Goal: Task Accomplishment & Management: Manage account settings

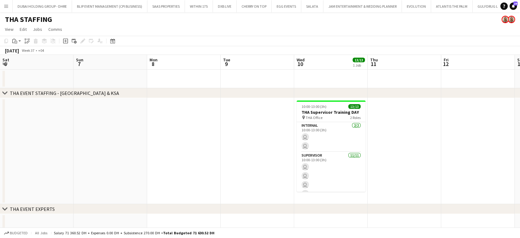
scroll to position [0, 150]
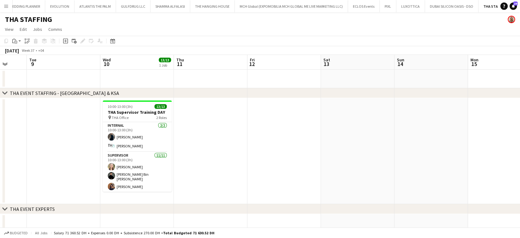
drag, startPoint x: 422, startPoint y: 128, endPoint x: 322, endPoint y: 122, distance: 100.2
click at [316, 122] on app-calendar-viewport "Sat 6 Sun 7 Mon 8 Tue 9 Wed 10 13/13 1 Job Thu 11 Fri 12 Sat 13 Sun 14 Mon 15 T…" at bounding box center [260, 158] width 520 height 206
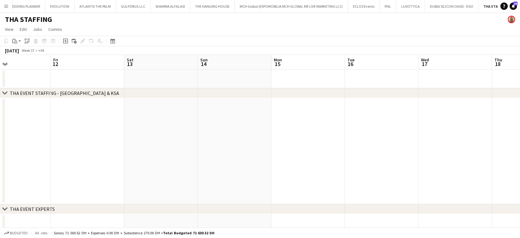
drag, startPoint x: 436, startPoint y: 131, endPoint x: 242, endPoint y: 125, distance: 194.9
click at [242, 125] on app-calendar-viewport "Mon 8 Tue 9 Wed 10 13/13 1 Job Thu 11 Fri 12 Sat 13 Sun 14 Mon 15 Tue 16 Wed 17…" at bounding box center [260, 158] width 520 height 206
drag, startPoint x: 402, startPoint y: 137, endPoint x: 266, endPoint y: 108, distance: 138.8
click at [167, 104] on app-calendar-viewport "Wed 10 13/13 1 Job Thu 11 Fri 12 Sat 13 Sun 14 Mon 15 Tue 16 Wed 17 Thu 18 Fri …" at bounding box center [260, 158] width 520 height 206
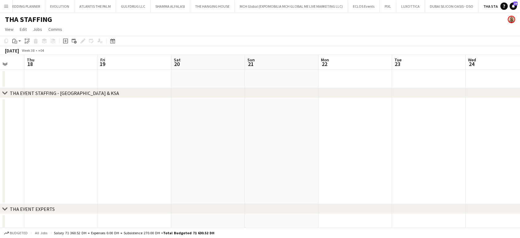
drag, startPoint x: 374, startPoint y: 141, endPoint x: 177, endPoint y: 131, distance: 197.2
click at [177, 131] on app-calendar-viewport "Sun 14 Mon 15 Tue 16 Wed 17 Thu 18 Fri 19 Sat 20 Sun 21 Mon 22 Tue 23 Wed 24 Th…" at bounding box center [260, 158] width 520 height 206
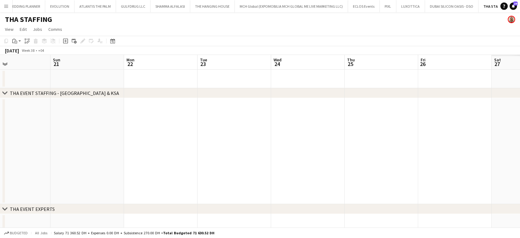
drag, startPoint x: 447, startPoint y: 158, endPoint x: 390, endPoint y: 132, distance: 62.5
click at [218, 125] on app-calendar-viewport "Thu 18 Fri 19 Sat 20 Sun 21 Mon 22 Tue 23 Wed 24 Thu 25 Fri 26 Sat 27 Sun 28 Mo…" at bounding box center [260, 158] width 520 height 206
drag, startPoint x: 244, startPoint y: 139, endPoint x: 209, endPoint y: 139, distance: 35.4
click at [206, 138] on app-calendar-viewport "Thu 18 Fri 19 Sat 20 Sun 21 Mon 22 Tue 23 Wed 24 Thu 25 Fri 26 Sat 27 Sun 28 Mo…" at bounding box center [260, 158] width 520 height 206
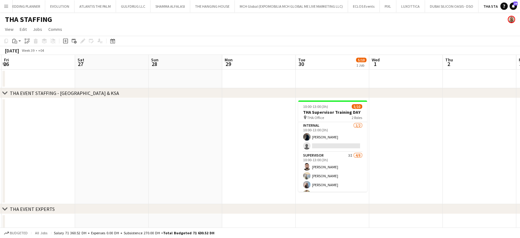
drag, startPoint x: 324, startPoint y: 158, endPoint x: 196, endPoint y: 142, distance: 128.7
click at [199, 143] on app-calendar-viewport "Tue 23 Wed 24 Thu 25 Fri 26 Sat 27 Sun 28 Mon 29 Tue 30 5/10 1 Job Wed 1 Thu 2 …" at bounding box center [260, 158] width 520 height 206
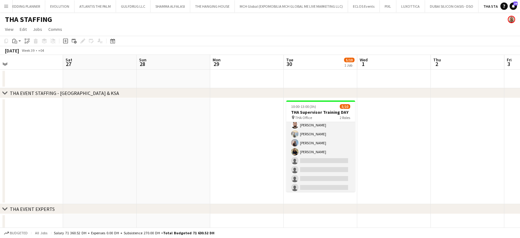
scroll to position [43, 0]
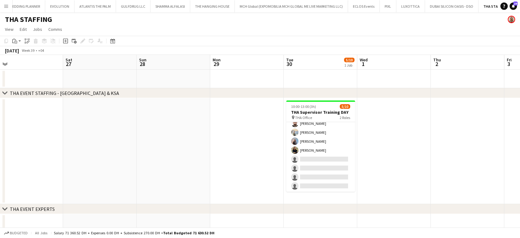
click at [259, 155] on app-date-cell at bounding box center [247, 151] width 74 height 106
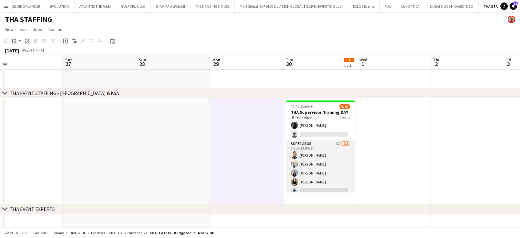
scroll to position [0, 0]
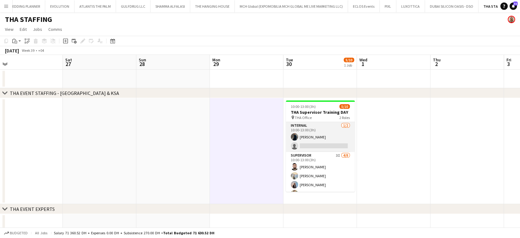
click at [319, 141] on app-card-role "Internal 1/2 10:00-13:00 (3h) Mohamed STAFF single-neutral-actions" at bounding box center [320, 137] width 69 height 30
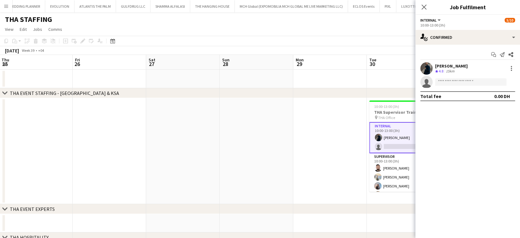
drag, startPoint x: 205, startPoint y: 140, endPoint x: 352, endPoint y: 141, distance: 146.8
click at [352, 140] on app-calendar-viewport "Tue 23 Wed 24 Thu 25 Fri 26 Sat 27 Sun 28 Mon 29 Tue 30 5/10 1 Job Wed 1 Thu 2 …" at bounding box center [260, 158] width 520 height 206
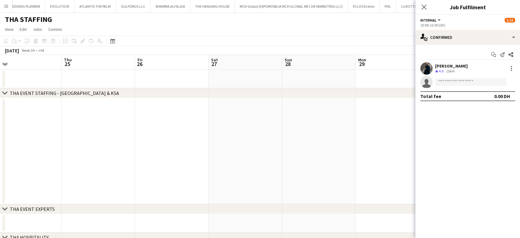
click at [328, 142] on app-calendar-viewport "Mon 22 Tue 23 Wed 24 Thu 25 Fri 26 Sat 27 Sun 28 Mon 29 Tue 30 5/10 1 Job Wed 1…" at bounding box center [260, 158] width 520 height 206
drag, startPoint x: 148, startPoint y: 127, endPoint x: 290, endPoint y: 127, distance: 141.6
click at [283, 127] on app-calendar-viewport "Sat 20 Sun 21 Mon 22 Tue 23 Wed 24 Thu 25 Fri 26 Sat 27 Sun 28 Mon 29 Tue 30 5/…" at bounding box center [260, 158] width 520 height 206
drag, startPoint x: 217, startPoint y: 133, endPoint x: 255, endPoint y: 134, distance: 38.8
click at [298, 136] on app-calendar-viewport "Wed 17 Thu 18 Fri 19 Sat 20 Sun 21 Mon 22 Tue 23 Wed 24 Thu 25 Fri 26 Sat 27 Su…" at bounding box center [260, 158] width 520 height 206
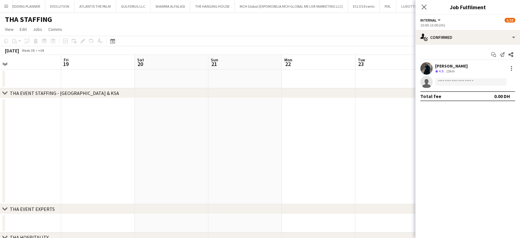
drag, startPoint x: 187, startPoint y: 114, endPoint x: 220, endPoint y: 116, distance: 33.9
click at [288, 116] on app-calendar-viewport "Tue 16 Wed 17 Thu 18 Fri 19 Sat 20 Sun 21 Mon 22 Tue 23 Wed 24 Thu 25 Fri 26 Sa…" at bounding box center [260, 158] width 520 height 206
drag, startPoint x: 128, startPoint y: 99, endPoint x: 240, endPoint y: 105, distance: 111.6
click at [243, 105] on app-calendar-viewport "Mon 15 Tue 16 Wed 17 Thu 18 Fri 19 Sat 20 Sun 21 Mon 22 Tue 23 Wed 24 Thu 25 Fr…" at bounding box center [260, 158] width 520 height 206
drag, startPoint x: 118, startPoint y: 107, endPoint x: 303, endPoint y: 126, distance: 186.3
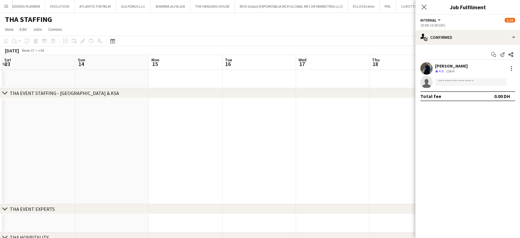
click at [303, 126] on app-calendar-viewport "Thu 11 Fri 12 Sat 13 Sun 14 Mon 15 Tue 16 Wed 17 Thu 18 Fri 19 Sat 20 Sun 21 Mo…" at bounding box center [260, 158] width 520 height 206
drag, startPoint x: 140, startPoint y: 115, endPoint x: 313, endPoint y: 123, distance: 173.5
click at [310, 123] on app-calendar-viewport "Thu 11 Fri 12 Sat 13 Sun 14 Mon 15 Tue 16 Wed 17 Thu 18 Fri 19 Sat 20 Sun 21 Mo…" at bounding box center [260, 158] width 520 height 206
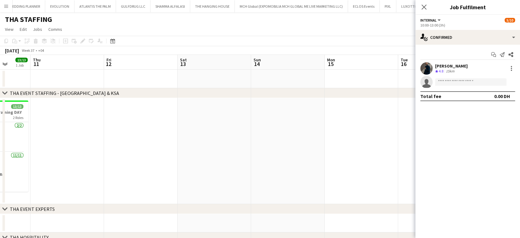
drag, startPoint x: 287, startPoint y: 115, endPoint x: 303, endPoint y: 117, distance: 15.9
click at [303, 117] on div "chevron-right THA EVENT STAFFING - UAE & KSA chevron-right THA EVENT EXPERTS ch…" at bounding box center [260, 158] width 520 height 206
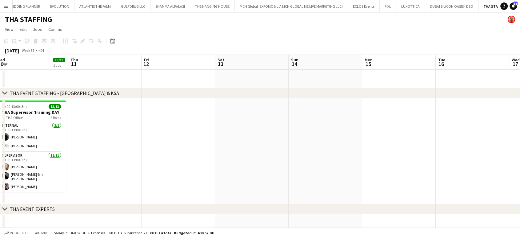
drag, startPoint x: 225, startPoint y: 121, endPoint x: 297, endPoint y: 132, distance: 72.2
click at [297, 132] on app-calendar-viewport "Mon 8 Tue 9 Wed 10 13/13 1 Job Thu 11 Fri 12 Sat 13 Sun 14 Mon 15 Tue 16 Wed 17…" at bounding box center [260, 158] width 520 height 206
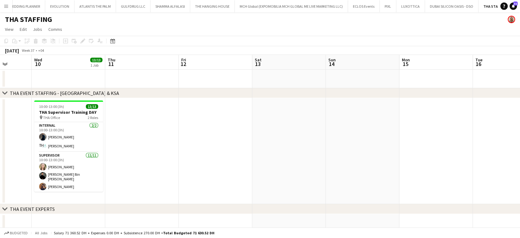
drag, startPoint x: 280, startPoint y: 145, endPoint x: 184, endPoint y: 127, distance: 97.6
click at [156, 125] on app-calendar-viewport "Sun 7 Mon 8 Tue 9 Wed 10 13/13 1 Job Thu 11 Fri 12 Sat 13 Sun 14 Mon 15 Tue 16 …" at bounding box center [260, 158] width 520 height 206
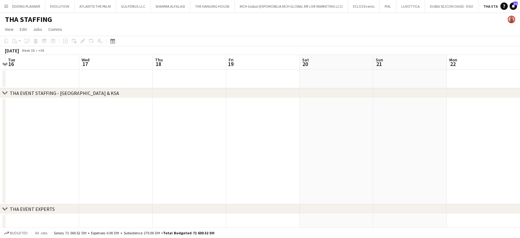
drag, startPoint x: 350, startPoint y: 143, endPoint x: 143, endPoint y: 142, distance: 206.8
click at [142, 141] on app-calendar-viewport "Sat 13 Sun 14 Mon 15 Tue 16 Wed 17 Thu 18 Fri 19 Sat 20 Sun 21 Mon 22 Tue 23 We…" at bounding box center [260, 158] width 520 height 206
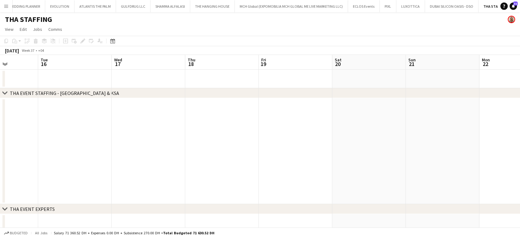
drag, startPoint x: 370, startPoint y: 144, endPoint x: 109, endPoint y: 119, distance: 262.2
click at [109, 119] on app-calendar-viewport "Sat 13 Sun 14 Mon 15 Tue 16 Wed 17 Thu 18 Fri 19 Sat 20 Sun 21 Mon 22 Tue 23 We…" at bounding box center [260, 158] width 520 height 206
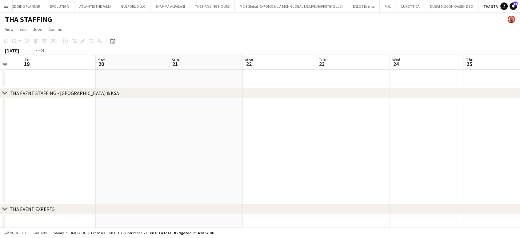
drag, startPoint x: 381, startPoint y: 134, endPoint x: 130, endPoint y: 111, distance: 251.9
click at [130, 111] on app-calendar-viewport "Tue 16 Wed 17 Thu 18 Fri 19 Sat 20 Sun 21 Mon 22 Tue 23 Wed 24 Thu 25 Fri 26 Sa…" at bounding box center [260, 158] width 520 height 206
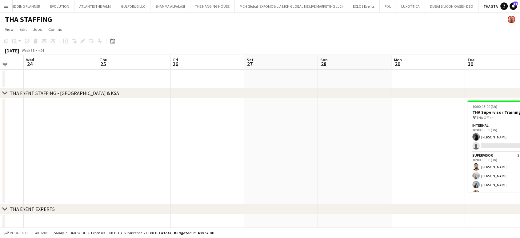
drag, startPoint x: 377, startPoint y: 115, endPoint x: 139, endPoint y: 105, distance: 238.1
click at [139, 105] on app-calendar-viewport "Sat 20 Sun 21 Mon 22 Tue 23 Wed 24 Thu 25 Fri 26 Sat 27 Sun 28 Mon 29 Tue 30 5/…" at bounding box center [260, 158] width 520 height 206
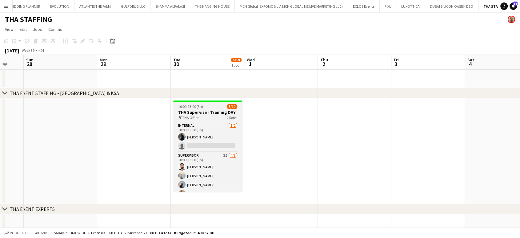
scroll to position [0, 170]
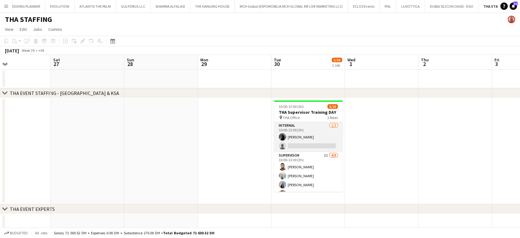
click at [313, 137] on app-card-role "Internal 1/2 10:00-13:00 (3h) Mohamed STAFF single-neutral-actions" at bounding box center [308, 137] width 69 height 30
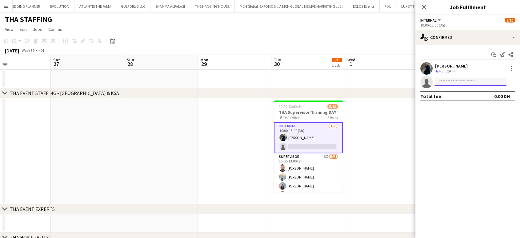
click at [458, 82] on input at bounding box center [470, 81] width 71 height 7
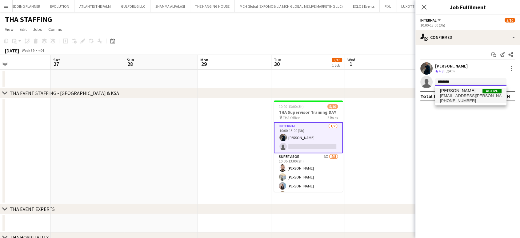
type input "********"
click at [471, 92] on span "Sara STAFF Active" at bounding box center [471, 90] width 62 height 5
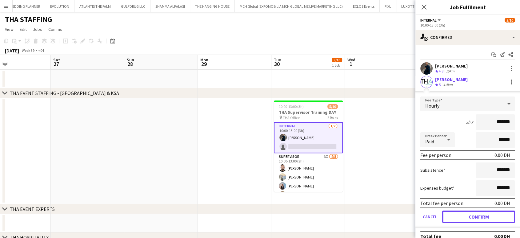
click at [466, 215] on button "Confirm" at bounding box center [478, 216] width 73 height 12
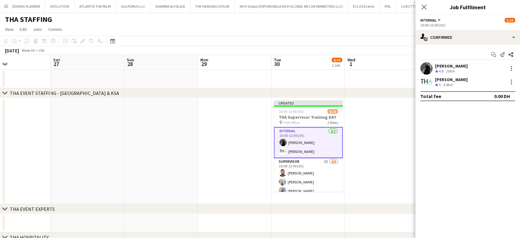
drag, startPoint x: 393, startPoint y: 155, endPoint x: 397, endPoint y: 140, distance: 15.6
click at [393, 154] on app-date-cell at bounding box center [382, 151] width 74 height 106
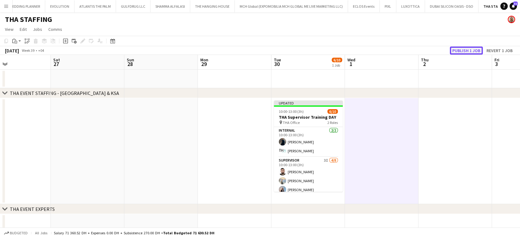
click at [460, 50] on button "Publish 1 job" at bounding box center [466, 50] width 33 height 8
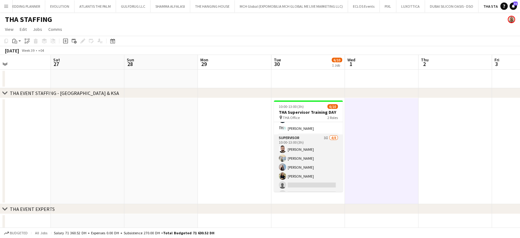
scroll to position [43, 0]
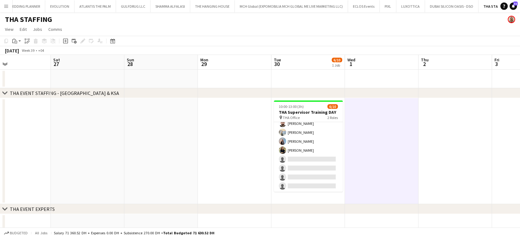
click at [353, 146] on app-calendar-viewport "Wed 24 Thu 25 Fri 26 Sat 27 Sun 28 Mon 29 Tue 30 6/10 1 Job Wed 1 Thu 2 Fri 3 S…" at bounding box center [260, 158] width 520 height 206
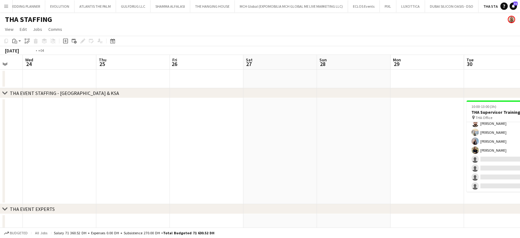
drag, startPoint x: 137, startPoint y: 152, endPoint x: 348, endPoint y: 152, distance: 211.1
click at [342, 152] on app-calendar-viewport "Mon 22 Tue 23 Wed 24 Thu 25 Fri 26 Sat 27 Sun 28 Mon 29 Tue 30 6/10 1 Job Wed 1…" at bounding box center [260, 158] width 520 height 206
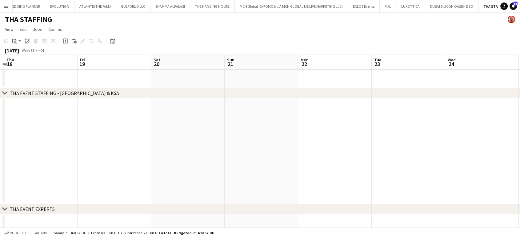
drag, startPoint x: 334, startPoint y: 152, endPoint x: 247, endPoint y: 154, distance: 86.8
click at [391, 152] on app-calendar-viewport "Tue 16 Wed 17 Thu 18 Fri 19 Sat 20 Sun 21 Mon 22 Tue 23 Wed 24 Thu 25 Fri 26 Sa…" at bounding box center [260, 158] width 520 height 206
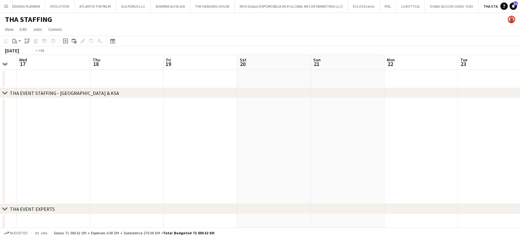
drag, startPoint x: 215, startPoint y: 138, endPoint x: 337, endPoint y: 143, distance: 122.3
click at [359, 138] on app-calendar-viewport "Mon 15 Tue 16 Wed 17 Thu 18 Fri 19 Sat 20 Sun 21 Mon 22 Tue 23 Wed 24 Thu 25 Fr…" at bounding box center [260, 158] width 520 height 206
drag, startPoint x: 106, startPoint y: 132, endPoint x: 375, endPoint y: 139, distance: 268.8
click at [370, 137] on app-calendar-viewport "Wed 10 13/13 1 Job Thu 11 Fri 12 Sat 13 Sun 14 Mon 15 Tue 16 Wed 17 Thu 18 Fri …" at bounding box center [260, 158] width 520 height 206
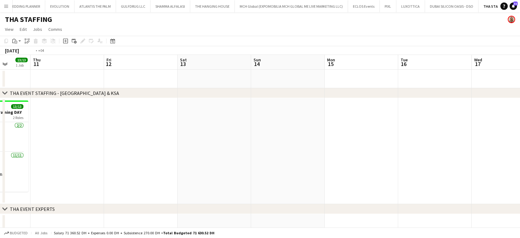
drag, startPoint x: 323, startPoint y: 142, endPoint x: 372, endPoint y: 149, distance: 49.4
click at [370, 149] on app-calendar-viewport "Mon 8 Tue 9 Wed 10 13/13 1 Job Thu 11 Fri 12 Sat 13 Sun 14 Mon 15 Tue 16 Wed 17…" at bounding box center [260, 158] width 520 height 206
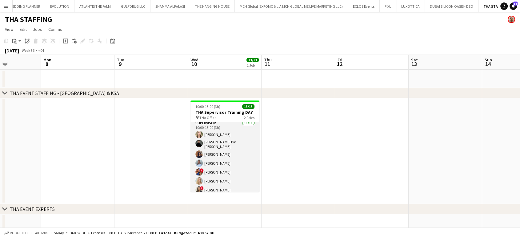
scroll to position [0, 0]
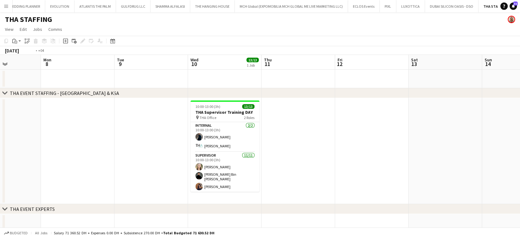
drag, startPoint x: 387, startPoint y: 148, endPoint x: 61, endPoint y: 137, distance: 326.7
click at [91, 142] on app-calendar-viewport "Fri 5 Sat 6 Sun 7 Mon 8 Tue 9 Wed 10 13/13 1 Job Thu 11 Fri 12 Sat 13 Sun 14 Mo…" at bounding box center [260, 158] width 520 height 206
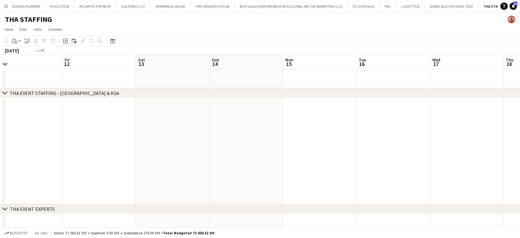
drag, startPoint x: 410, startPoint y: 159, endPoint x: 103, endPoint y: 154, distance: 307.2
click at [108, 156] on app-calendar-viewport "Tue 9 Wed 10 13/13 1 Job Thu 11 Fri 12 Sat 13 Sun 14 Mon 15 Tue 16 Wed 17 Thu 1…" at bounding box center [260, 158] width 520 height 206
drag, startPoint x: 177, startPoint y: 160, endPoint x: 81, endPoint y: 160, distance: 96.0
click at [84, 160] on app-calendar-viewport "Wed 17 Thu 18 Fri 19 Sat 20 Sun 21 Mon 22 Tue 23 Wed 24 Thu 25 Fri 26 Sat 27 Su…" at bounding box center [260, 158] width 520 height 206
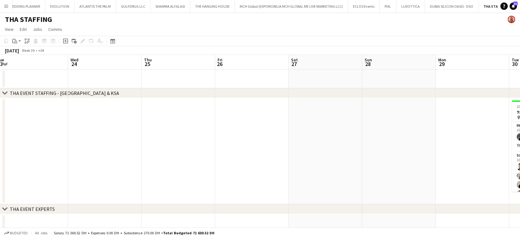
drag, startPoint x: 130, startPoint y: 138, endPoint x: 122, endPoint y: 60, distance: 78.9
click at [106, 133] on app-calendar-viewport "Fri 19 Sat 20 Sun 21 Mon 22 Tue 23 Wed 24 Thu 25 Fri 26 Sat 27 Sun 28 Mon 29 Tu…" at bounding box center [260, 158] width 520 height 206
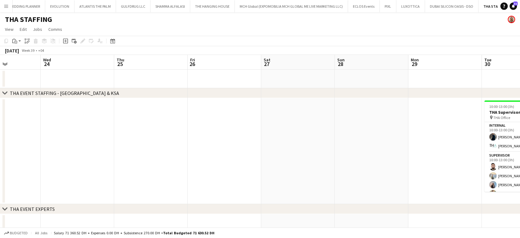
drag, startPoint x: 276, startPoint y: 146, endPoint x: 124, endPoint y: 121, distance: 154.4
click at [142, 134] on app-calendar-viewport "Sun 21 Mon 22 Tue 23 Wed 24 Thu 25 Fri 26 Sat 27 Sun 28 Mon 29 Tue 30 6/10 1 Jo…" at bounding box center [260, 158] width 520 height 206
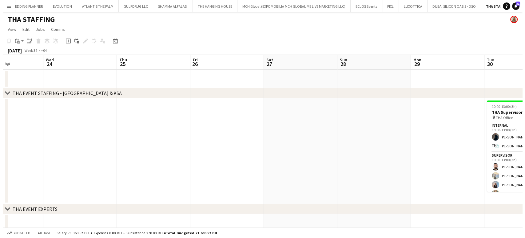
scroll to position [0, 272]
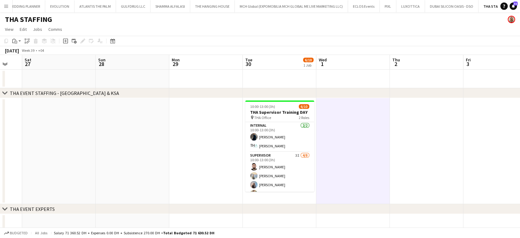
click at [5, 4] on app-icon "Menu" at bounding box center [6, 6] width 5 height 5
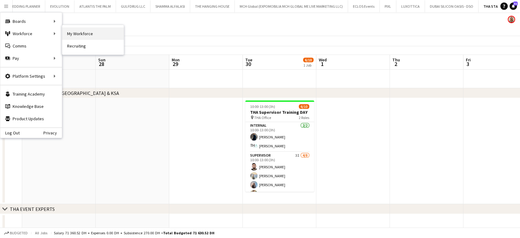
click at [78, 34] on link "My Workforce" at bounding box center [93, 33] width 62 height 12
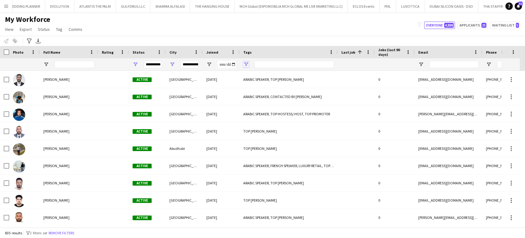
click at [245, 64] on span "Open Filter Menu" at bounding box center [246, 65] width 6 height 6
click at [134, 63] on span "Open Filter Menu" at bounding box center [136, 65] width 6 height 6
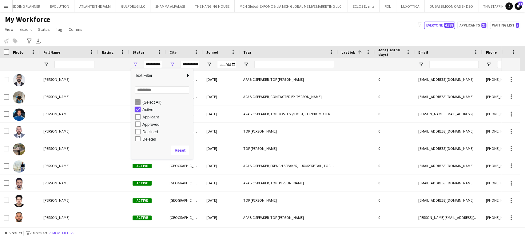
type input "***"
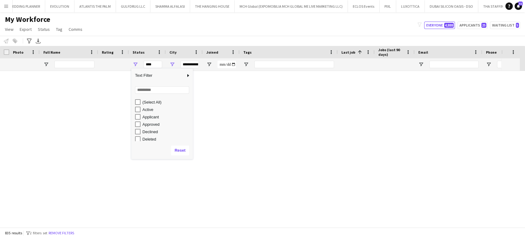
type input "***"
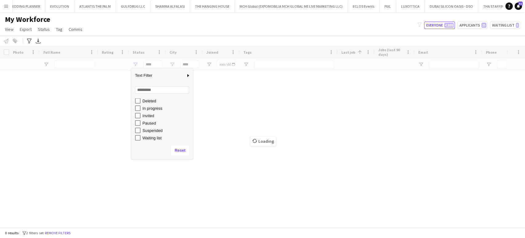
scroll to position [39, 0]
type input "**********"
click at [167, 31] on div "My Workforce View Views Default view New view Update view Delete view Edit name…" at bounding box center [262, 25] width 525 height 21
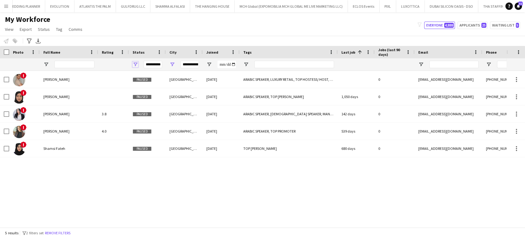
click at [134, 64] on span "Open Filter Menu" at bounding box center [136, 65] width 6 height 6
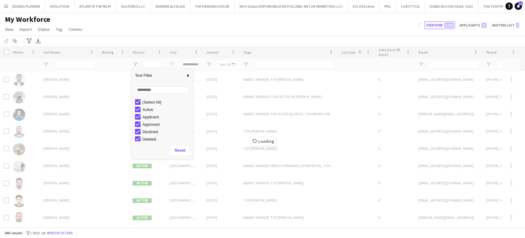
click at [79, 64] on div "Loading" at bounding box center [262, 136] width 525 height 181
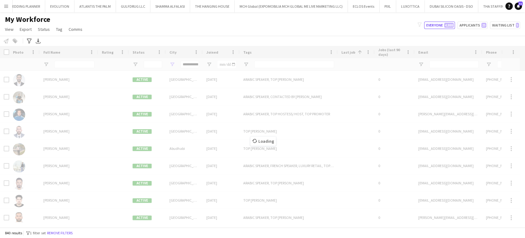
click at [139, 32] on div "My Workforce View Views Default view New view Update view Delete view Edit name…" at bounding box center [262, 25] width 525 height 21
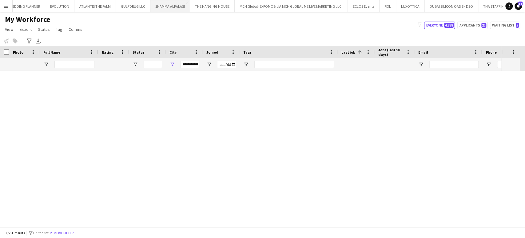
type input "**********"
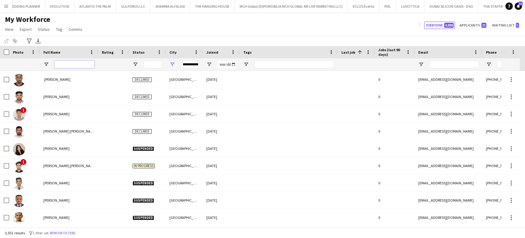
click at [66, 66] on input "Full Name Filter Input" at bounding box center [74, 64] width 40 height 7
type input "******"
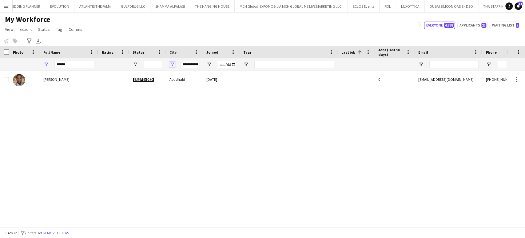
click at [174, 65] on span "Open Filter Menu" at bounding box center [173, 65] width 6 height 6
type input "**********"
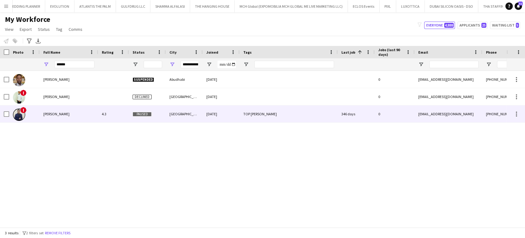
click at [67, 115] on span "Alfred Xavier Bulilan" at bounding box center [56, 113] width 26 height 5
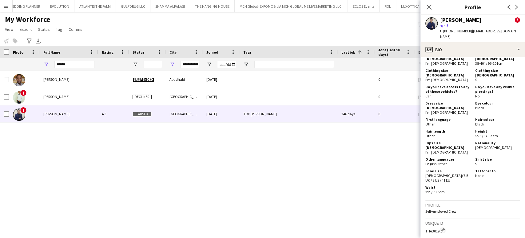
scroll to position [786, 0]
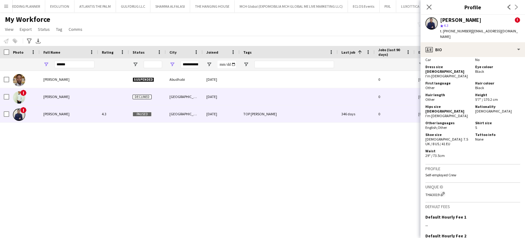
click at [51, 96] on span "Alfredo Guevarra" at bounding box center [56, 96] width 26 height 5
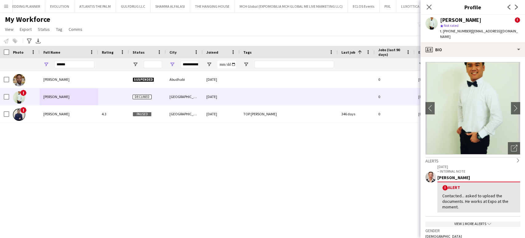
click at [138, 26] on div "My Workforce View Views Default view New view Update view Delete view Edit name…" at bounding box center [262, 25] width 525 height 21
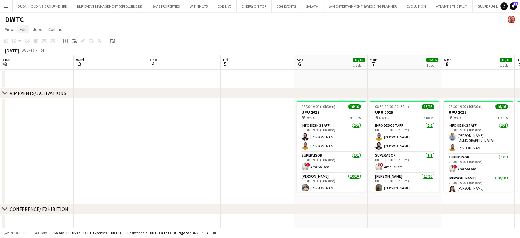
scroll to position [0, 217]
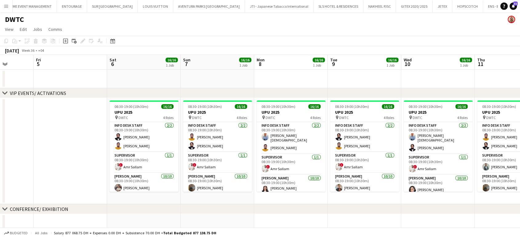
drag, startPoint x: 338, startPoint y: 141, endPoint x: 268, endPoint y: 141, distance: 70.2
click at [268, 141] on app-calendar-viewport "Tue 2 Wed 3 Thu 4 Fri 5 Sat 6 16/16 1 Job Sun 7 16/16 1 Job Mon 8 16/16 1 Job T…" at bounding box center [260, 228] width 520 height 347
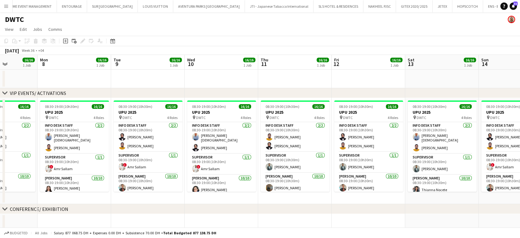
drag, startPoint x: 256, startPoint y: 142, endPoint x: 240, endPoint y: 142, distance: 15.7
click at [240, 142] on app-calendar-viewport "Thu 4 Fri 5 Sat 6 16/16 1 Job Sun 7 16/16 1 Job Mon 8 16/16 1 Job Tue 9 16/16 1…" at bounding box center [260, 228] width 520 height 347
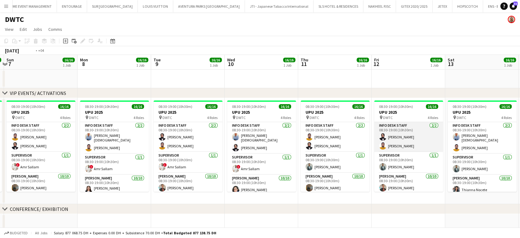
drag, startPoint x: 334, startPoint y: 139, endPoint x: 238, endPoint y: 138, distance: 95.7
click at [237, 139] on app-calendar-viewport "Thu 4 Fri 5 Sat 6 16/16 1 Job Sun 7 16/16 1 Job Mon 8 16/16 1 Job Tue 9 16/16 1…" at bounding box center [260, 228] width 520 height 347
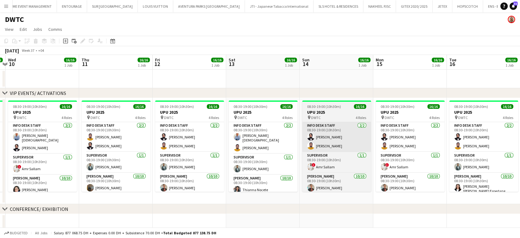
drag, startPoint x: 327, startPoint y: 138, endPoint x: 283, endPoint y: 135, distance: 43.2
click at [241, 138] on app-calendar-viewport "Sat 6 16/16 1 Job Sun 7 16/16 1 Job Mon 8 16/16 1 Job Tue 9 16/16 1 Job Wed 10 …" at bounding box center [260, 228] width 520 height 347
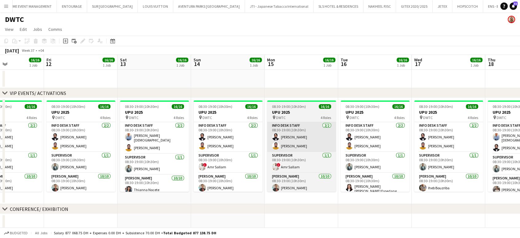
drag, startPoint x: 328, startPoint y: 136, endPoint x: 276, endPoint y: 135, distance: 52.7
click at [276, 136] on app-calendar-viewport "Mon 8 16/16 1 Job Tue 9 16/16 1 Job Wed 10 16/16 1 Job Thu 11 16/16 1 Job Fri 1…" at bounding box center [260, 228] width 520 height 347
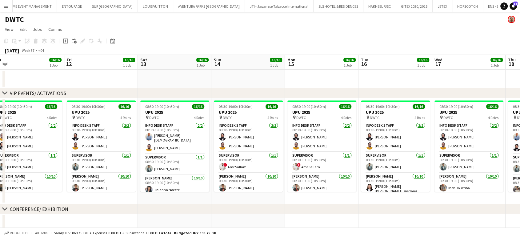
drag, startPoint x: 366, startPoint y: 134, endPoint x: 239, endPoint y: 134, distance: 127.1
click at [239, 134] on app-calendar-viewport "Mon 8 16/16 1 Job Tue 9 16/16 1 Job Wed 10 16/16 1 Job Thu 11 16/16 1 Job Fri 1…" at bounding box center [260, 228] width 520 height 347
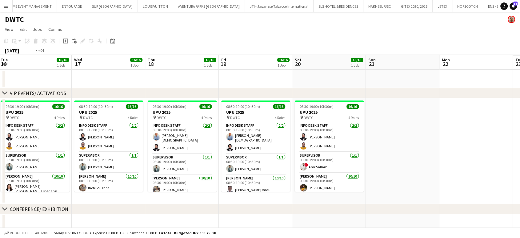
drag, startPoint x: 351, startPoint y: 134, endPoint x: 145, endPoint y: 129, distance: 206.0
click at [146, 130] on app-calendar-viewport "Fri 12 16/16 1 Job Sat 13 16/16 1 Job Sun 14 16/16 1 Job Mon 15 16/16 1 Job Tue…" at bounding box center [260, 228] width 520 height 347
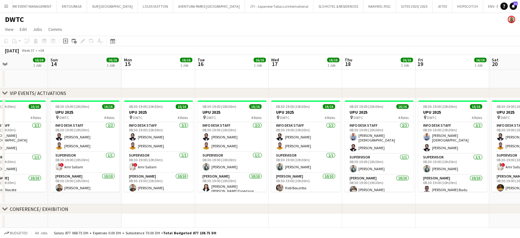
drag, startPoint x: 143, startPoint y: 131, endPoint x: 340, endPoint y: 132, distance: 197.3
click at [340, 132] on app-calendar-viewport "Thu 11 16/16 1 Job Fri 12 16/16 1 Job Sat 13 16/16 1 Job Sun 14 16/16 1 Job Mon…" at bounding box center [260, 228] width 520 height 347
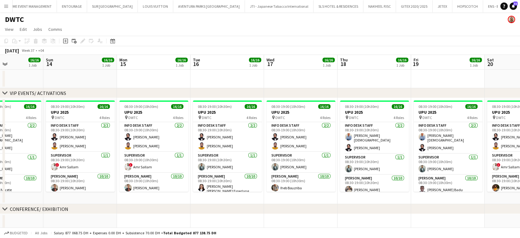
drag, startPoint x: 220, startPoint y: 130, endPoint x: 315, endPoint y: 132, distance: 94.8
click at [315, 132] on app-calendar-viewport "Thu 11 16/16 1 Job Fri 12 16/16 1 Job Sat 13 16/16 1 Job Sun 14 16/16 1 Job Mon…" at bounding box center [260, 228] width 520 height 347
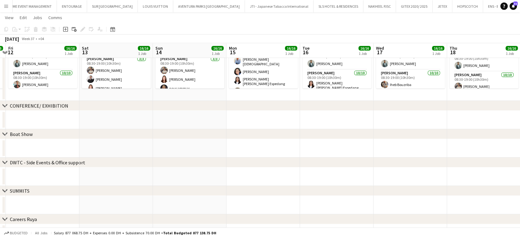
scroll to position [0, 0]
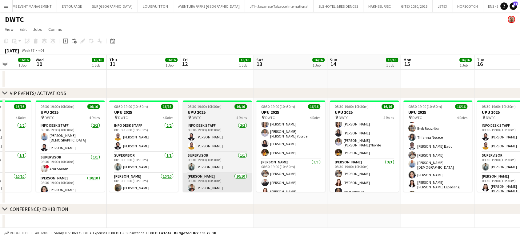
drag, startPoint x: 81, startPoint y: 166, endPoint x: 245, endPoint y: 183, distance: 164.7
click at [283, 183] on app-calendar-viewport "Mon 8 16/16 1 Job Tue 9 16/16 1 Job Wed 10 16/16 1 Job Thu 11 16/16 1 Job Fri 1…" at bounding box center [260, 228] width 520 height 347
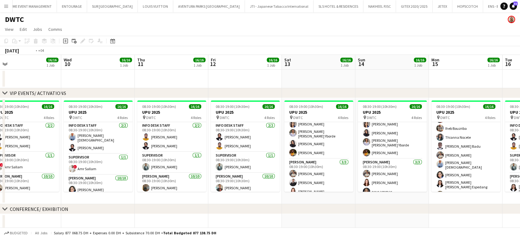
scroll to position [0, 162]
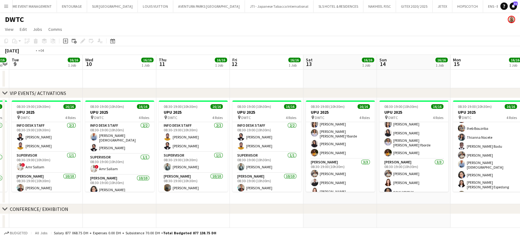
drag, startPoint x: 190, startPoint y: 187, endPoint x: 292, endPoint y: 191, distance: 102.0
click at [291, 191] on app-calendar-viewport "Sun 7 16/16 1 Job Mon 8 16/16 1 Job Tue 9 16/16 1 Job Wed 10 16/16 1 Job Thu 11…" at bounding box center [260, 228] width 520 height 347
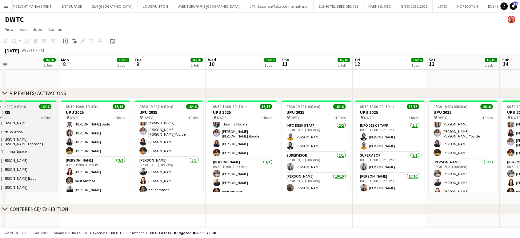
scroll to position [121, 0]
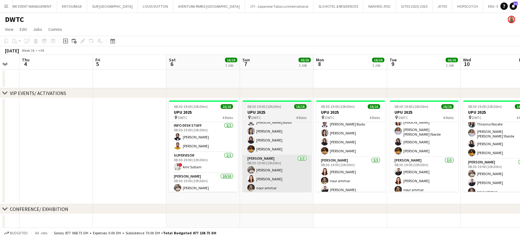
drag, startPoint x: 43, startPoint y: 167, endPoint x: 293, endPoint y: 169, distance: 250.2
click at [302, 169] on app-calendar-viewport "Tue 2 Wed 3 Thu 4 Fri 5 Sat 6 16/16 1 Job Sun 7 16/16 1 Job Mon 8 16/16 1 Job T…" at bounding box center [260, 228] width 520 height 347
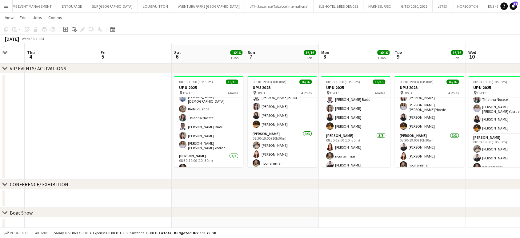
scroll to position [34, 0]
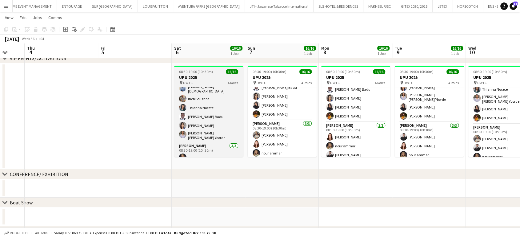
click at [214, 72] on div "08:30-19:00 (10h30m) 16/16" at bounding box center [208, 71] width 69 height 5
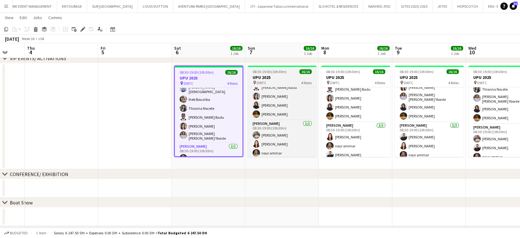
click at [297, 72] on div "08:30-19:00 (10h30m) 16/16" at bounding box center [282, 71] width 69 height 5
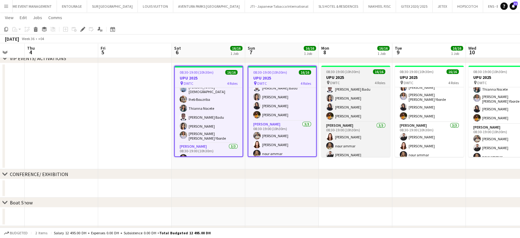
click at [346, 71] on span "08:30-19:00 (10h30m)" at bounding box center [343, 71] width 34 height 5
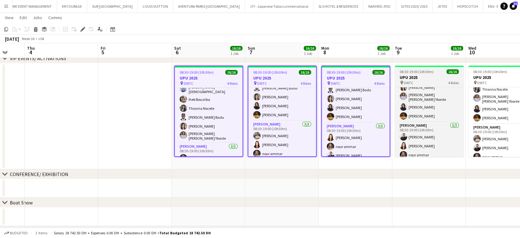
click at [400, 73] on span "08:30-19:00 (10h30m)" at bounding box center [417, 71] width 34 height 5
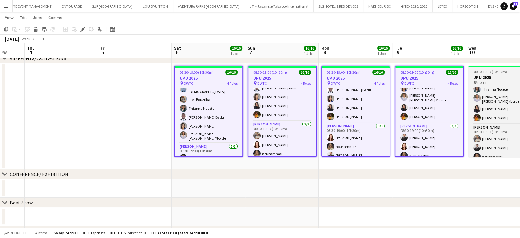
click at [472, 73] on div "08:30-19:00 (10h30m) 16/16" at bounding box center [502, 71] width 69 height 5
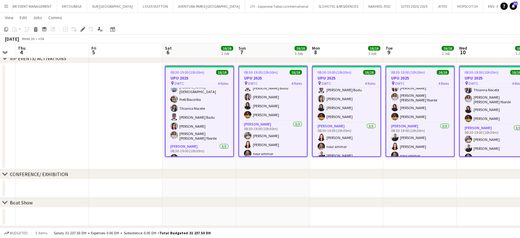
drag, startPoint x: 487, startPoint y: 76, endPoint x: 315, endPoint y: 98, distance: 173.1
click at [315, 98] on app-calendar-viewport "Mon 1 Tue 2 Wed 3 Thu 4 Fri 5 Sat 6 16/16 1 Job Sun 7 16/16 1 Job Mon 8 16/16 1…" at bounding box center [260, 178] width 520 height 377
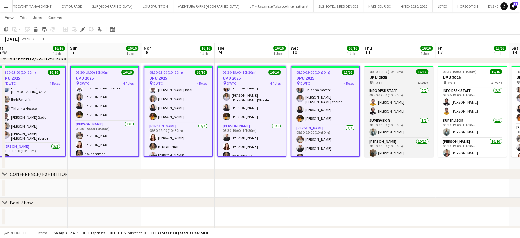
click at [404, 74] on h3 "UPU 2025" at bounding box center [398, 77] width 69 height 6
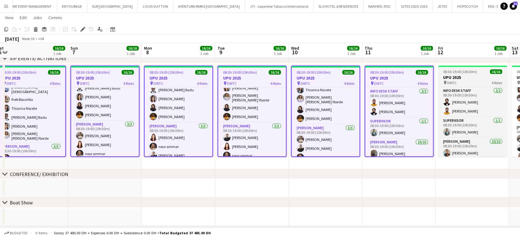
click at [456, 74] on span "08:30-19:00 (10h30m)" at bounding box center [460, 71] width 34 height 5
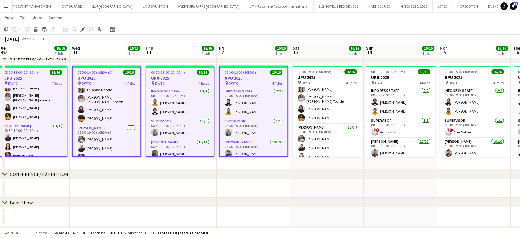
scroll to position [0, 210]
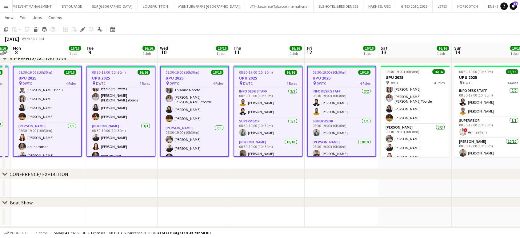
drag, startPoint x: 460, startPoint y: 77, endPoint x: 352, endPoint y: 82, distance: 108.8
click at [352, 82] on app-calendar-viewport "Fri 5 Sat 6 16/16 1 Job Sun 7 16/16 1 Job Mon 8 16/16 1 Job Tue 9 16/16 1 Job W…" at bounding box center [260, 178] width 520 height 377
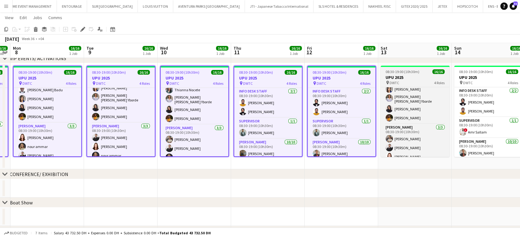
click at [431, 78] on h3 "UPU 2025" at bounding box center [415, 77] width 69 height 6
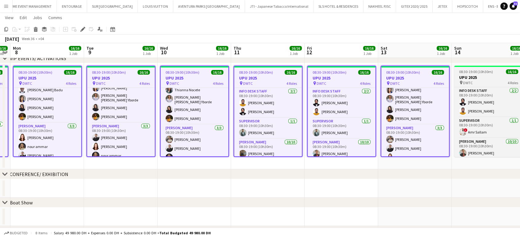
click at [469, 76] on h3 "UPU 2025" at bounding box center [488, 77] width 69 height 6
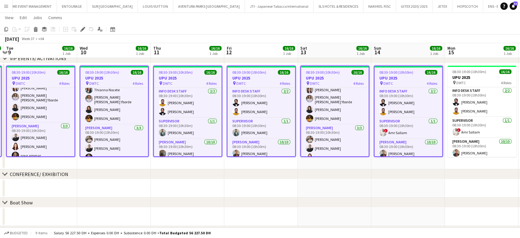
drag, startPoint x: 374, startPoint y: 78, endPoint x: 364, endPoint y: 76, distance: 9.7
click at [358, 78] on app-calendar-viewport "Fri 5 Sat 6 16/16 1 Job Sun 7 16/16 1 Job Mon 8 16/16 1 Job Tue 9 16/16 1 Job W…" at bounding box center [260, 178] width 520 height 377
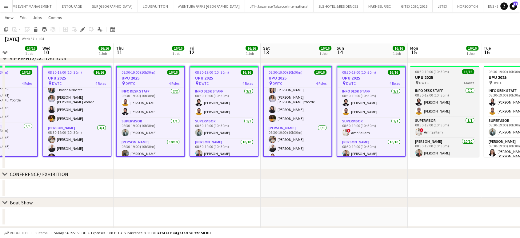
click at [459, 75] on h3 "UPU 2025" at bounding box center [444, 77] width 69 height 6
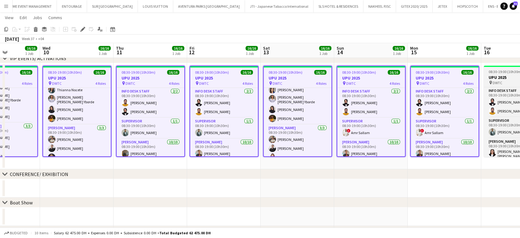
click at [500, 74] on h3 "UPU 2025" at bounding box center [518, 77] width 69 height 6
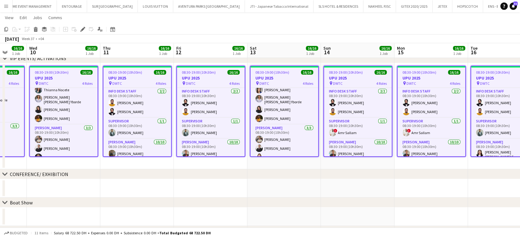
drag, startPoint x: 489, startPoint y: 76, endPoint x: 328, endPoint y: 81, distance: 160.4
click at [328, 81] on app-calendar-viewport "Sun 7 16/16 1 Job Mon 8 16/16 1 Job Tue 9 16/16 1 Job Wed 10 16/16 1 Job Thu 11…" at bounding box center [260, 178] width 520 height 377
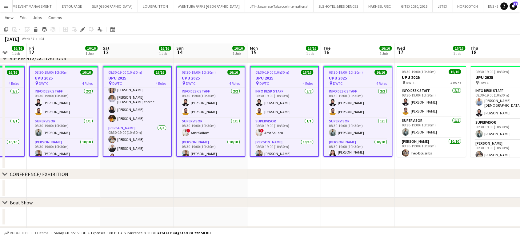
scroll to position [0, 208]
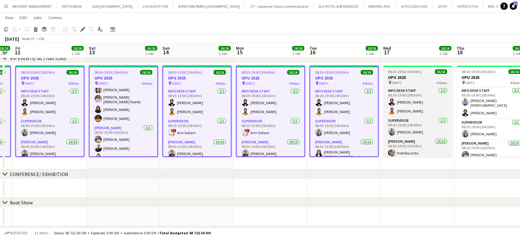
click at [408, 80] on div "pin DWTC 4 Roles" at bounding box center [417, 82] width 69 height 5
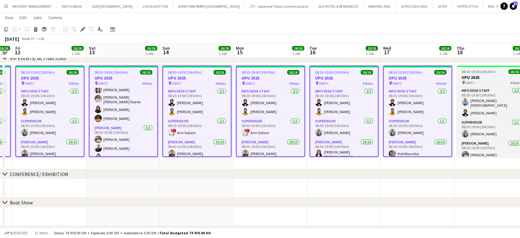
click at [464, 77] on h3 "UPU 2025" at bounding box center [491, 77] width 69 height 6
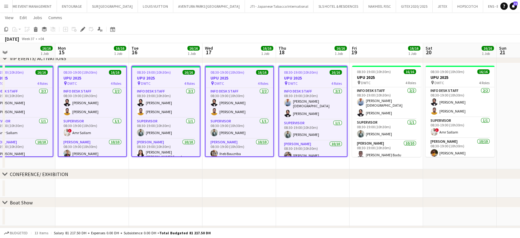
drag, startPoint x: 348, startPoint y: 84, endPoint x: 308, endPoint y: 88, distance: 39.9
click at [309, 88] on app-calendar-viewport "Thu 11 16/16 1 Job Fri 12 16/16 1 Job Sat 13 16/16 1 Job Sun 14 16/16 1 Job Mon…" at bounding box center [260, 178] width 520 height 377
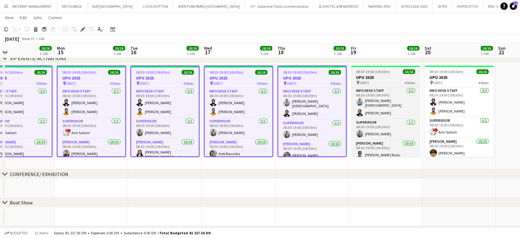
click at [396, 81] on div "pin DWTC 4 Roles" at bounding box center [385, 82] width 69 height 5
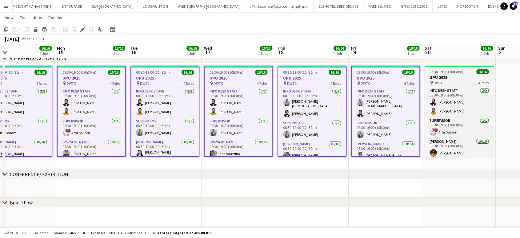
click at [448, 80] on div "pin DWTC 4 Roles" at bounding box center [459, 82] width 69 height 5
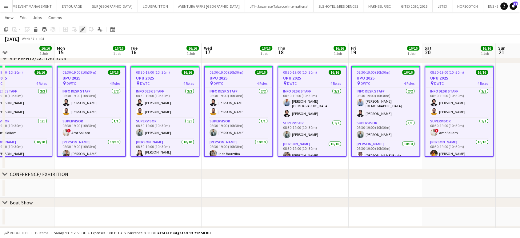
click at [81, 31] on icon at bounding box center [81, 31] width 2 height 2
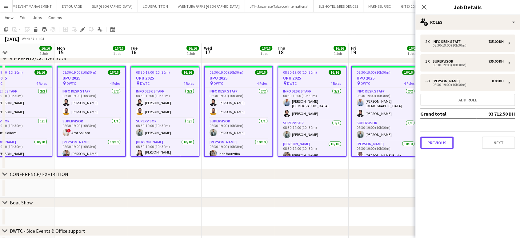
click at [446, 142] on button "Previous" at bounding box center [436, 142] width 33 height 12
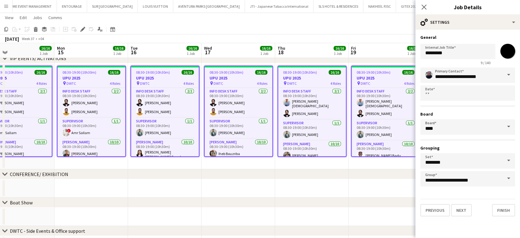
click at [509, 176] on span at bounding box center [508, 178] width 13 height 15
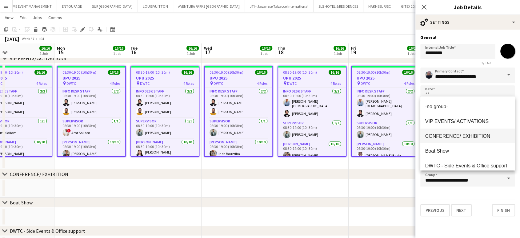
click at [456, 138] on span "CONFERENCE/ EXHIBITION" at bounding box center [457, 135] width 65 height 5
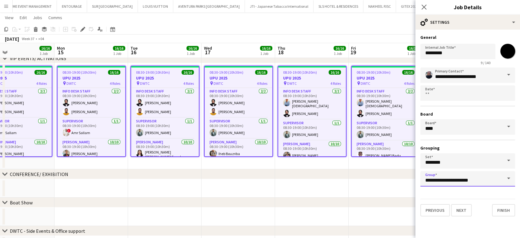
type input "**********"
click at [387, 188] on app-date-cell at bounding box center [386, 188] width 74 height 18
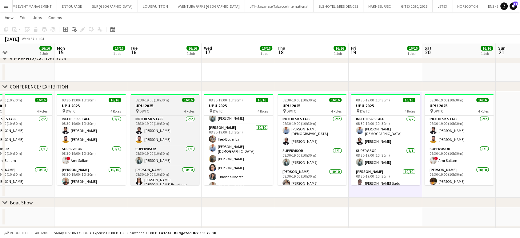
scroll to position [68, 0]
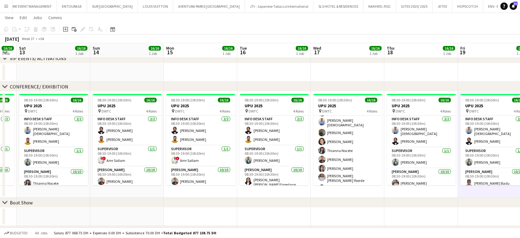
drag, startPoint x: 130, startPoint y: 191, endPoint x: 261, endPoint y: 187, distance: 131.2
click at [259, 189] on app-calendar-viewport "Thu 11 16/16 1 Job Fri 12 16/16 1 Job Sat 13 16/16 1 Job Sun 14 16/16 1 Job Mon…" at bounding box center [260, 178] width 520 height 377
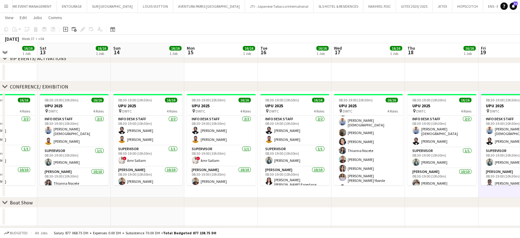
drag, startPoint x: 301, startPoint y: 172, endPoint x: 308, endPoint y: 175, distance: 6.8
click at [312, 174] on app-calendar-viewport "Wed 10 16/16 1 Job Thu 11 16/16 1 Job Fri 12 16/16 1 Job Sat 13 16/16 1 Job Sun…" at bounding box center [260, 178] width 520 height 377
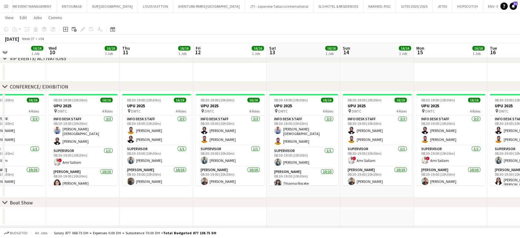
drag, startPoint x: 220, startPoint y: 158, endPoint x: 294, endPoint y: 159, distance: 74.2
click at [294, 159] on app-calendar-viewport "Sun 7 16/16 1 Job Mon 8 16/16 1 Job Tue 9 16/16 1 Job Wed 10 16/16 1 Job Thu 11…" at bounding box center [260, 178] width 520 height 377
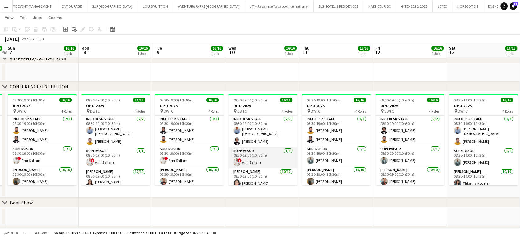
drag, startPoint x: 206, startPoint y: 157, endPoint x: 318, endPoint y: 154, distance: 111.7
click at [321, 153] on app-calendar-viewport "Fri 5 Sat 6 16/16 1 Job Sun 7 16/16 1 Job Mon 8 16/16 1 Job Tue 9 16/16 1 Job W…" at bounding box center [260, 178] width 520 height 377
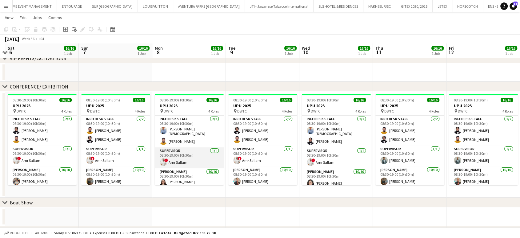
click at [296, 150] on app-calendar-viewport "Thu 4 Fri 5 Sat 6 16/16 1 Job Sun 7 16/16 1 Job Mon 8 16/16 1 Job Tue 9 16/16 1…" at bounding box center [260, 178] width 520 height 377
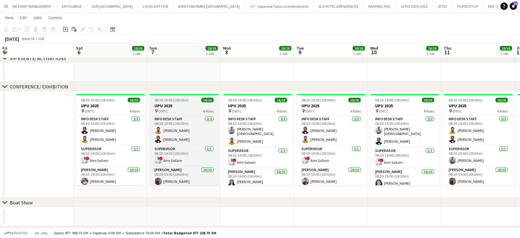
scroll to position [0, 0]
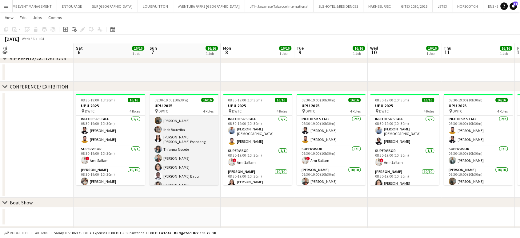
drag, startPoint x: 259, startPoint y: 144, endPoint x: 320, endPoint y: 157, distance: 61.9
click at [329, 151] on app-calendar-viewport "Wed 3 Thu 4 Fri 5 Sat 6 16/16 1 Job Sun 7 16/16 1 Job Mon 8 16/16 1 Job Tue 9 1…" at bounding box center [260, 178] width 520 height 377
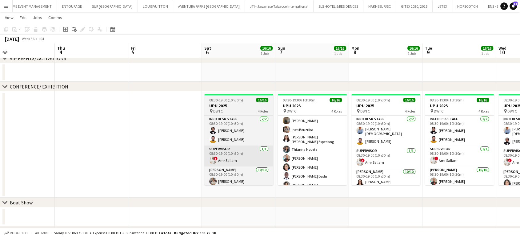
drag, startPoint x: 243, startPoint y: 147, endPoint x: 309, endPoint y: 151, distance: 66.9
click at [309, 150] on app-calendar-viewport "Mon 1 Tue 2 Wed 3 Thu 4 Fri 5 Sat 6 16/16 1 Job Sun 7 16/16 1 Job Mon 8 16/16 1…" at bounding box center [260, 178] width 520 height 377
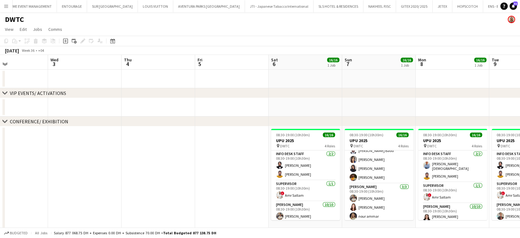
click at [7, 92] on icon at bounding box center [4, 92] width 5 height 2
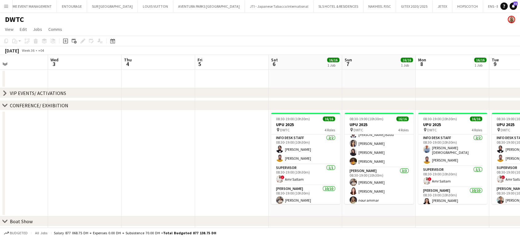
click at [175, 169] on app-date-cell at bounding box center [159, 163] width 74 height 106
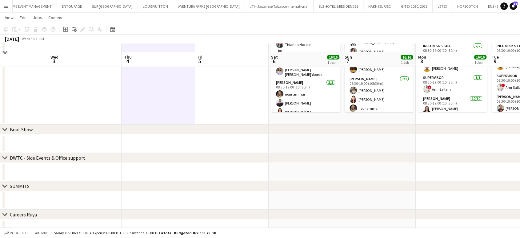
scroll to position [102, 0]
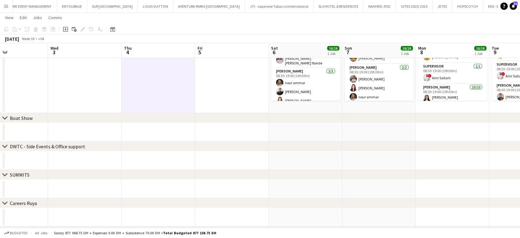
click at [3, 118] on icon at bounding box center [4, 117] width 5 height 2
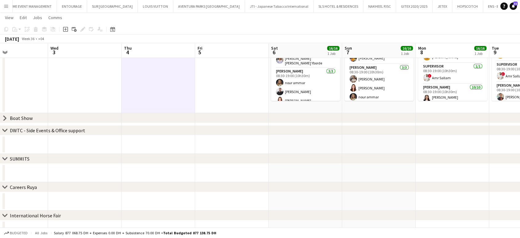
click at [5, 130] on icon "chevron-right" at bounding box center [4, 130] width 5 height 5
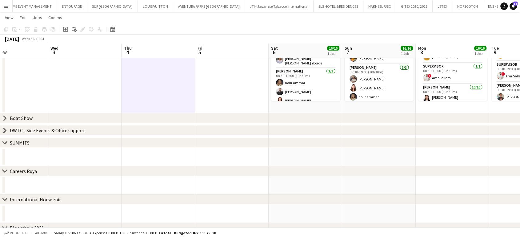
click at [6, 141] on icon "chevron-right" at bounding box center [4, 142] width 5 height 5
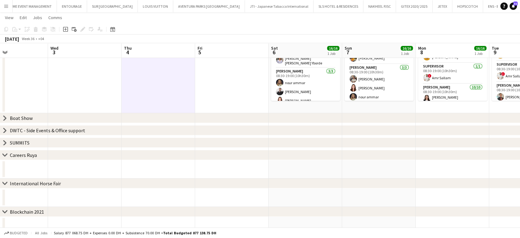
click at [7, 152] on div "chevron-right Careers Ruya" at bounding box center [260, 155] width 520 height 10
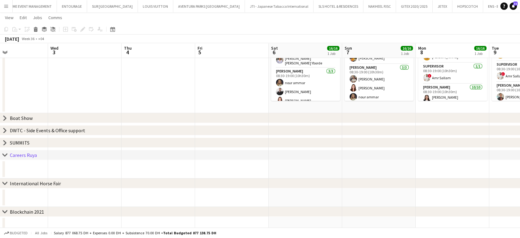
click at [1, 153] on div "chevron-right Careers Ruya" at bounding box center [260, 155] width 520 height 10
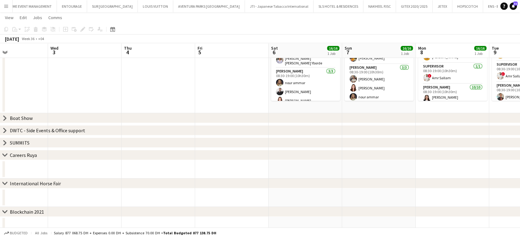
click at [3, 154] on icon at bounding box center [4, 154] width 5 height 2
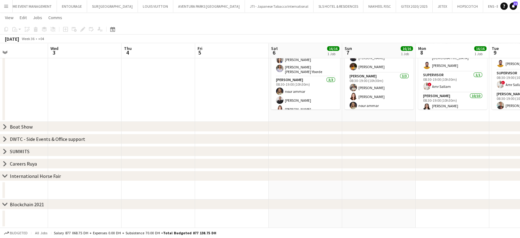
click at [7, 175] on icon "chevron-right" at bounding box center [4, 175] width 5 height 5
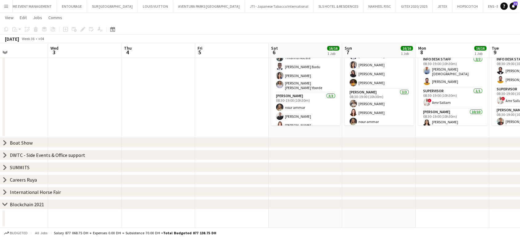
click at [5, 203] on icon "chevron-right" at bounding box center [4, 204] width 5 height 5
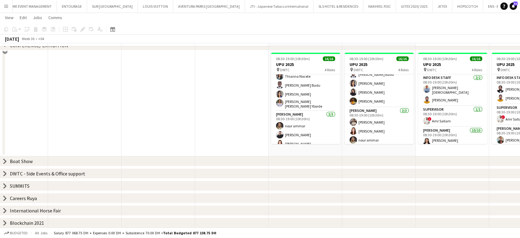
scroll to position [0, 0]
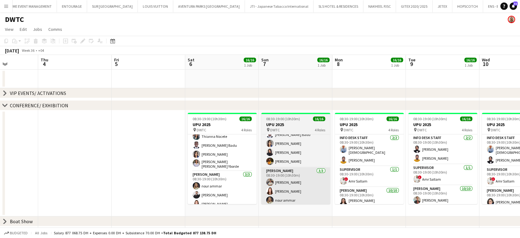
drag, startPoint x: 147, startPoint y: 189, endPoint x: 122, endPoint y: 190, distance: 25.6
click at [81, 189] on app-calendar-viewport "Sun 31 Mon 1 Tue 2 Wed 3 Thu 4 Fri 5 Sat 6 16/16 1 Job Sun 7 16/16 1 Job Mon 8 …" at bounding box center [260, 171] width 520 height 233
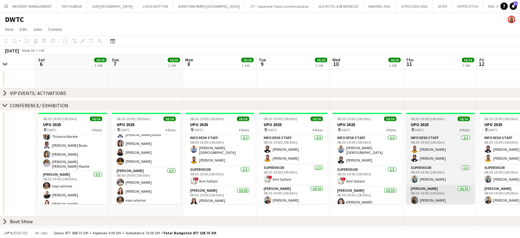
drag, startPoint x: 254, startPoint y: 192, endPoint x: 161, endPoint y: 191, distance: 92.9
click at [78, 192] on app-calendar-viewport "Tue 2 Wed 3 Thu 4 Fri 5 Sat 6 16/16 1 Job Sun 7 16/16 1 Job Mon 8 16/16 1 Job T…" at bounding box center [260, 171] width 520 height 233
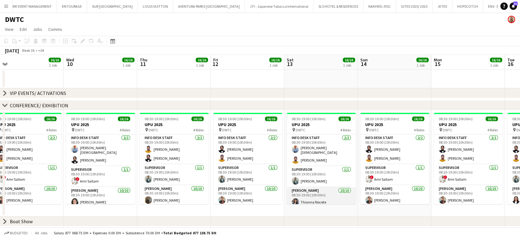
drag, startPoint x: 164, startPoint y: 198, endPoint x: 94, endPoint y: 194, distance: 70.0
click at [79, 198] on app-calendar-viewport "Fri 5 Sat 6 16/16 1 Job Sun 7 16/16 1 Job Mon 8 16/16 1 Job Tue 9 16/16 1 Job W…" at bounding box center [260, 171] width 520 height 233
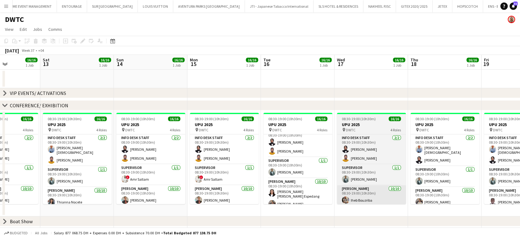
scroll to position [14, 0]
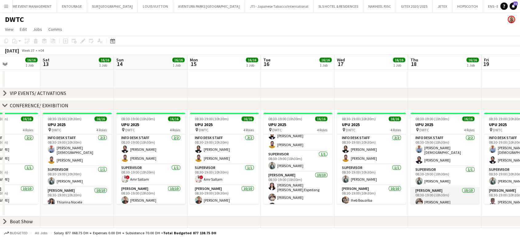
drag, startPoint x: 269, startPoint y: 190, endPoint x: 174, endPoint y: 186, distance: 94.6
click at [173, 189] on app-calendar-viewport "Tue 9 16/16 1 Job Wed 10 16/16 1 Job Thu 11 16/16 1 Job Fri 12 16/16 1 Job Sat …" at bounding box center [260, 171] width 520 height 233
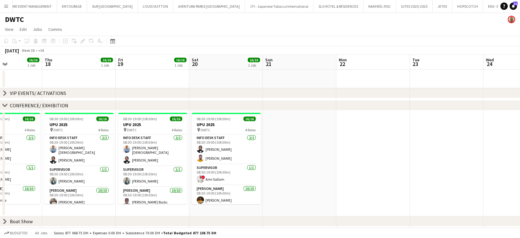
drag, startPoint x: 357, startPoint y: 185, endPoint x: 94, endPoint y: 179, distance: 262.3
click at [95, 179] on app-calendar-viewport "Sat 13 16/16 1 Job Sun 14 16/16 1 Job Mon 15 16/16 1 Job Tue 16 16/16 1 Job Wed…" at bounding box center [260, 171] width 520 height 233
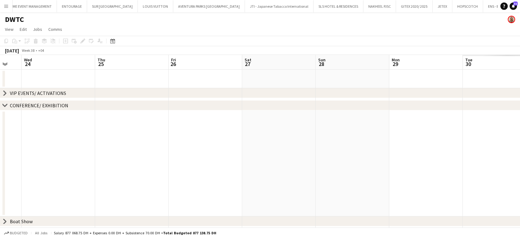
drag, startPoint x: 127, startPoint y: 173, endPoint x: 92, endPoint y: 164, distance: 36.2
click at [70, 173] on app-calendar-viewport "Sat 20 16/16 1 Job Sun 21 Mon 22 Tue 23 Wed 24 Thu 25 Fri 26 Sat 27 Sun 28 Mon …" at bounding box center [260, 171] width 520 height 233
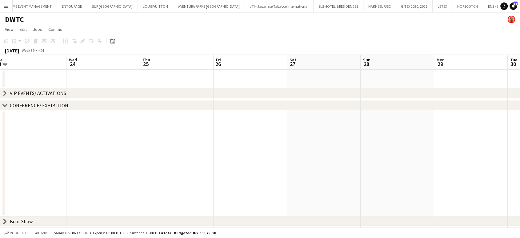
drag, startPoint x: 340, startPoint y: 167, endPoint x: 14, endPoint y: 171, distance: 326.9
click at [14, 171] on app-calendar-viewport "Sat 20 16/16 1 Job Sun 21 Mon 22 Tue 23 Wed 24 Thu 25 Fri 26 Sat 27 Sun 28 Mon …" at bounding box center [260, 171] width 520 height 233
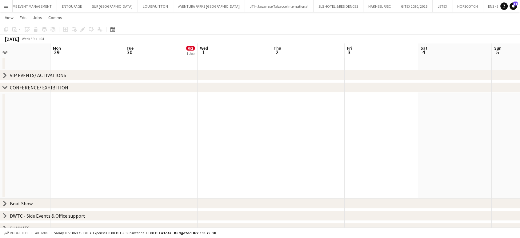
scroll to position [0, 0]
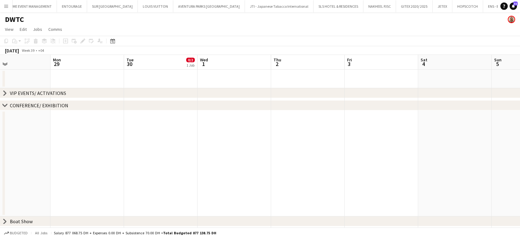
click at [4, 91] on icon at bounding box center [5, 93] width 2 height 5
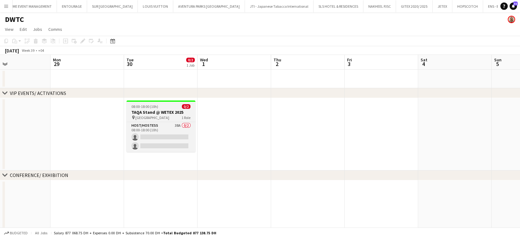
click at [154, 111] on h3 "TAQA Stand @ WETEX 2025" at bounding box center [160, 112] width 69 height 6
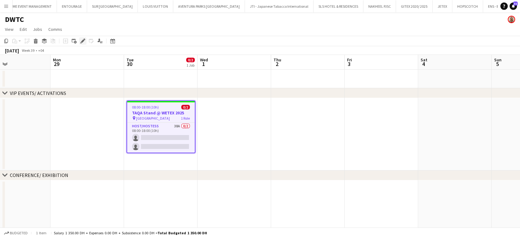
click at [82, 41] on icon at bounding box center [82, 40] width 3 height 3
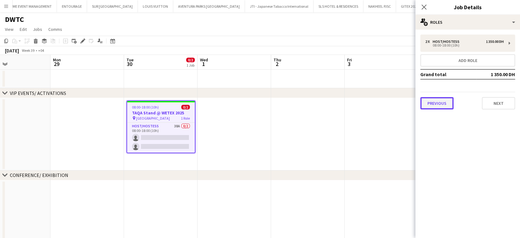
click at [438, 102] on button "Previous" at bounding box center [436, 103] width 33 height 12
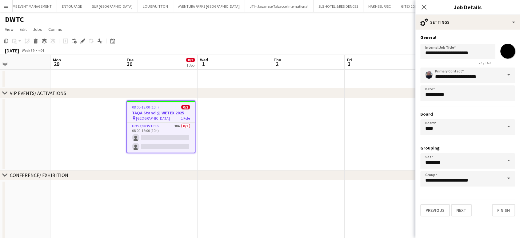
click at [511, 176] on span at bounding box center [508, 178] width 13 height 15
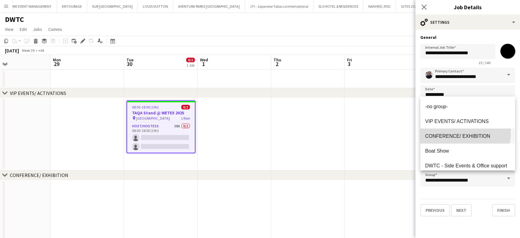
click at [449, 132] on mat-option "CONFERENCE/ EXHIBITION" at bounding box center [467, 135] width 95 height 15
type input "**********"
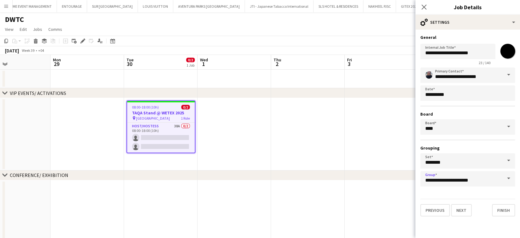
click at [347, 133] on app-date-cell at bounding box center [382, 134] width 74 height 72
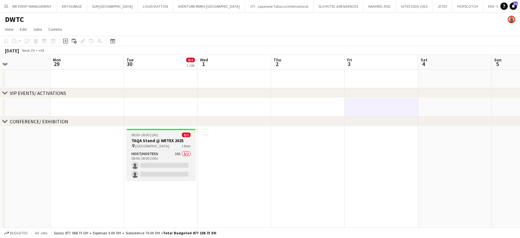
click at [155, 138] on h3 "TAQA Stand @ WETEX 2025" at bounding box center [160, 141] width 69 height 6
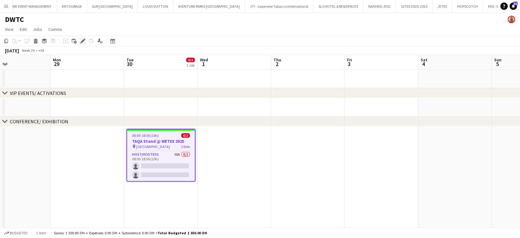
click at [81, 41] on icon "Edit" at bounding box center [82, 40] width 5 height 5
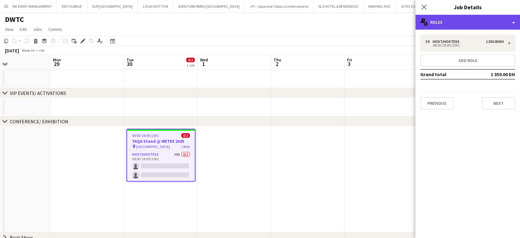
click at [510, 22] on div "multiple-users-add Roles" at bounding box center [467, 22] width 105 height 15
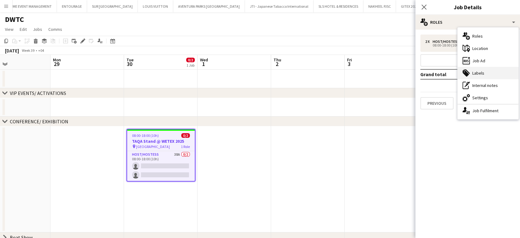
click at [485, 73] on div "tags-double Labels" at bounding box center [488, 73] width 61 height 12
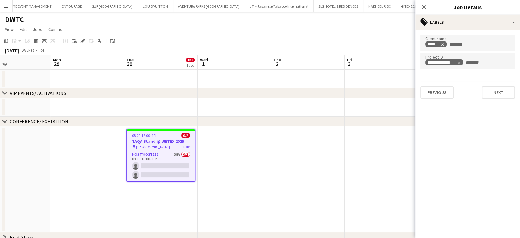
click at [251, 167] on app-date-cell at bounding box center [235, 179] width 74 height 106
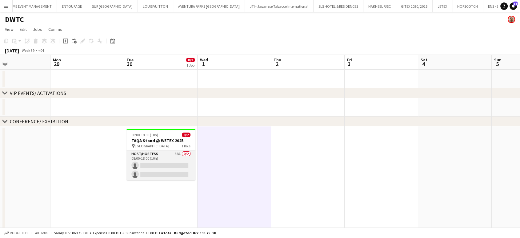
click at [173, 157] on app-card-role "Host/Hostess 38A 0/2 08:00-18:00 (10h) single-neutral-actions single-neutral-ac…" at bounding box center [160, 165] width 69 height 30
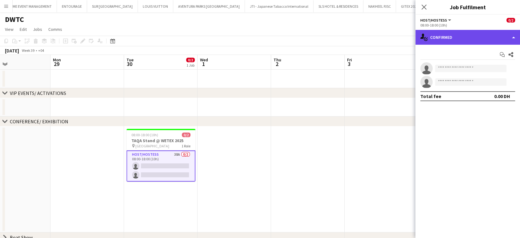
click at [512, 37] on div "single-neutral-actions-check-2 Confirmed" at bounding box center [467, 37] width 105 height 15
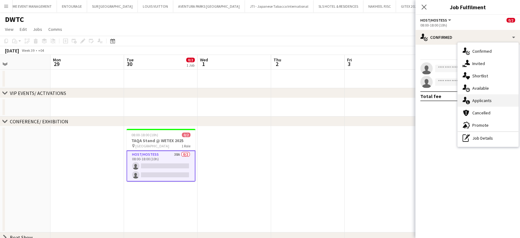
click at [491, 103] on div "single-neutral-actions-information Applicants" at bounding box center [488, 100] width 61 height 12
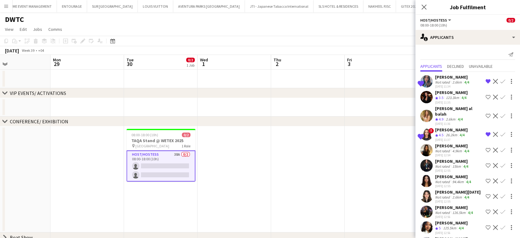
click at [486, 113] on app-icon "Shortlist crew" at bounding box center [488, 115] width 5 height 5
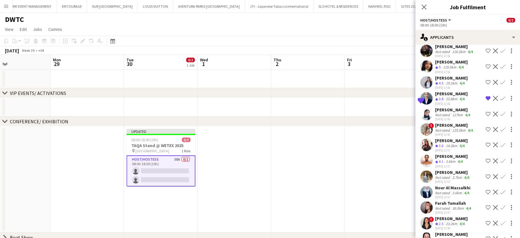
scroll to position [171, 0]
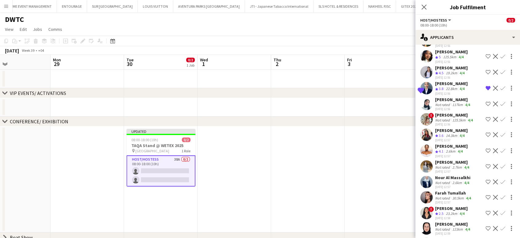
click at [486, 86] on app-icon "Remove crew from shortlist" at bounding box center [488, 88] width 5 height 5
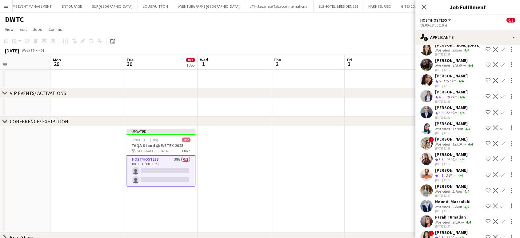
scroll to position [137, 0]
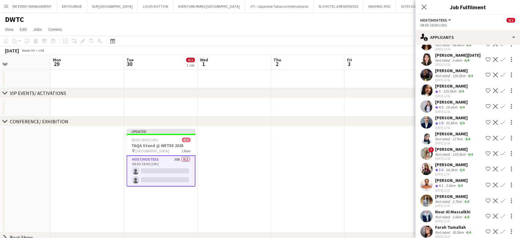
click at [486, 104] on app-icon "Shortlist crew" at bounding box center [488, 106] width 5 height 5
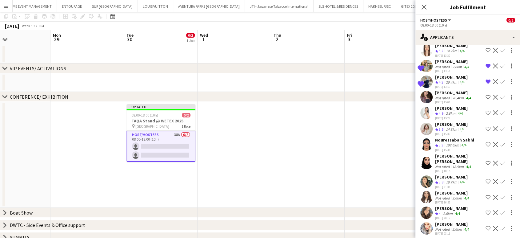
scroll to position [34, 0]
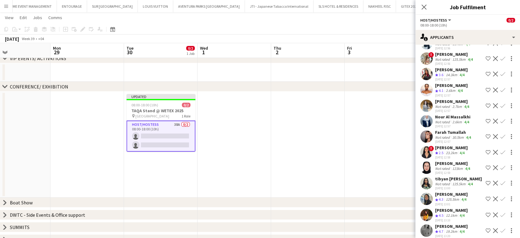
scroll to position [222, 0]
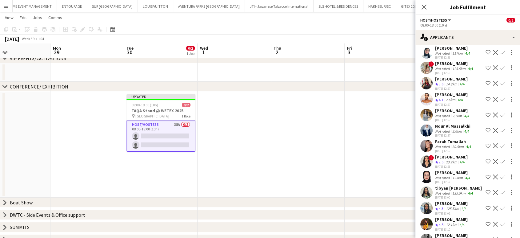
click at [447, 175] on div "Not rated" at bounding box center [443, 177] width 16 height 5
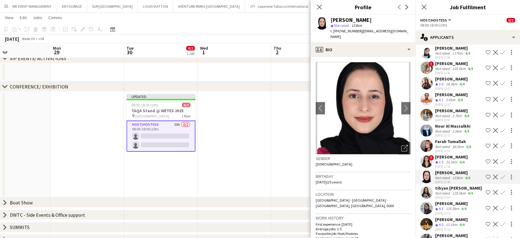
click at [450, 159] on div "23.2km" at bounding box center [452, 161] width 14 height 5
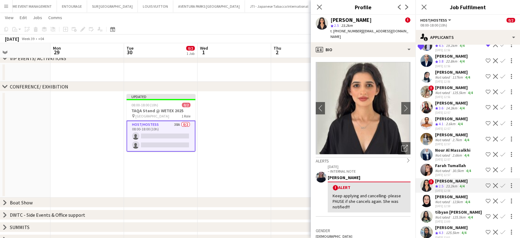
scroll to position [188, 0]
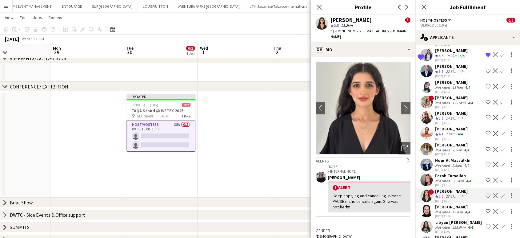
click at [459, 147] on div "2.7km" at bounding box center [457, 149] width 12 height 5
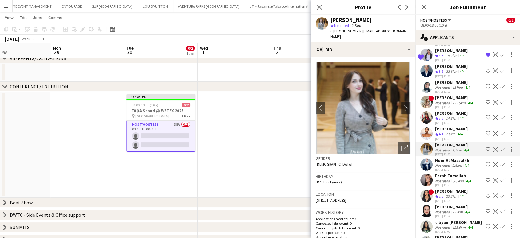
click at [486, 146] on app-icon "Shortlist crew" at bounding box center [488, 148] width 5 height 5
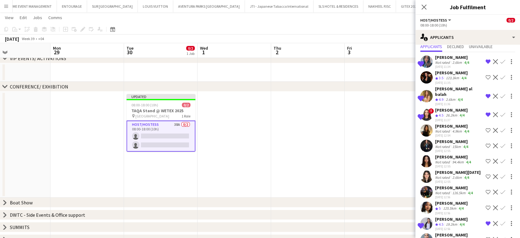
scroll to position [17, 0]
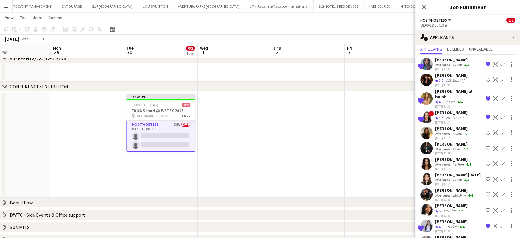
click at [451, 193] on div "Not rated" at bounding box center [443, 195] width 16 height 5
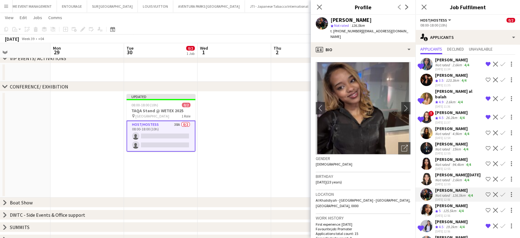
click at [266, 131] on app-date-cell at bounding box center [235, 144] width 74 height 106
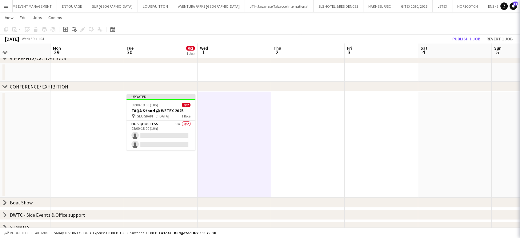
scroll to position [0, 0]
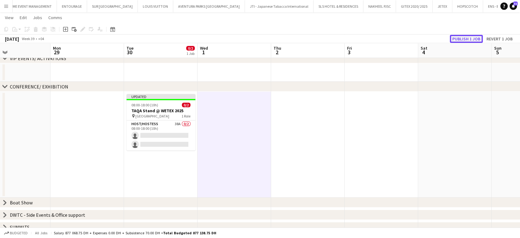
click at [462, 37] on button "Publish 1 job" at bounding box center [466, 39] width 33 height 8
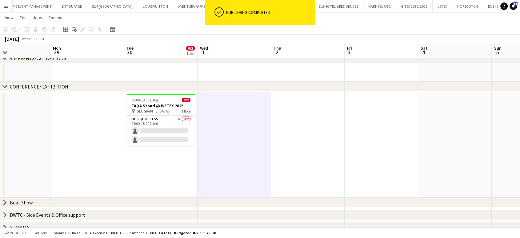
scroll to position [0, 188]
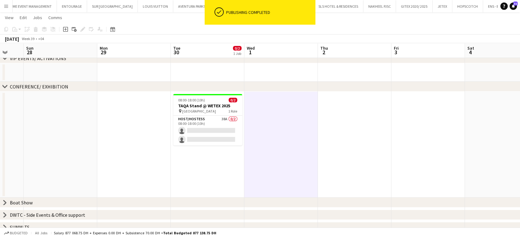
drag, startPoint x: 175, startPoint y: 157, endPoint x: 244, endPoint y: 147, distance: 69.7
click at [215, 153] on app-calendar-viewport "Thu 25 Fri 26 Sat 27 Sun 28 Mon 29 Tue 30 0/2 1 Job Wed 1 Thu 2 Fri 3 Sat 4 Sun…" at bounding box center [260, 129] width 520 height 279
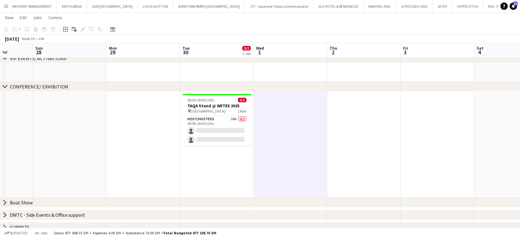
click at [84, 115] on app-date-cell at bounding box center [70, 144] width 74 height 106
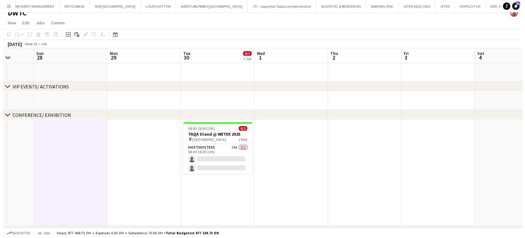
scroll to position [0, 0]
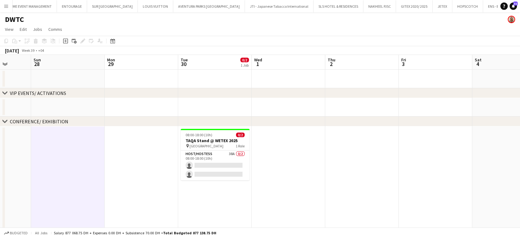
click at [6, 92] on icon at bounding box center [4, 92] width 5 height 2
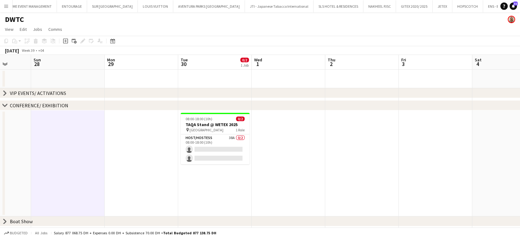
click at [2, 5] on button "Menu" at bounding box center [6, 6] width 12 height 12
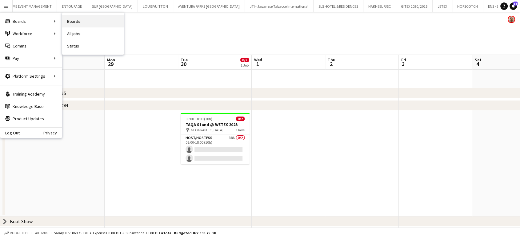
click at [82, 25] on link "Boards" at bounding box center [93, 21] width 62 height 12
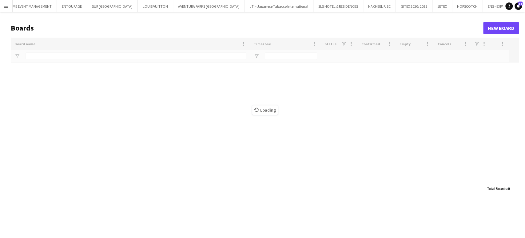
scroll to position [0, 1204]
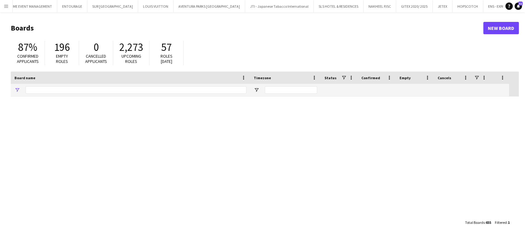
type input "****"
drag, startPoint x: 48, startPoint y: 91, endPoint x: 15, endPoint y: 86, distance: 33.6
click at [15, 86] on div "****" at bounding box center [130, 90] width 239 height 12
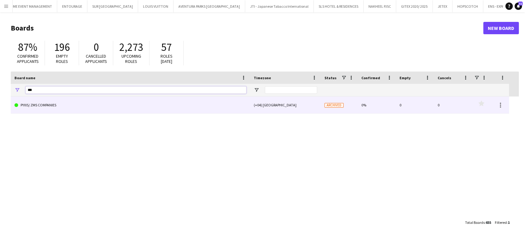
type input "***"
click at [40, 100] on link "PYXIS/ ZMS COMPANIES" at bounding box center [130, 104] width 232 height 17
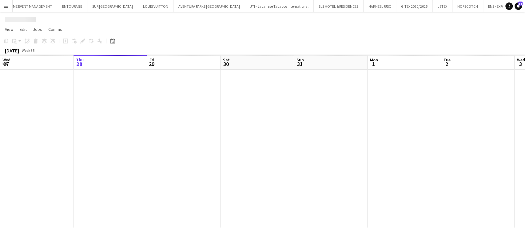
scroll to position [0, 1251]
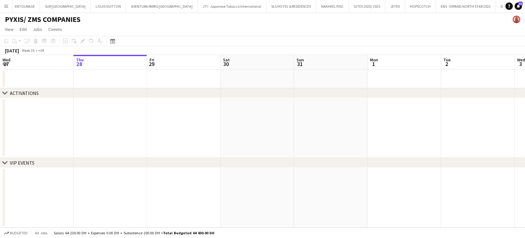
click at [271, 115] on app-date-cell at bounding box center [258, 128] width 74 height 60
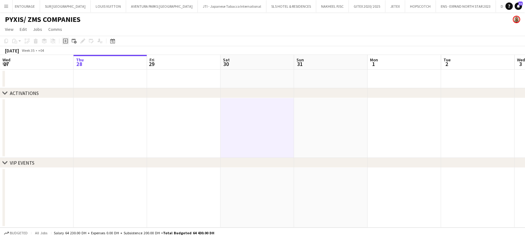
click at [66, 41] on icon "Add job" at bounding box center [65, 40] width 5 height 5
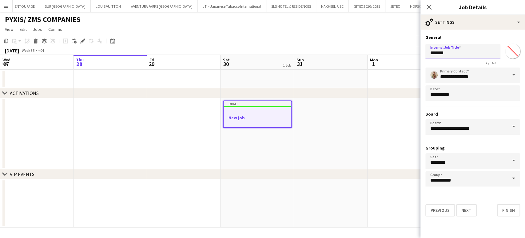
drag, startPoint x: 476, startPoint y: 52, endPoint x: 378, endPoint y: 51, distance: 98.2
click at [378, 51] on body "Menu Boards Boards Boards All jobs Status Workforce Workforce My Workforce Recr…" at bounding box center [262, 119] width 525 height 238
click at [477, 55] on input "******" at bounding box center [463, 51] width 75 height 15
type input "**********"
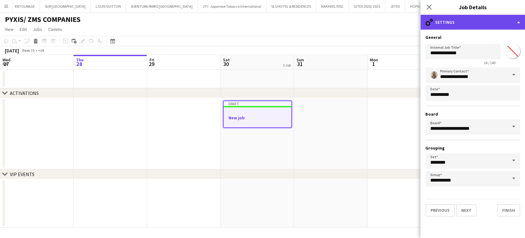
click at [503, 25] on div "cog-double-3 Settings" at bounding box center [473, 22] width 105 height 15
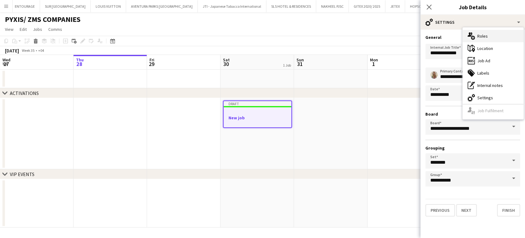
click at [487, 35] on div "multiple-users-add Roles" at bounding box center [493, 36] width 61 height 12
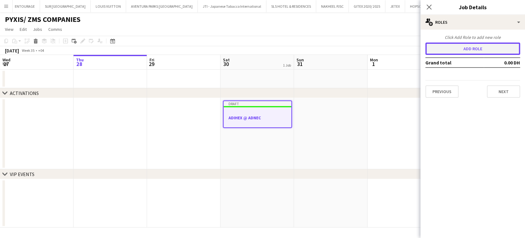
click at [448, 50] on button "Add role" at bounding box center [473, 48] width 95 height 12
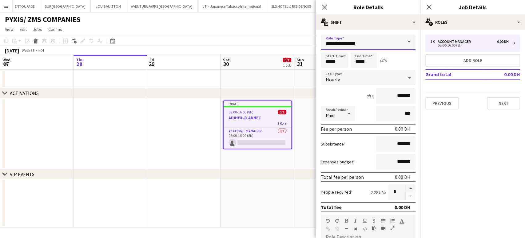
drag, startPoint x: 268, startPoint y: 43, endPoint x: 239, endPoint y: 43, distance: 29.2
click at [239, 43] on body "Menu Boards Boards Boards All jobs Status Workforce Workforce My Workforce Recr…" at bounding box center [262, 119] width 525 height 238
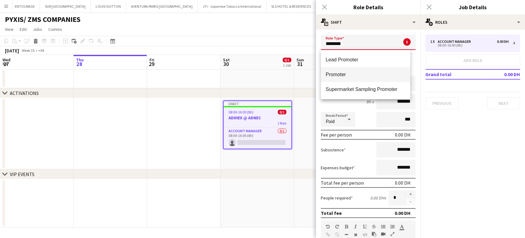
type input "********"
click at [334, 73] on span "Promoter" at bounding box center [366, 74] width 80 height 6
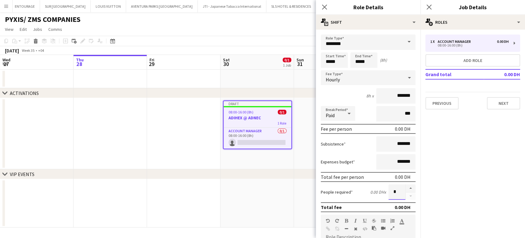
click at [400, 189] on input "*" at bounding box center [397, 191] width 17 height 15
type input "**"
drag, startPoint x: 330, startPoint y: 60, endPoint x: 318, endPoint y: 63, distance: 13.0
click at [318, 63] on form "Role Type ******** Start Time ***** End Time ***** (8h) Fee Type Hourly 8h x **…" at bounding box center [368, 209] width 105 height 351
type input "*****"
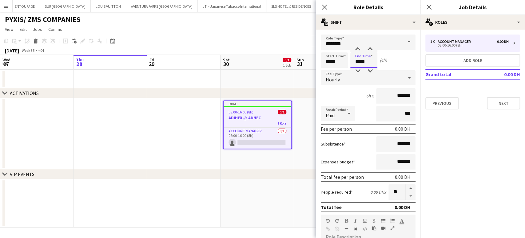
drag, startPoint x: 360, startPoint y: 61, endPoint x: 331, endPoint y: 61, distance: 29.5
click at [331, 61] on div "Start Time ***** End Time ***** (6h)" at bounding box center [368, 59] width 95 height 15
type input "*****"
click at [389, 96] on input "*******" at bounding box center [395, 95] width 39 height 15
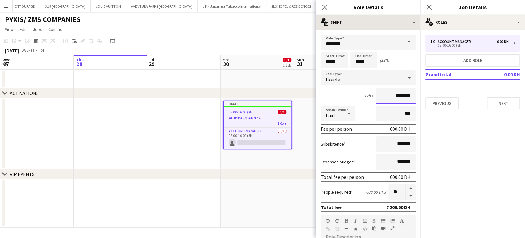
type input "********"
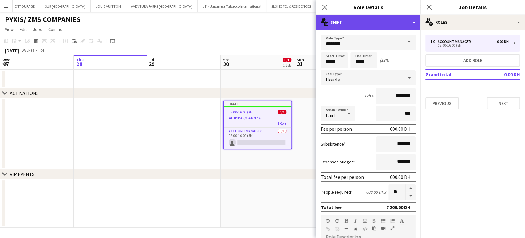
click at [399, 17] on div "multiple-actions-text Shift" at bounding box center [368, 22] width 105 height 15
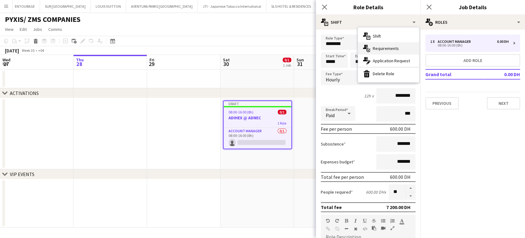
click at [381, 48] on div "multiple-actions-check-2 Requirements" at bounding box center [388, 48] width 61 height 12
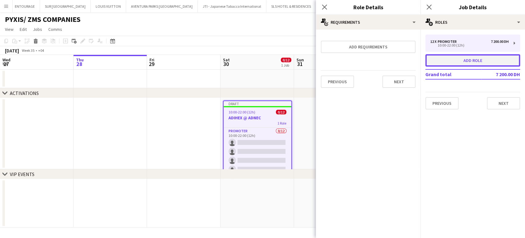
click at [460, 62] on button "Add role" at bounding box center [473, 60] width 95 height 12
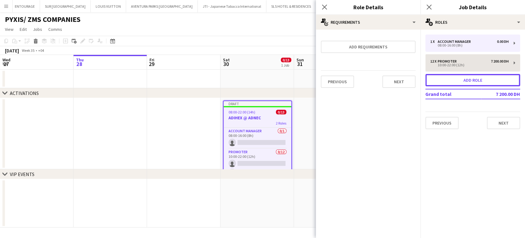
type input "**********"
type input "*****"
type input "*******"
type input "*"
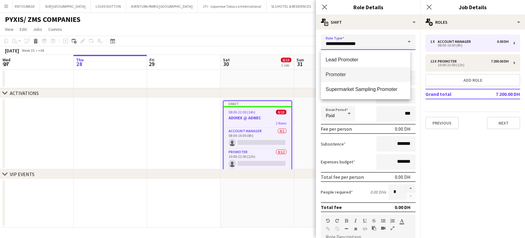
drag, startPoint x: 374, startPoint y: 46, endPoint x: 260, endPoint y: 44, distance: 113.9
click at [260, 44] on body "Menu Boards Boards Boards All jobs Status Workforce Workforce My Workforce Recr…" at bounding box center [262, 119] width 525 height 238
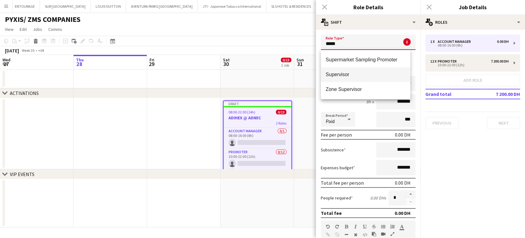
click at [335, 74] on span "Supervisor" at bounding box center [366, 74] width 80 height 6
type input "**********"
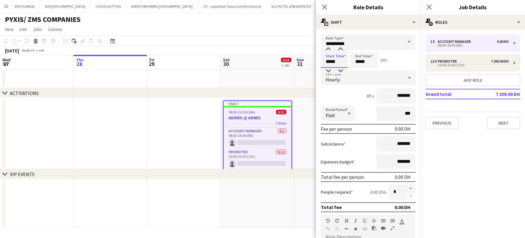
drag, startPoint x: 331, startPoint y: 61, endPoint x: 312, endPoint y: 60, distance: 18.2
click at [312, 60] on body "Menu Boards Boards Boards All jobs Status Workforce Workforce My Workforce Recr…" at bounding box center [262, 119] width 525 height 238
type input "*****"
drag, startPoint x: 359, startPoint y: 59, endPoint x: 334, endPoint y: 59, distance: 25.9
click at [334, 59] on div "Start Time ***** End Time ***** (6h)" at bounding box center [368, 59] width 95 height 15
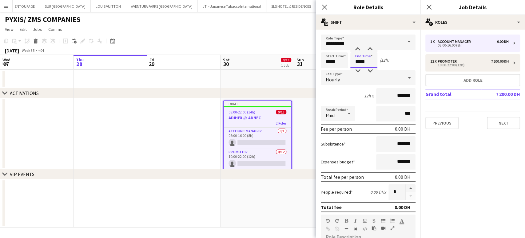
type input "*****"
click at [392, 96] on input "*******" at bounding box center [395, 95] width 39 height 15
click at [387, 98] on input "*******" at bounding box center [395, 95] width 39 height 15
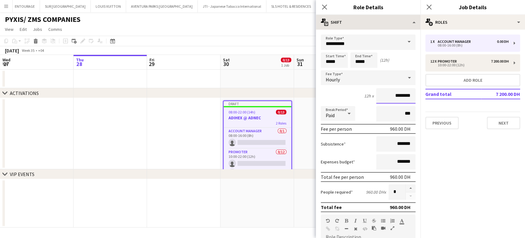
type input "********"
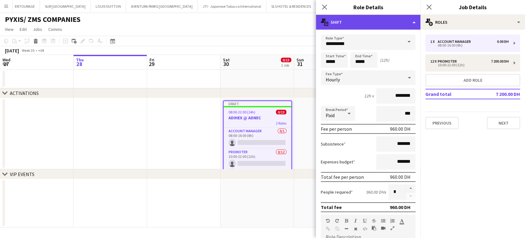
click at [406, 21] on div "multiple-actions-text Shift" at bounding box center [368, 22] width 105 height 15
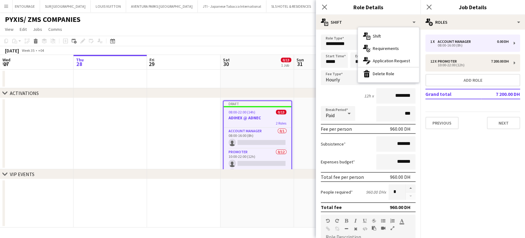
drag, startPoint x: 394, startPoint y: 47, endPoint x: 387, endPoint y: 49, distance: 7.5
click at [393, 48] on div "multiple-actions-check-2 Requirements" at bounding box center [388, 48] width 61 height 12
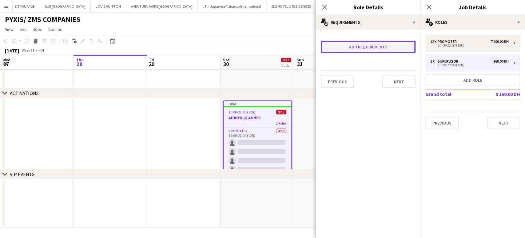
click at [374, 49] on button "Add requirements" at bounding box center [368, 47] width 95 height 12
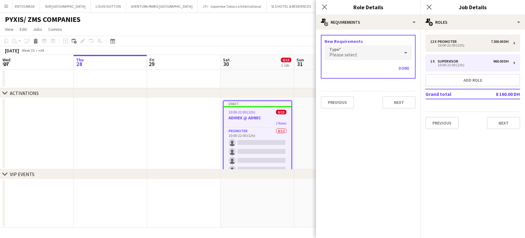
click at [355, 54] on span "Please select" at bounding box center [344, 54] width 28 height 6
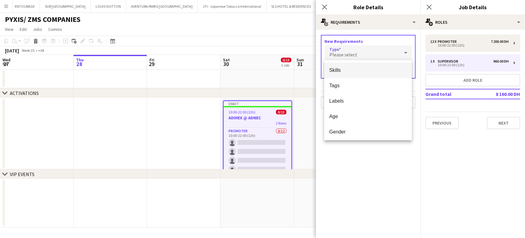
click at [348, 71] on span "Skills" at bounding box center [368, 70] width 78 height 6
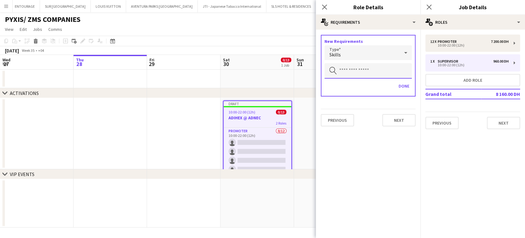
click at [346, 70] on input "text" at bounding box center [368, 70] width 87 height 15
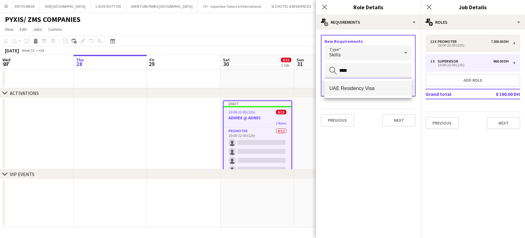
type input "****"
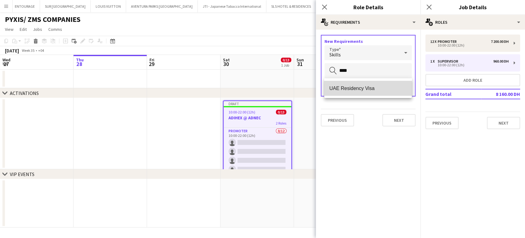
click at [352, 89] on span "UAE Residency Visa" at bounding box center [368, 88] width 78 height 6
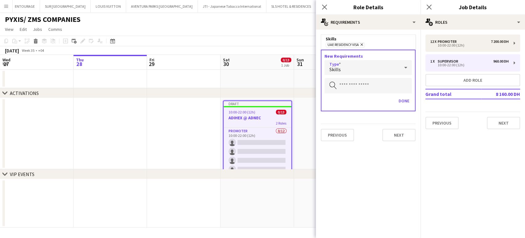
click at [346, 67] on div "Skills" at bounding box center [362, 67] width 75 height 15
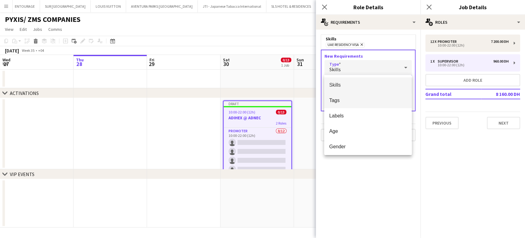
drag, startPoint x: 335, startPoint y: 101, endPoint x: 340, endPoint y: 98, distance: 6.1
click at [335, 101] on span "Tags" at bounding box center [368, 100] width 78 height 6
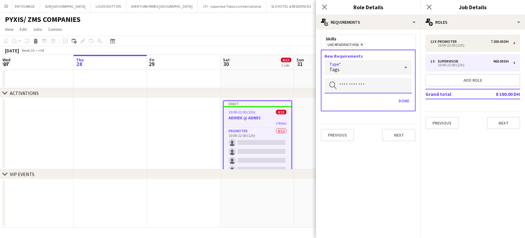
click at [344, 85] on input "text" at bounding box center [368, 85] width 87 height 15
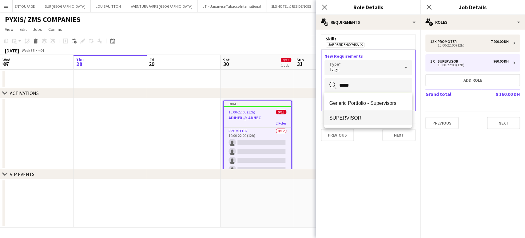
type input "*****"
click at [359, 119] on span "SUPERVISOR" at bounding box center [368, 118] width 78 height 6
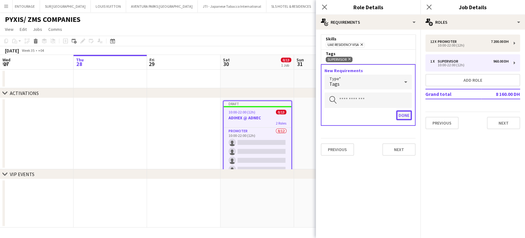
click at [406, 115] on button "Done" at bounding box center [404, 115] width 16 height 10
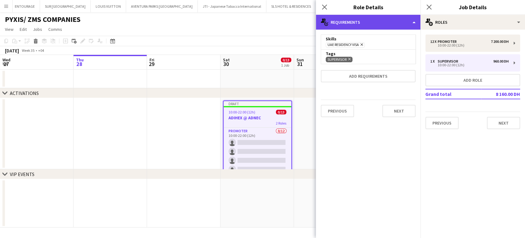
click at [403, 18] on div "multiple-actions-check-2 Requirements" at bounding box center [368, 22] width 105 height 15
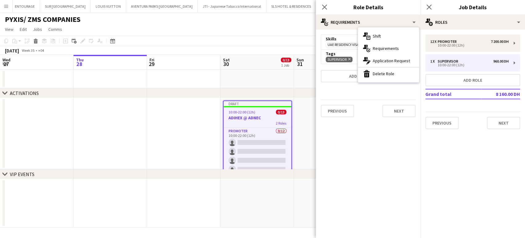
drag, startPoint x: 393, startPoint y: 58, endPoint x: 420, endPoint y: 74, distance: 31.5
click at [393, 58] on div "multiple-actions-edit-1 Application Request" at bounding box center [388, 60] width 61 height 12
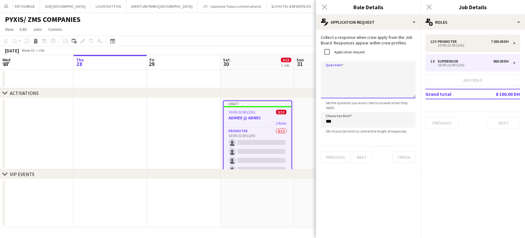
click at [344, 68] on textarea "Question" at bounding box center [368, 79] width 95 height 37
type textarea "**********"
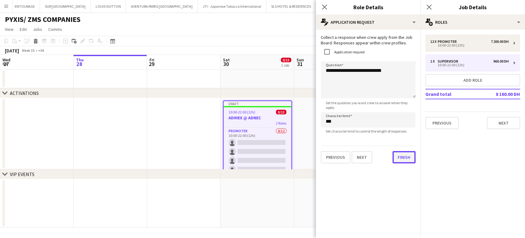
click at [413, 159] on button "Finish" at bounding box center [404, 157] width 23 height 12
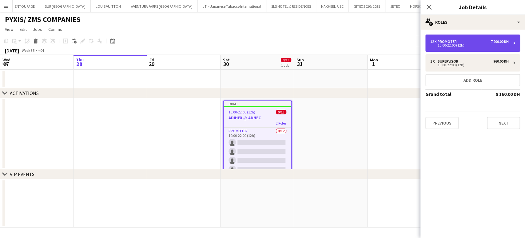
click at [446, 44] on div "10:00-22:00 (12h)" at bounding box center [470, 45] width 78 height 3
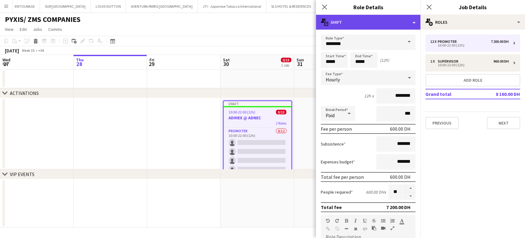
click at [404, 21] on div "multiple-actions-text Shift" at bounding box center [368, 22] width 105 height 15
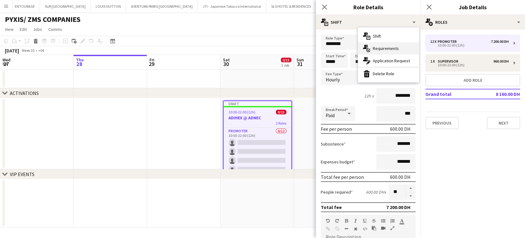
click at [386, 47] on div "multiple-actions-check-2 Requirements" at bounding box center [388, 48] width 61 height 12
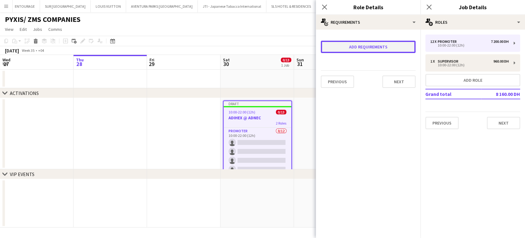
click at [363, 47] on button "Add requirements" at bounding box center [368, 47] width 95 height 12
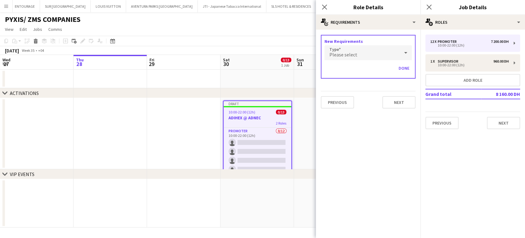
click at [351, 53] on span "Please select" at bounding box center [344, 54] width 28 height 6
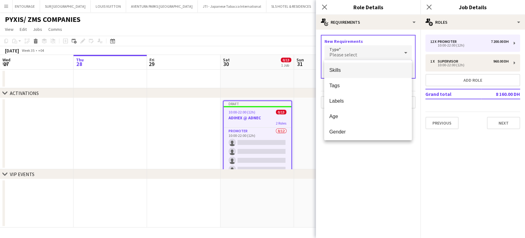
drag, startPoint x: 450, startPoint y: 52, endPoint x: 447, endPoint y: 49, distance: 4.1
click at [447, 49] on div at bounding box center [262, 119] width 525 height 238
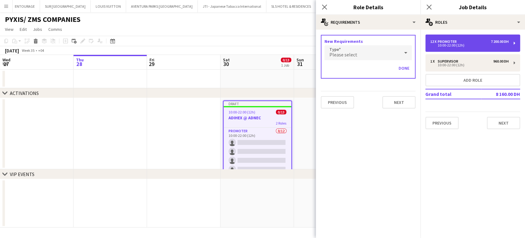
click at [468, 44] on div "10:00-22:00 (12h)" at bounding box center [470, 45] width 78 height 3
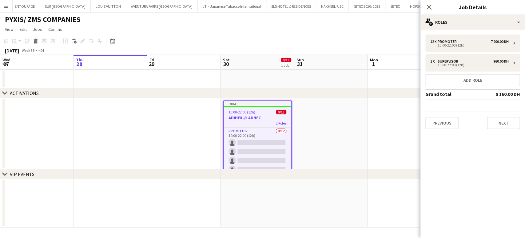
click at [467, 34] on div "12 x Promoter 7 200.00 DH 10:00-22:00 (12h) 1 x Supervisor 960.00 DH 10:00-22:0…" at bounding box center [473, 82] width 105 height 104
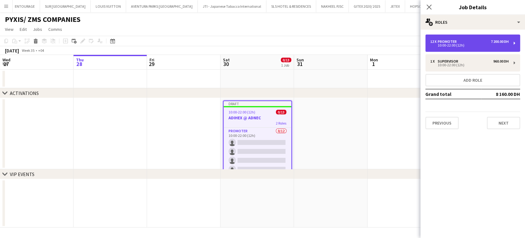
click at [467, 42] on div "12 x Promoter 7 200.00 DH" at bounding box center [470, 41] width 78 height 4
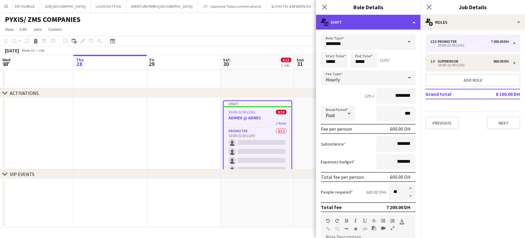
click at [399, 25] on div "multiple-actions-text Shift" at bounding box center [368, 22] width 105 height 15
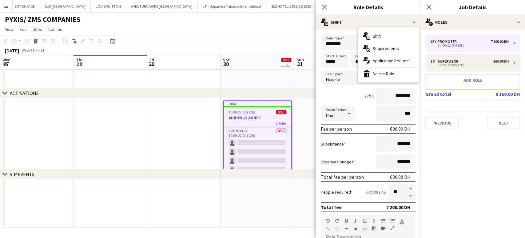
click at [386, 45] on div "multiple-actions-check-2 Requirements" at bounding box center [388, 48] width 61 height 12
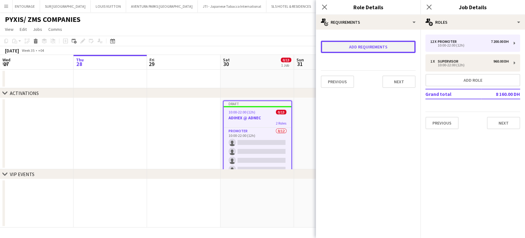
click at [376, 47] on button "Add requirements" at bounding box center [368, 47] width 95 height 12
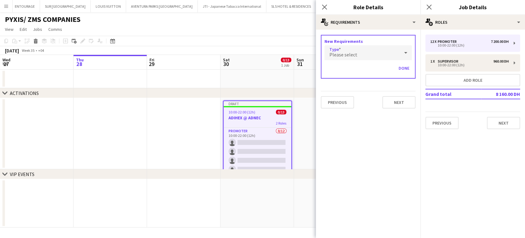
click at [363, 53] on div "Please select" at bounding box center [362, 52] width 75 height 15
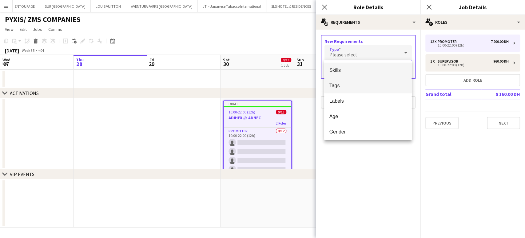
click at [351, 84] on span "Tags" at bounding box center [368, 85] width 78 height 6
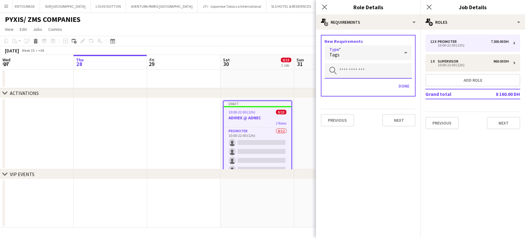
click at [361, 69] on input "text" at bounding box center [368, 70] width 87 height 15
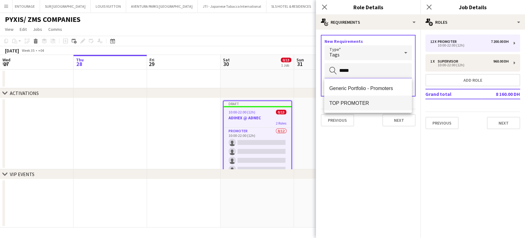
type input "*****"
click at [358, 105] on span "TOP PROMOTER" at bounding box center [368, 103] width 78 height 6
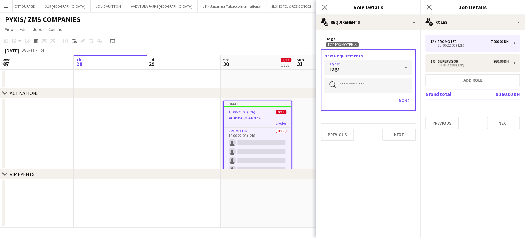
click at [347, 67] on div "Tags" at bounding box center [362, 67] width 75 height 15
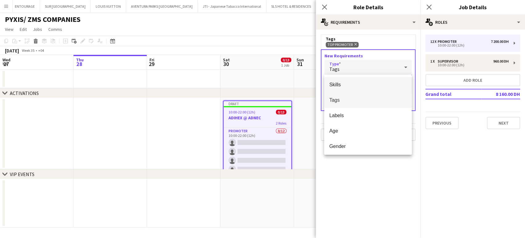
click at [342, 84] on span "Skills" at bounding box center [368, 85] width 78 height 6
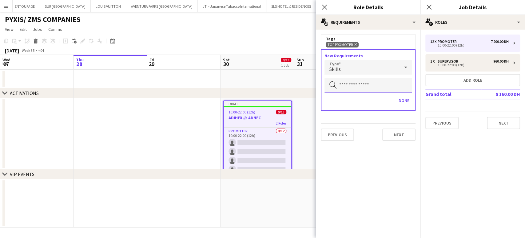
click at [347, 86] on input "text" at bounding box center [368, 85] width 87 height 15
type input "****"
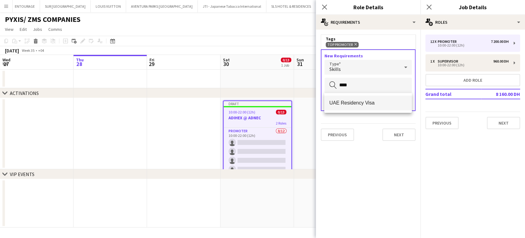
click at [354, 104] on span "UAE Residency Visa" at bounding box center [368, 103] width 78 height 6
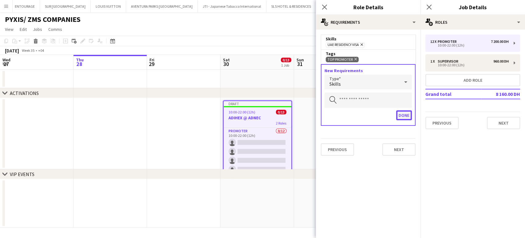
click at [405, 115] on button "Done" at bounding box center [404, 115] width 16 height 10
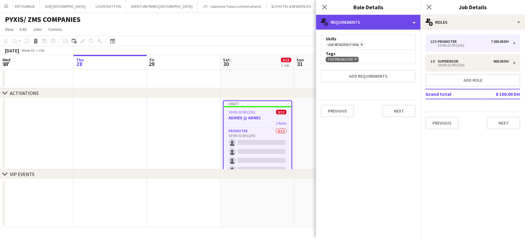
click at [402, 19] on div "multiple-actions-check-2 Requirements" at bounding box center [368, 22] width 105 height 15
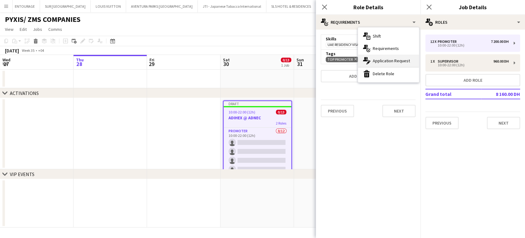
click at [389, 60] on div "multiple-actions-edit-1 Application Request" at bounding box center [388, 60] width 61 height 12
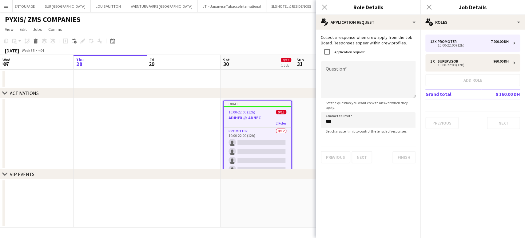
click at [336, 74] on textarea "Question" at bounding box center [368, 79] width 95 height 37
type textarea "*"
type textarea "**********"
click at [322, 8] on icon "Close pop-in" at bounding box center [325, 7] width 6 height 6
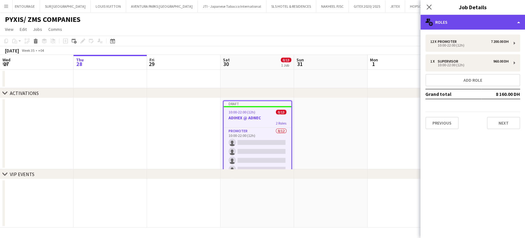
click at [500, 20] on div "multiple-users-add Roles" at bounding box center [473, 22] width 105 height 15
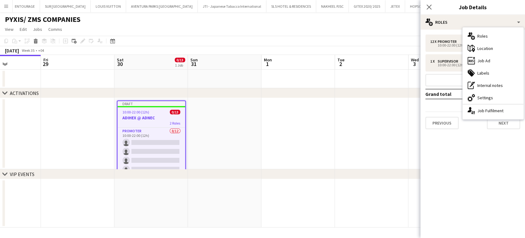
drag, startPoint x: 386, startPoint y: 125, endPoint x: 266, endPoint y: 121, distance: 120.1
click at [266, 121] on app-calendar-viewport "Mon 25 Tue 26 Wed 27 Thu 28 Fri 29 Sat 30 0/13 1 Job Sun 31 Mon 1 Tue 2 Wed 3 T…" at bounding box center [262, 141] width 525 height 172
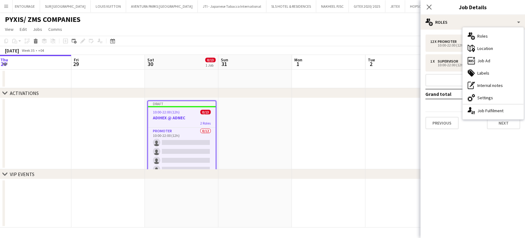
click at [232, 117] on app-calendar-viewport "Mon 25 Tue 26 Wed 27 Thu 28 Fri 29 Sat 30 0/13 1 Job Sun 31 Mon 1 Tue 2 Wed 3 T…" at bounding box center [262, 141] width 525 height 172
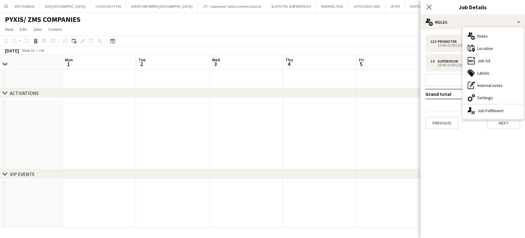
click at [245, 108] on app-calendar-viewport "Wed 27 Thu 28 Fri 29 Sat 30 0/13 1 Job Sun 31 Mon 1 Tue 2 Wed 3 Thu 4 Fri 5 Sat…" at bounding box center [262, 141] width 525 height 172
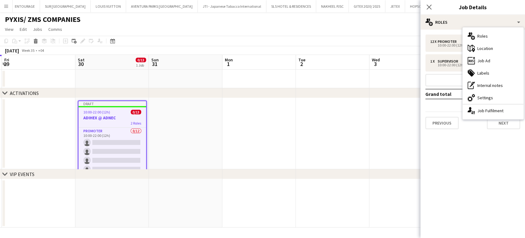
drag, startPoint x: 274, startPoint y: 110, endPoint x: 347, endPoint y: 115, distance: 72.8
click at [375, 114] on app-calendar-viewport "Wed 27 Thu 28 Fri 29 Sat 30 0/13 1 Job Sun 31 Mon 1 Tue 2 Wed 3 Thu 4 Fri 5 Sat…" at bounding box center [262, 141] width 525 height 172
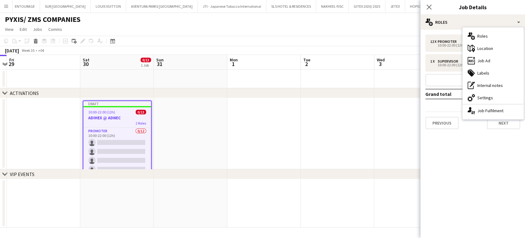
drag, startPoint x: 279, startPoint y: 115, endPoint x: 323, endPoint y: 115, distance: 44.6
click at [314, 115] on app-calendar-viewport "Wed 27 Thu 28 Fri 29 Sat 30 0/13 1 Job Sun 31 Mon 1 Tue 2 Wed 3 Thu 4 Fri 5 Sat…" at bounding box center [262, 141] width 525 height 172
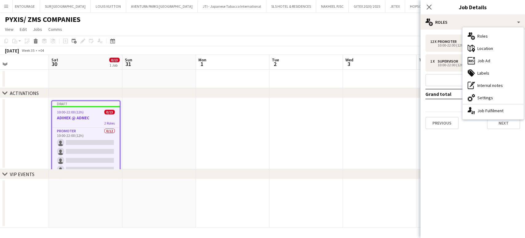
drag, startPoint x: 281, startPoint y: 109, endPoint x: 276, endPoint y: 109, distance: 4.6
click at [276, 109] on app-calendar-viewport "Tue 26 Wed 27 Thu 28 Fri 29 Sat 30 0/13 1 Job Sun 31 Mon 1 Tue 2 Wed 3 Thu 4 Fr…" at bounding box center [262, 141] width 525 height 172
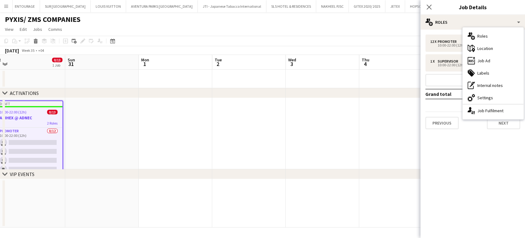
drag, startPoint x: 355, startPoint y: 115, endPoint x: 299, endPoint y: 114, distance: 55.7
click at [300, 114] on app-calendar-viewport "Tue 26 Wed 27 Thu 28 Fri 29 Sat 30 0/13 1 Job Sun 31 Mon 1 Tue 2 Wed 3 Thu 4 Fr…" at bounding box center [262, 141] width 525 height 172
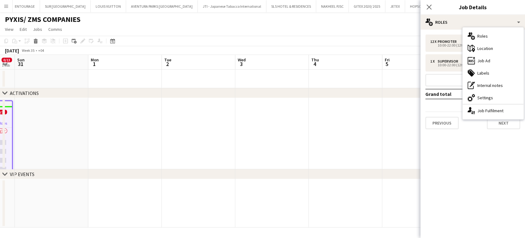
drag, startPoint x: 319, startPoint y: 116, endPoint x: 294, endPoint y: 115, distance: 24.9
click at [296, 116] on app-calendar-viewport "Thu 28 Fri 29 Sat 30 0/13 1 Job Sun 31 Mon 1 Tue 2 Wed 3 Thu 4 Fri 5 Sat 6 Sun …" at bounding box center [262, 141] width 525 height 172
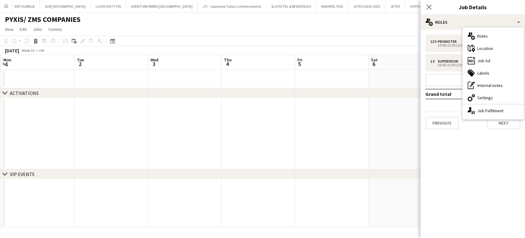
drag, startPoint x: 303, startPoint y: 115, endPoint x: 254, endPoint y: 111, distance: 49.5
click at [254, 111] on app-calendar-viewport "Thu 28 Fri 29 Sat 30 0/13 1 Job Sun 31 Mon 1 Tue 2 Wed 3 Thu 4 Fri 5 Sat 6 Sun …" at bounding box center [262, 141] width 525 height 172
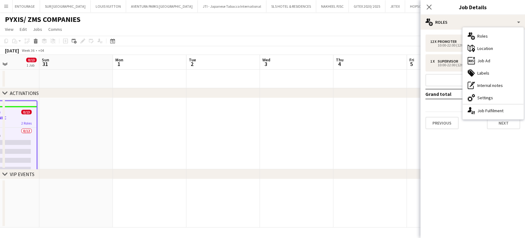
click at [326, 115] on app-calendar-viewport "Thu 28 Fri 29 Sat 30 0/13 1 Job Sun 31 Mon 1 Tue 2 Wed 3 Thu 4 Fri 5 Sat 6 Sun …" at bounding box center [262, 141] width 525 height 172
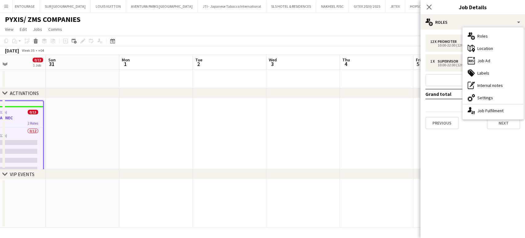
scroll to position [0, 178]
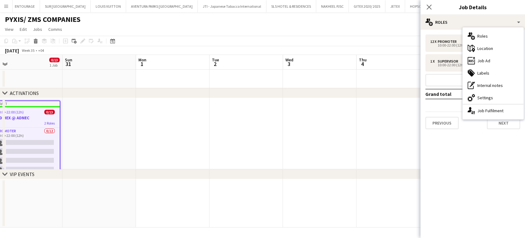
drag, startPoint x: 167, startPoint y: 105, endPoint x: 276, endPoint y: 111, distance: 109.1
click at [283, 108] on app-calendar-viewport "Thu 28 Fri 29 Sat 30 0/13 1 Job Sun 31 Mon 1 Tue 2 Wed 3 Thu 4 Fri 5 Sat 6 Sun …" at bounding box center [262, 141] width 525 height 172
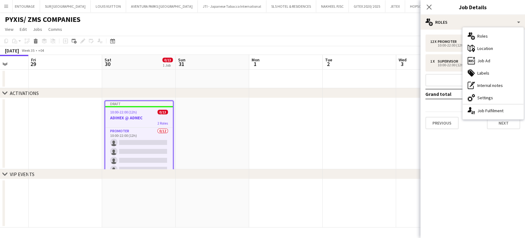
scroll to position [0, 208]
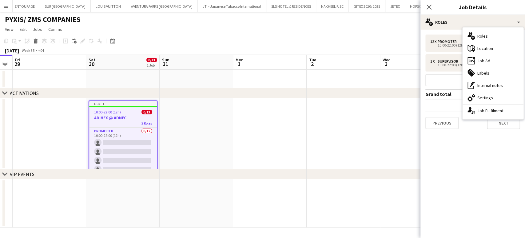
drag, startPoint x: 340, startPoint y: 125, endPoint x: 163, endPoint y: 106, distance: 178.0
click at [163, 106] on app-calendar-viewport "Tue 26 Wed 27 Thu 28 Fri 29 Sat 30 0/13 1 Job Sun 31 Mon 1 Tue 2 Wed 3 Thu 4 Fr…" at bounding box center [262, 141] width 525 height 172
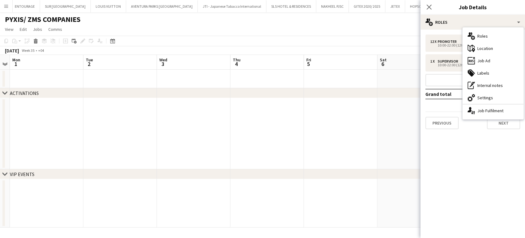
drag, startPoint x: 394, startPoint y: 125, endPoint x: 168, endPoint y: 110, distance: 226.7
click at [168, 110] on app-calendar-viewport "Thu 28 Fri 29 Sat 30 0/13 1 Job Sun 31 Mon 1 Tue 2 Wed 3 Thu 4 Fri 5 Sat 6 Sun …" at bounding box center [262, 141] width 525 height 172
drag, startPoint x: 372, startPoint y: 125, endPoint x: 191, endPoint y: 110, distance: 181.0
click at [192, 110] on app-calendar-viewport "Sat 30 0/13 1 Job Sun 31 Mon 1 Tue 2 Wed 3 Thu 4 Fri 5 Sat 6 Sun 7 Mon 8 Tue 9 …" at bounding box center [262, 141] width 525 height 172
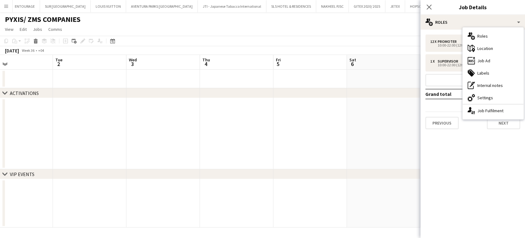
scroll to position [0, 181]
click at [486, 59] on div "ads-window Job Ad" at bounding box center [493, 60] width 61 height 12
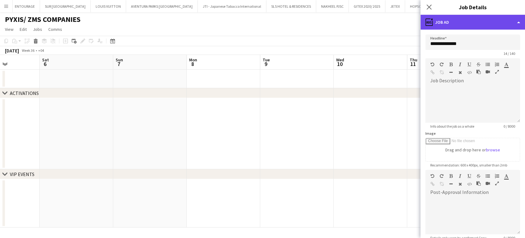
click at [509, 18] on div "ads-window Job Ad" at bounding box center [473, 22] width 105 height 15
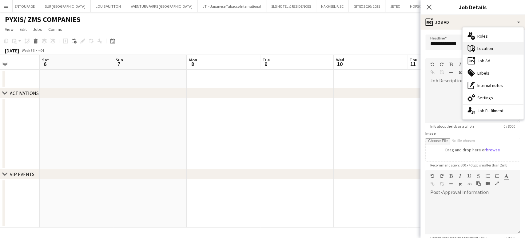
click at [483, 48] on div "maps-pin-1 Location" at bounding box center [493, 48] width 61 height 12
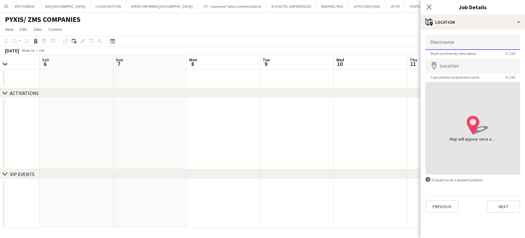
click at [458, 41] on input "Shortname" at bounding box center [473, 41] width 95 height 15
type input "**********"
click at [468, 68] on input "Location" at bounding box center [473, 65] width 95 height 15
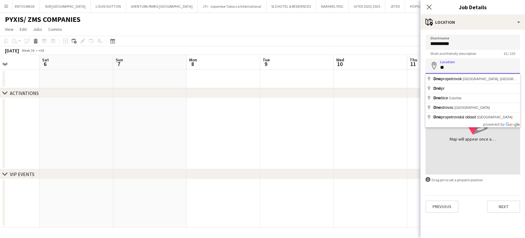
type input "*"
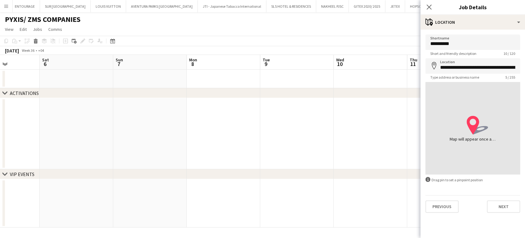
type input "**********"
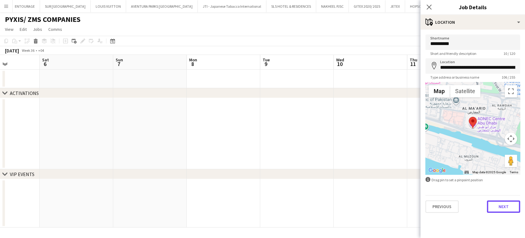
click at [509, 204] on button "Next" at bounding box center [503, 206] width 33 height 12
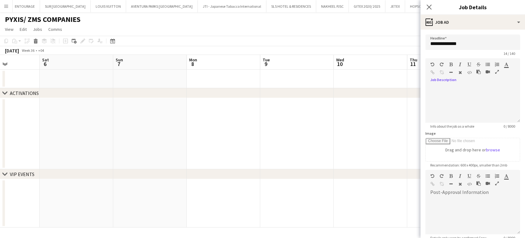
click at [497, 72] on icon "button" at bounding box center [498, 72] width 4 height 4
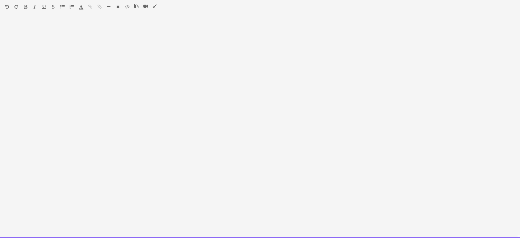
click at [154, 32] on div at bounding box center [260, 129] width 520 height 218
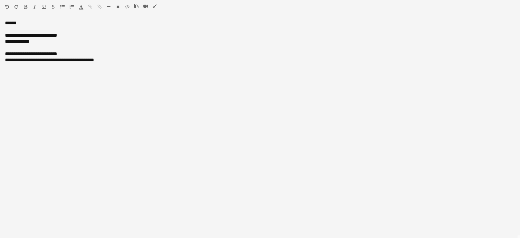
click at [23, 46] on div at bounding box center [260, 48] width 510 height 6
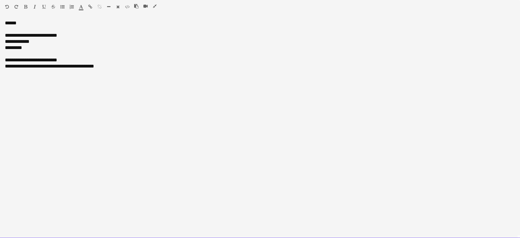
drag, startPoint x: 91, startPoint y: 64, endPoint x: 0, endPoint y: 63, distance: 90.8
click at [0, 63] on div "**********" at bounding box center [260, 129] width 520 height 218
click at [69, 59] on div "**********" at bounding box center [260, 60] width 510 height 6
drag, startPoint x: 22, startPoint y: 20, endPoint x: 0, endPoint y: 22, distance: 22.2
click at [0, 22] on div "**********" at bounding box center [260, 129] width 520 height 218
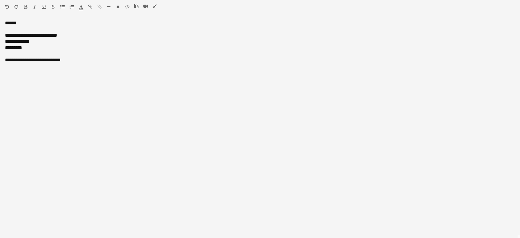
click at [25, 5] on icon "button" at bounding box center [25, 7] width 3 height 4
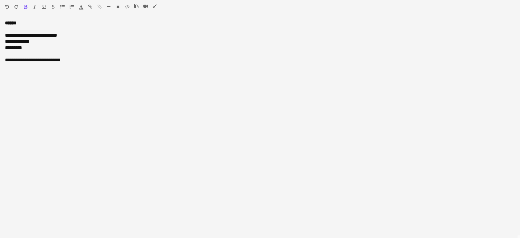
click at [29, 78] on div "**********" at bounding box center [260, 129] width 520 height 218
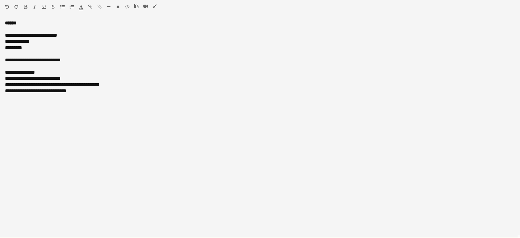
drag, startPoint x: 42, startPoint y: 72, endPoint x: 1, endPoint y: 72, distance: 41.2
click at [1, 72] on div "**********" at bounding box center [260, 129] width 520 height 218
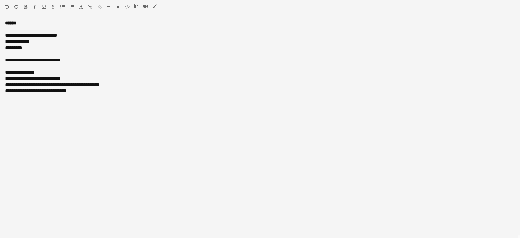
click at [26, 6] on icon "button" at bounding box center [25, 7] width 3 height 4
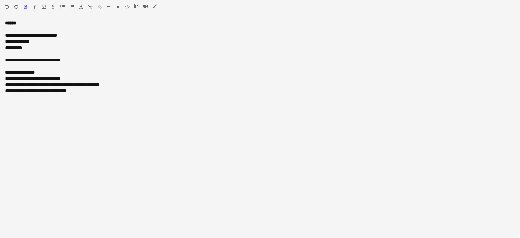
click at [45, 78] on div "**********" at bounding box center [260, 78] width 510 height 6
click at [47, 73] on div "**********" at bounding box center [260, 72] width 510 height 6
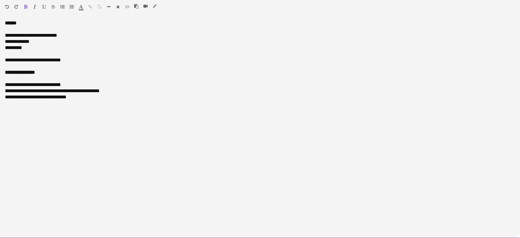
click at [17, 105] on div at bounding box center [260, 103] width 510 height 6
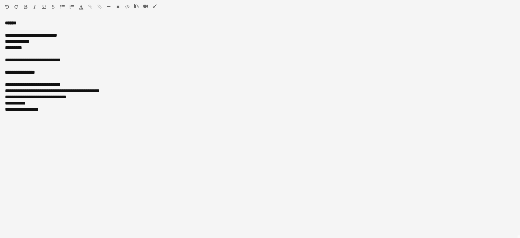
click at [153, 7] on icon "button" at bounding box center [155, 6] width 4 height 4
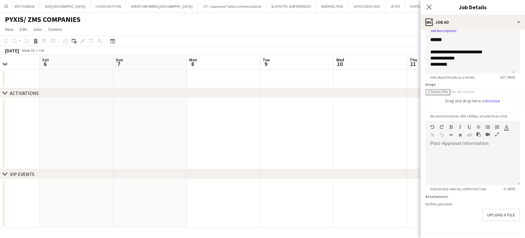
scroll to position [66, 0]
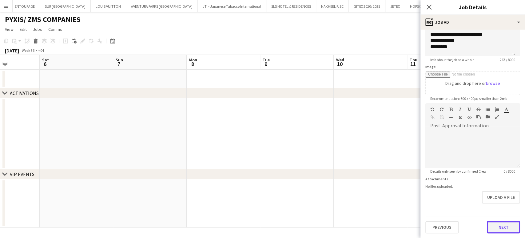
click at [494, 228] on button "Next" at bounding box center [503, 227] width 33 height 12
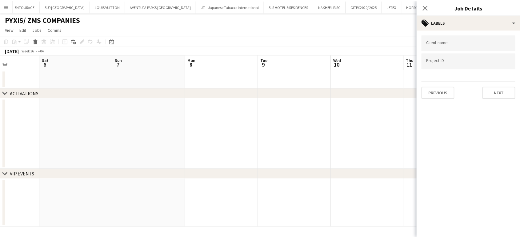
scroll to position [0, 0]
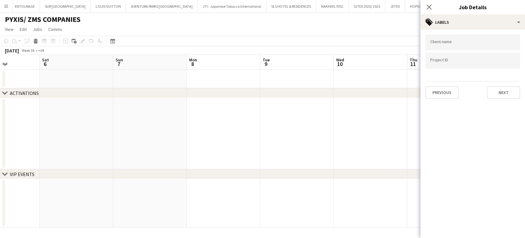
click at [446, 37] on div at bounding box center [473, 42] width 95 height 16
type input "****"
click at [438, 62] on div "PYXIS" at bounding box center [473, 61] width 95 height 15
click at [455, 65] on div at bounding box center [473, 61] width 95 height 16
click at [359, 124] on app-date-cell at bounding box center [371, 133] width 74 height 71
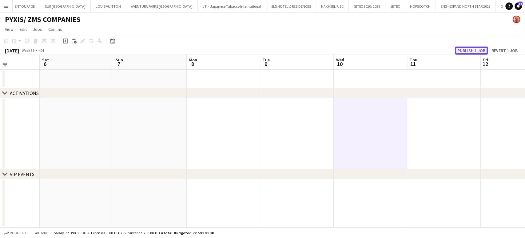
click at [471, 52] on button "Publish 1 job" at bounding box center [471, 50] width 33 height 8
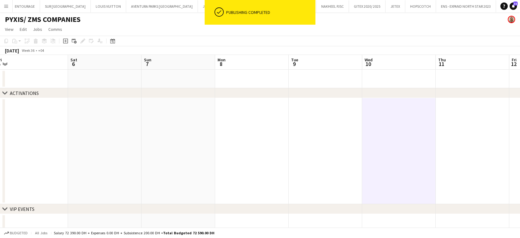
drag, startPoint x: 236, startPoint y: 148, endPoint x: 403, endPoint y: 157, distance: 167.4
click at [396, 154] on app-calendar-viewport "Wed 3 Thu 4 Fri 5 Sat 6 Sun 7 Mon 8 Tue 9 Wed 10 Thu 11 Fri 12 Sat 13 Sun 14 Mo…" at bounding box center [260, 143] width 520 height 177
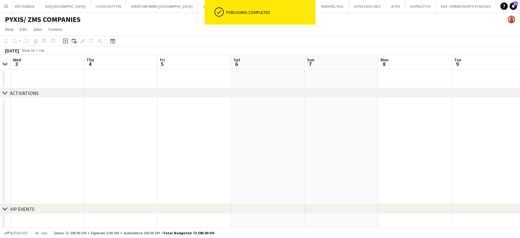
drag, startPoint x: 108, startPoint y: 148, endPoint x: 359, endPoint y: 149, distance: 251.8
click at [359, 149] on app-calendar-viewport "Sun 31 Mon 1 Tue 2 Wed 3 Thu 4 Fri 5 Sat 6 Sun 7 Mon 8 Tue 9 Wed 10 Thu 11 Fri …" at bounding box center [260, 143] width 520 height 177
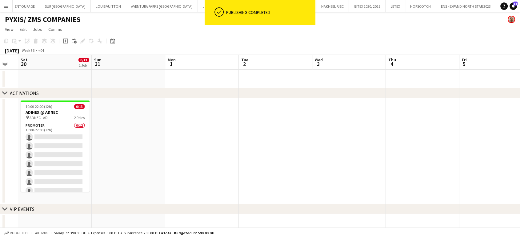
drag, startPoint x: 370, startPoint y: 136, endPoint x: 377, endPoint y: 138, distance: 7.2
click at [377, 138] on app-calendar-viewport "Thu 28 Fri 29 Sat 30 0/13 1 Job Sun 31 Mon 1 Tue 2 Wed 3 Thu 4 Fri 5 Sat 6 Sun …" at bounding box center [260, 143] width 520 height 177
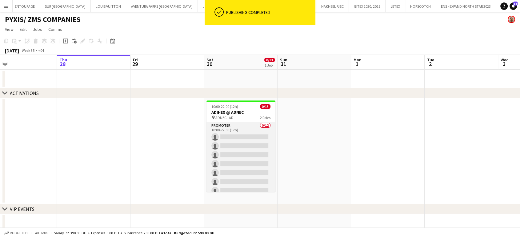
click at [244, 150] on app-card-role "Promoter 0/12 10:00-22:00 (12h) single-neutral-actions single-neutral-actions s…" at bounding box center [241, 181] width 69 height 119
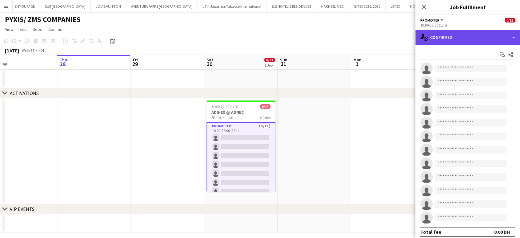
click at [508, 34] on div "single-neutral-actions-check-2 Confirmed" at bounding box center [467, 37] width 105 height 15
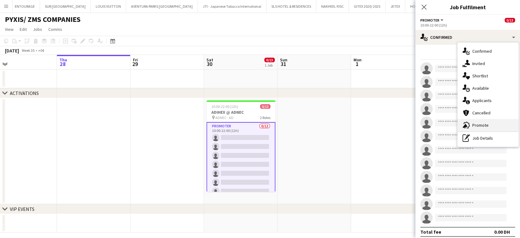
click at [480, 125] on div "advertising-megaphone Promote" at bounding box center [488, 125] width 61 height 12
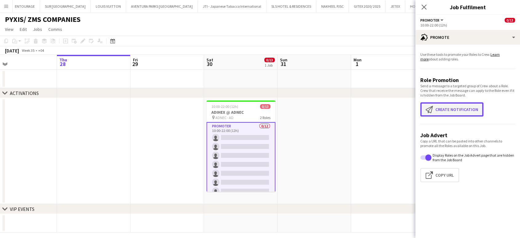
click at [462, 110] on button "Create notification Create notification" at bounding box center [451, 109] width 63 height 14
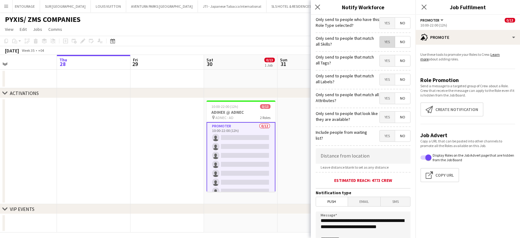
click at [380, 40] on span "Yes" at bounding box center [387, 41] width 15 height 11
click at [380, 58] on span "Yes" at bounding box center [387, 60] width 15 height 11
drag, startPoint x: 379, startPoint y: 77, endPoint x: 379, endPoint y: 94, distance: 17.9
click at [380, 77] on span "Yes" at bounding box center [387, 79] width 15 height 11
click at [380, 102] on span "Yes" at bounding box center [387, 98] width 15 height 11
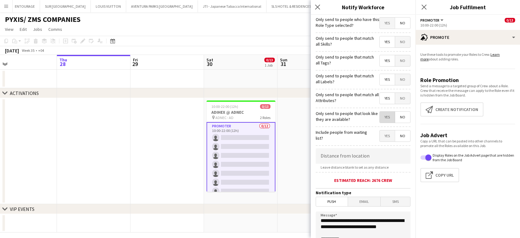
click at [380, 118] on span "Yes" at bounding box center [387, 116] width 15 height 11
click at [366, 158] on input at bounding box center [363, 155] width 95 height 15
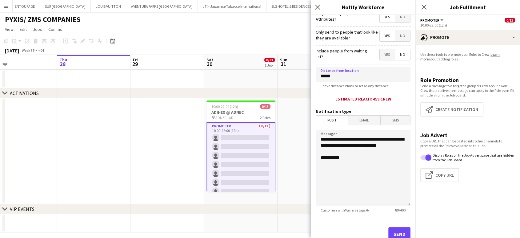
scroll to position [102, 0]
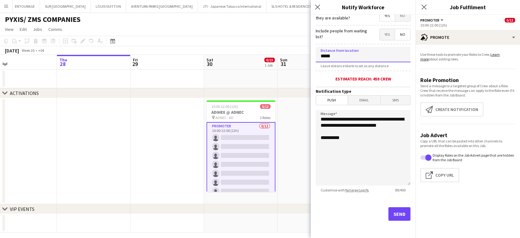
type input "*****"
click at [392, 214] on button "Send" at bounding box center [399, 214] width 22 height 14
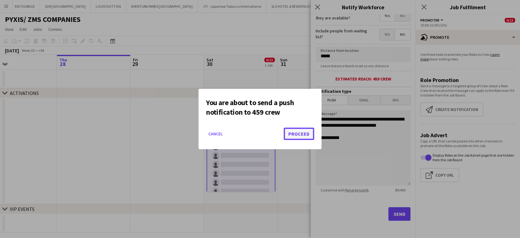
click at [296, 133] on button "Proceed" at bounding box center [299, 133] width 30 height 12
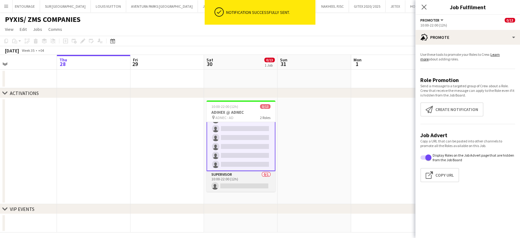
click at [243, 179] on app-card-role "Supervisor 0/1 10:00-22:00 (12h) single-neutral-actions" at bounding box center [241, 181] width 69 height 21
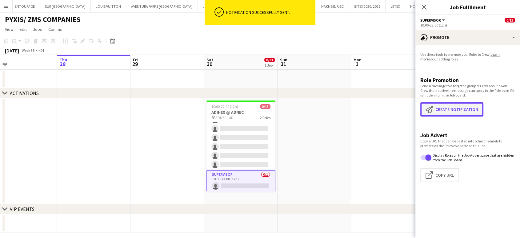
click at [457, 113] on button "Create notification Create notification" at bounding box center [451, 109] width 63 height 14
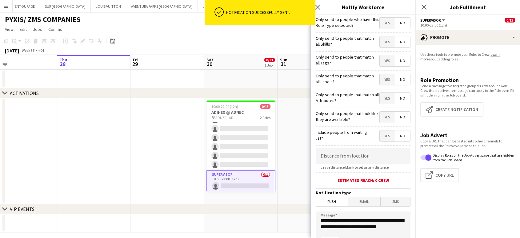
click at [382, 41] on span "Yes" at bounding box center [387, 41] width 15 height 11
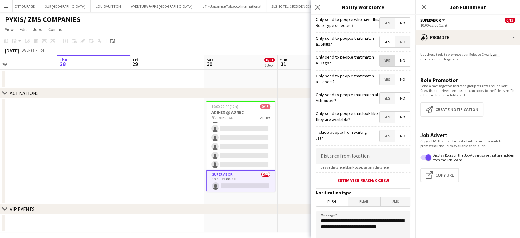
click at [383, 63] on span "Yes" at bounding box center [387, 60] width 15 height 11
click at [381, 78] on span "Yes" at bounding box center [387, 79] width 15 height 11
click at [381, 98] on span "Yes" at bounding box center [387, 98] width 15 height 11
click at [380, 121] on span "Yes" at bounding box center [387, 116] width 15 height 11
click at [355, 156] on input at bounding box center [363, 155] width 95 height 15
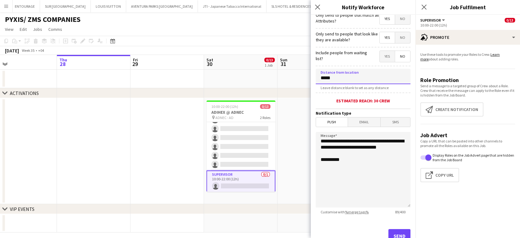
scroll to position [103, 0]
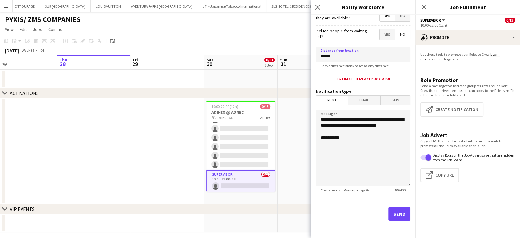
type input "*****"
click at [394, 212] on button "Send" at bounding box center [399, 214] width 22 height 14
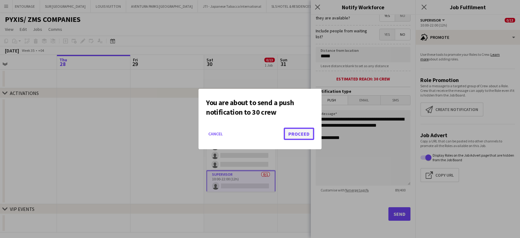
click at [300, 130] on button "Proceed" at bounding box center [299, 133] width 30 height 12
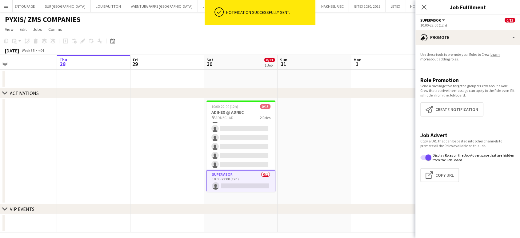
click at [299, 136] on app-date-cell at bounding box center [315, 151] width 74 height 106
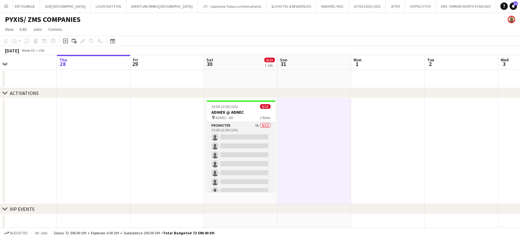
scroll to position [0, 165]
click at [236, 138] on app-card-role "Promoter 7A 0/12 10:00-22:00 (12h) single-neutral-actions single-neutral-action…" at bounding box center [239, 181] width 69 height 119
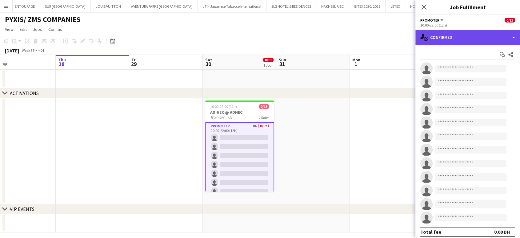
click at [507, 34] on div "single-neutral-actions-check-2 Confirmed" at bounding box center [467, 37] width 105 height 15
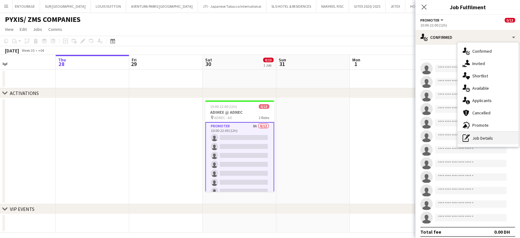
click at [485, 137] on div "pen-write Job Details" at bounding box center [488, 138] width 61 height 12
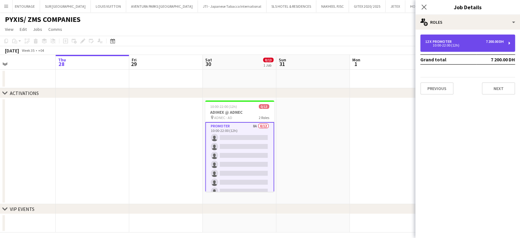
click at [448, 42] on div "Promoter" at bounding box center [444, 41] width 22 height 4
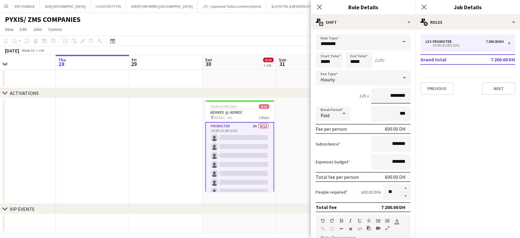
click at [386, 93] on input "********" at bounding box center [390, 95] width 39 height 15
type input "****"
type input "*****"
click at [295, 158] on app-date-cell at bounding box center [313, 151] width 74 height 106
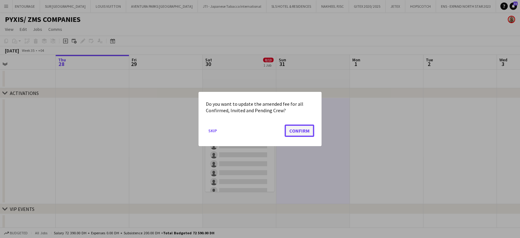
click at [301, 131] on button "Confirm" at bounding box center [300, 130] width 30 height 12
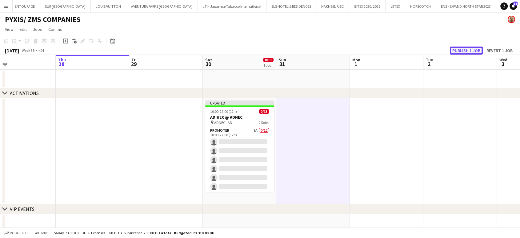
click at [459, 48] on button "Publish 1 job" at bounding box center [466, 50] width 33 height 8
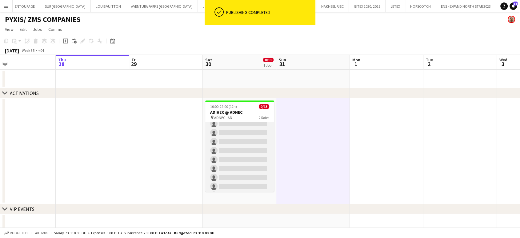
scroll to position [0, 0]
click at [246, 151] on app-card-role "Promoter 10A 0/12 10:00-22:00 (12h) single-neutral-actions single-neutral-actio…" at bounding box center [239, 181] width 69 height 119
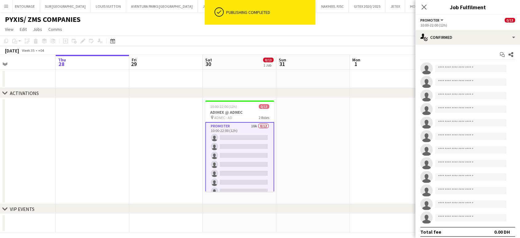
click at [512, 29] on app-options-switcher "Promoter All roles Promoter 0/13 10:00-22:00 (12h)" at bounding box center [467, 22] width 105 height 15
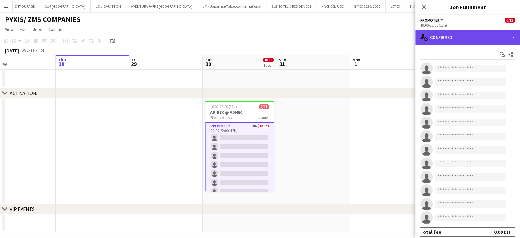
click at [512, 34] on div "single-neutral-actions-check-2 Confirmed" at bounding box center [467, 37] width 105 height 15
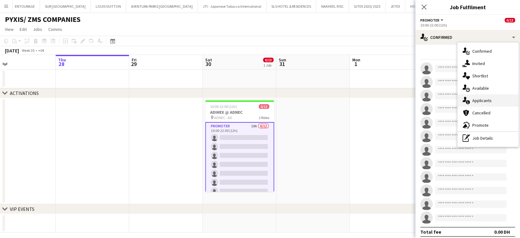
click at [494, 102] on div "single-neutral-actions-information Applicants" at bounding box center [488, 100] width 61 height 12
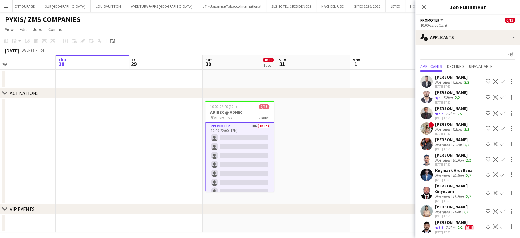
click at [447, 80] on div "Not rated" at bounding box center [443, 82] width 16 height 5
click at [448, 93] on div "[PERSON_NAME]" at bounding box center [451, 93] width 33 height 6
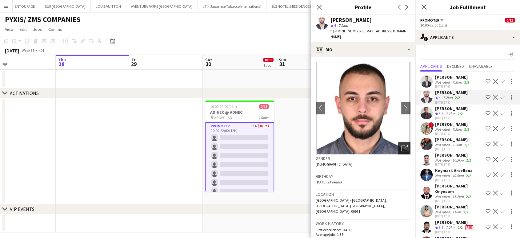
click at [401, 150] on icon "Open photos pop-in" at bounding box center [404, 148] width 6 height 6
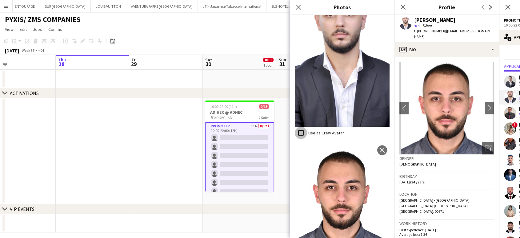
scroll to position [168, 0]
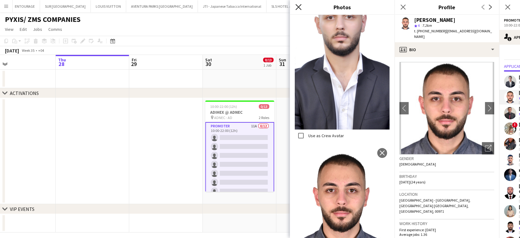
click at [297, 6] on icon at bounding box center [298, 7] width 6 height 6
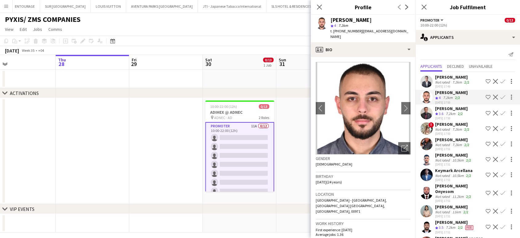
click at [486, 96] on app-icon "Shortlist crew" at bounding box center [488, 96] width 5 height 5
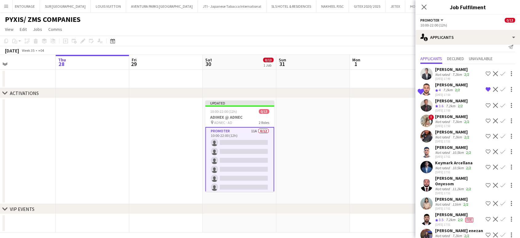
scroll to position [10, 0]
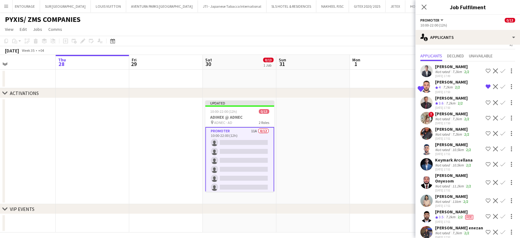
click at [486, 100] on app-icon "Shortlist crew" at bounding box center [488, 102] width 5 height 5
click at [451, 118] on div "7.2km" at bounding box center [457, 118] width 12 height 5
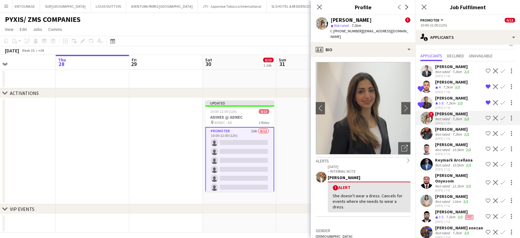
click at [448, 130] on div "[PERSON_NAME]" at bounding box center [452, 129] width 35 height 6
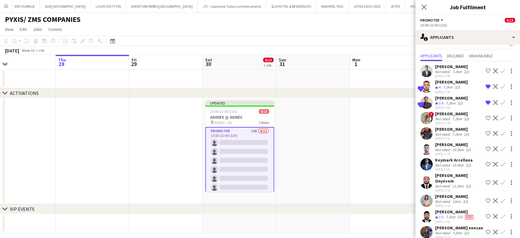
click at [448, 214] on div "7.2km" at bounding box center [451, 216] width 12 height 5
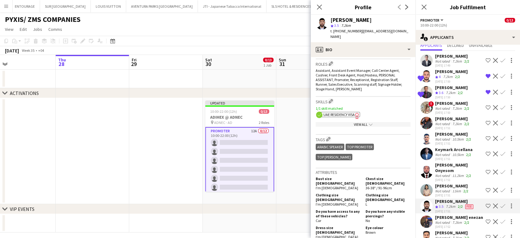
scroll to position [26, 0]
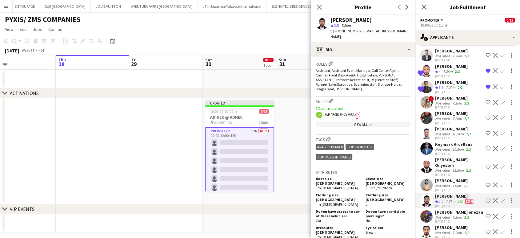
click at [449, 215] on div "Not rated" at bounding box center [443, 217] width 16 height 5
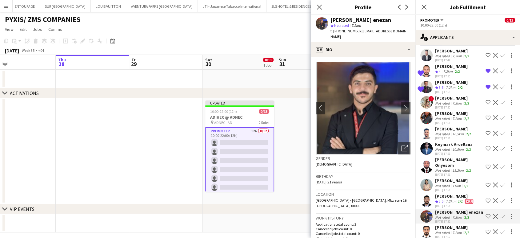
click at [448, 230] on div "Not rated" at bounding box center [443, 232] width 16 height 5
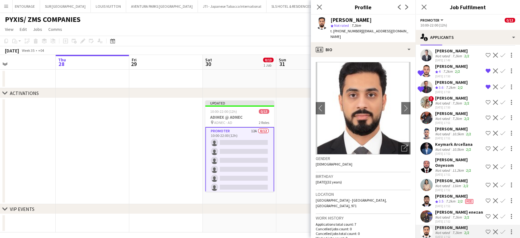
click at [443, 209] on div "[PERSON_NAME] enezan" at bounding box center [459, 212] width 48 height 6
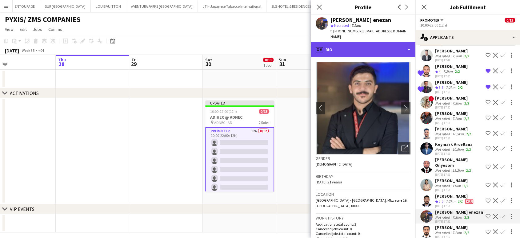
click at [381, 42] on div "profile Bio" at bounding box center [363, 49] width 105 height 15
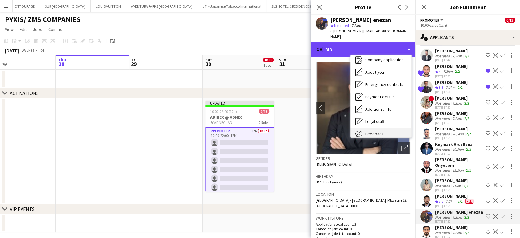
scroll to position [45, 0]
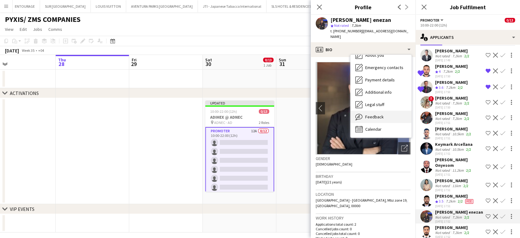
click at [381, 114] on span "Feedback" at bounding box center [374, 117] width 18 height 6
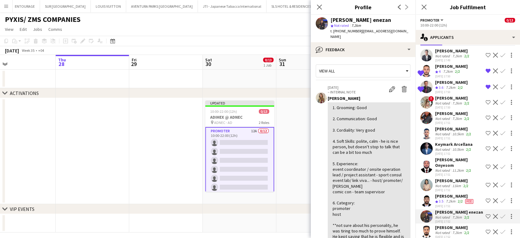
click at [441, 215] on div "Not rated" at bounding box center [443, 217] width 16 height 5
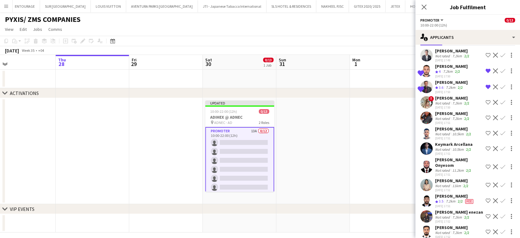
click at [444, 230] on div "Not rated" at bounding box center [443, 232] width 16 height 5
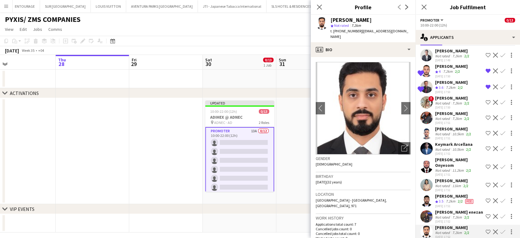
scroll to position [42, 0]
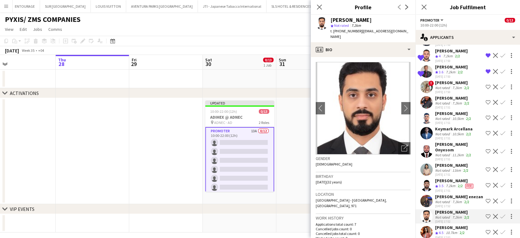
click at [445, 230] on div "10.7km" at bounding box center [452, 232] width 14 height 5
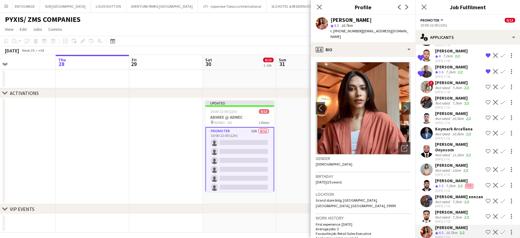
click at [486, 229] on app-icon "Shortlist crew" at bounding box center [488, 231] width 5 height 5
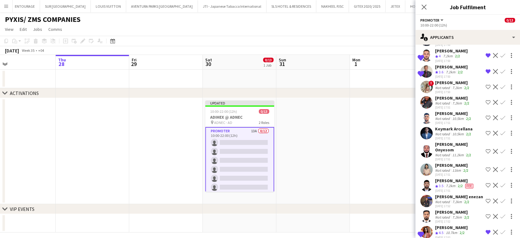
click at [443, 162] on div "[PERSON_NAME]" at bounding box center [452, 165] width 34 height 6
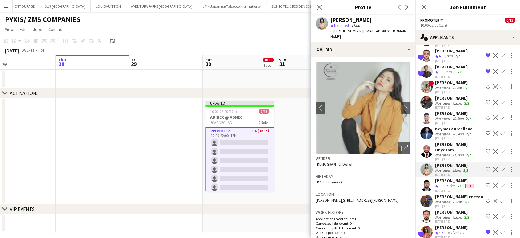
click at [486, 167] on app-icon "Shortlist crew" at bounding box center [488, 169] width 5 height 5
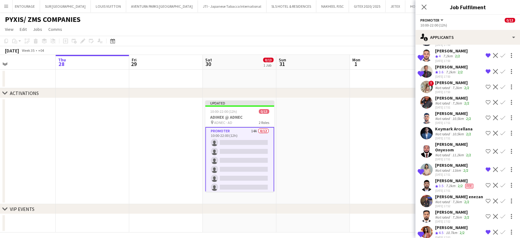
scroll to position [57, 0]
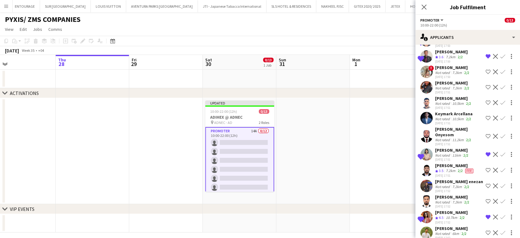
click at [446, 111] on div "Keymark Arcellana" at bounding box center [454, 114] width 38 height 6
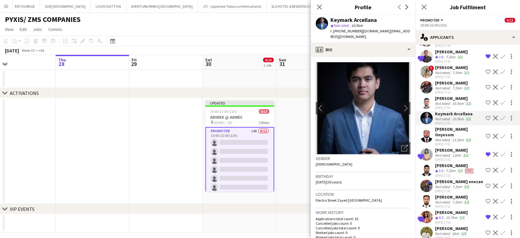
click at [486, 116] on app-icon "Shortlist crew" at bounding box center [488, 117] width 5 height 5
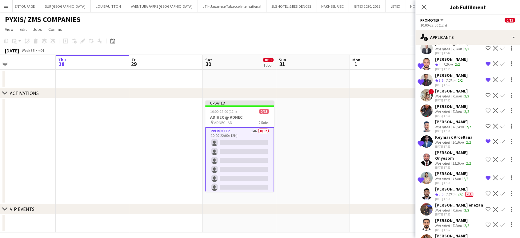
scroll to position [22, 0]
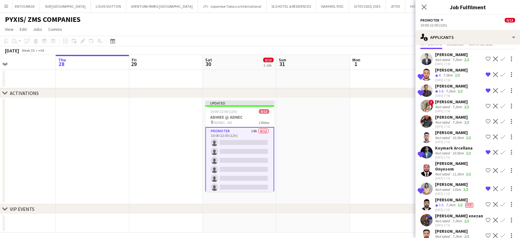
click at [450, 118] on div "[PERSON_NAME]" at bounding box center [452, 117] width 35 height 6
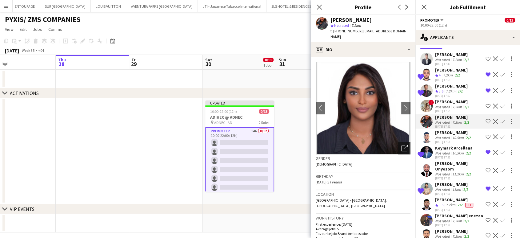
click at [401, 145] on icon "Open photos pop-in" at bounding box center [404, 148] width 6 height 6
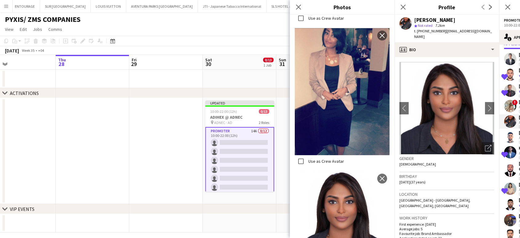
scroll to position [600, 0]
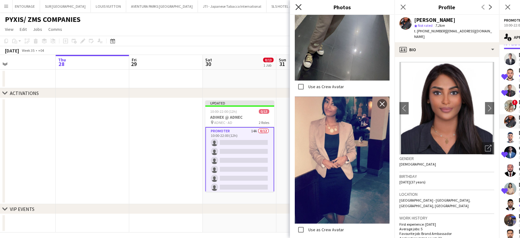
click at [300, 6] on icon "Close pop-in" at bounding box center [298, 7] width 6 height 6
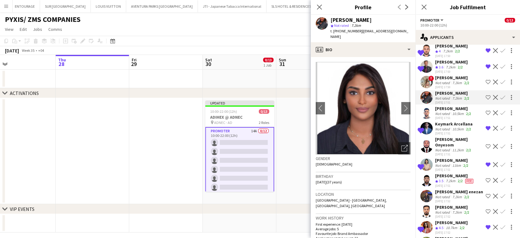
scroll to position [57, 0]
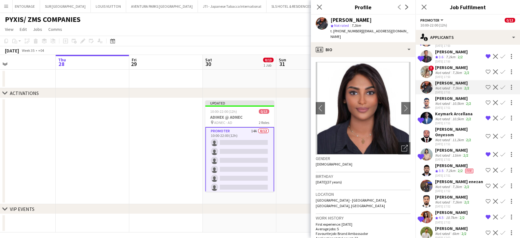
click at [454, 137] on div "11.2km" at bounding box center [458, 139] width 14 height 5
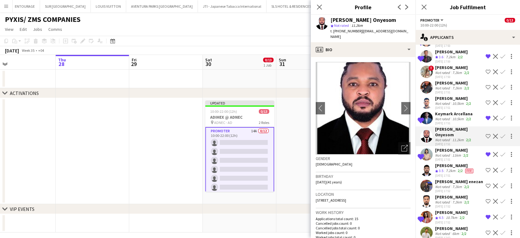
click at [450, 163] on div "[PERSON_NAME]" at bounding box center [454, 166] width 39 height 6
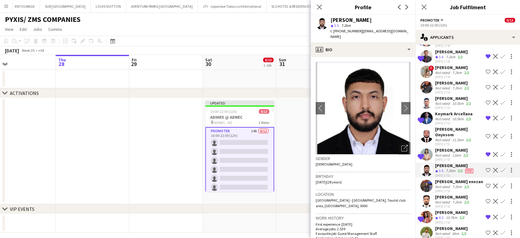
click at [444, 179] on div "[PERSON_NAME] enezan" at bounding box center [459, 182] width 48 height 6
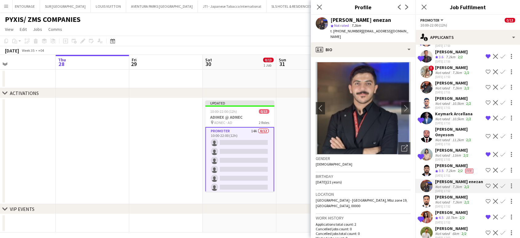
click at [449, 199] on div "Not rated" at bounding box center [443, 201] width 16 height 5
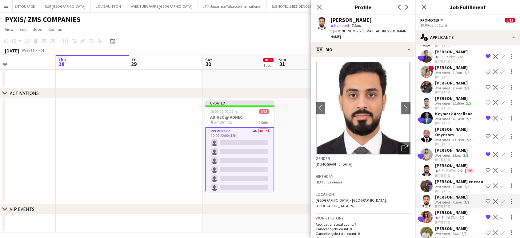
click at [437, 225] on div "[PERSON_NAME]" at bounding box center [451, 228] width 33 height 6
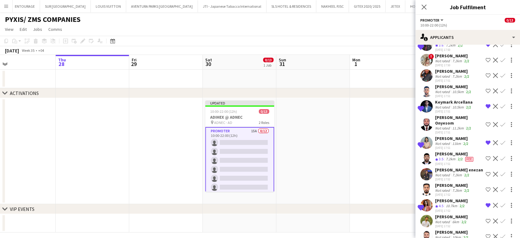
scroll to position [72, 0]
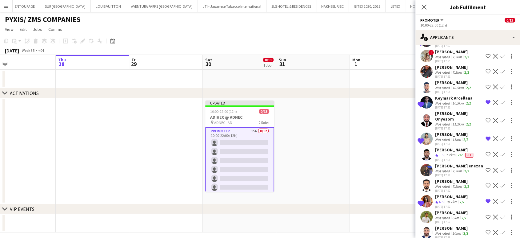
click at [446, 225] on div "[PERSON_NAME]" at bounding box center [452, 228] width 34 height 6
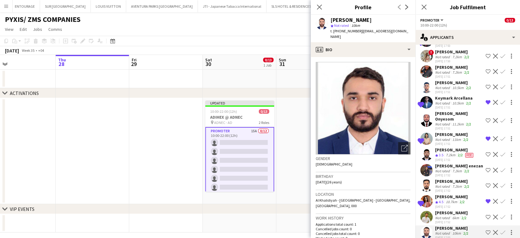
click at [486, 230] on app-icon "Shortlist crew" at bounding box center [488, 232] width 5 height 5
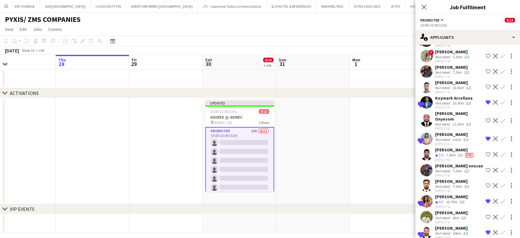
scroll to position [0, 0]
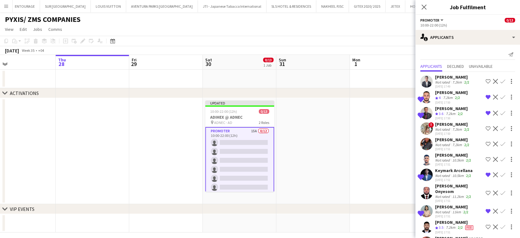
click at [486, 126] on app-icon "Shortlist crew" at bounding box center [488, 128] width 5 height 5
click at [446, 76] on div "[PERSON_NAME]" at bounding box center [452, 77] width 35 height 6
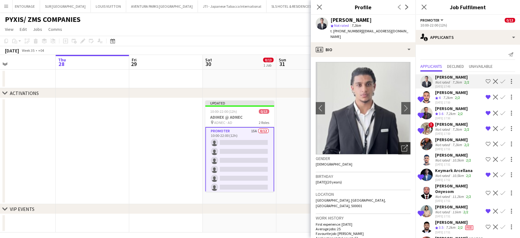
click at [401, 145] on icon "Open photos pop-in" at bounding box center [404, 148] width 6 height 6
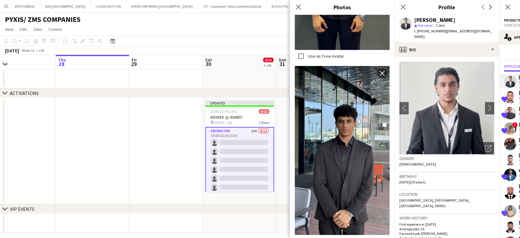
scroll to position [1658, 0]
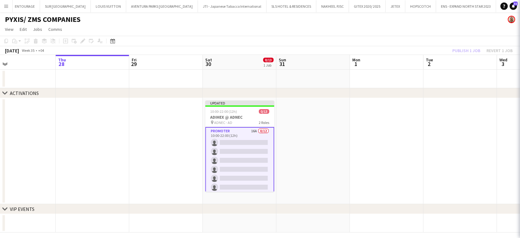
click at [302, 196] on app-date-cell at bounding box center [313, 151] width 74 height 106
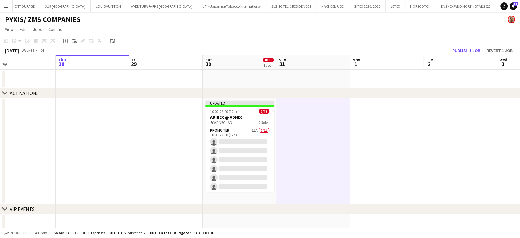
click at [343, 144] on app-date-cell at bounding box center [313, 151] width 74 height 106
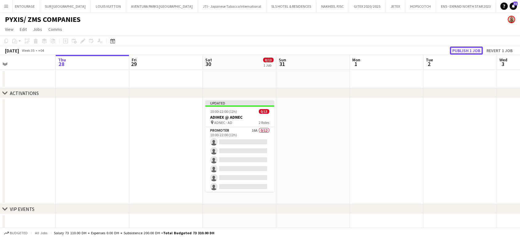
click at [458, 50] on button "Publish 1 job" at bounding box center [466, 50] width 33 height 8
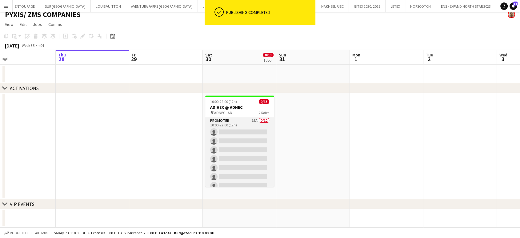
scroll to position [70, 0]
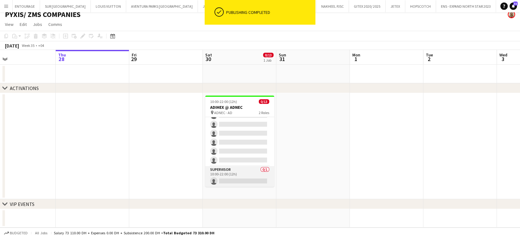
click at [247, 172] on app-card-role "Supervisor 0/1 10:00-22:00 (12h) single-neutral-actions" at bounding box center [239, 176] width 69 height 21
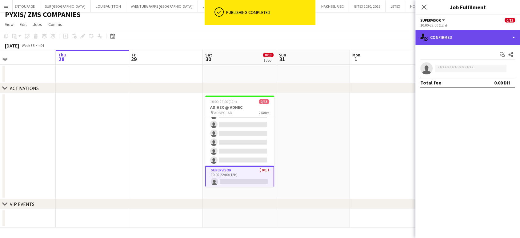
click at [508, 37] on div "single-neutral-actions-check-2 Confirmed" at bounding box center [467, 37] width 105 height 15
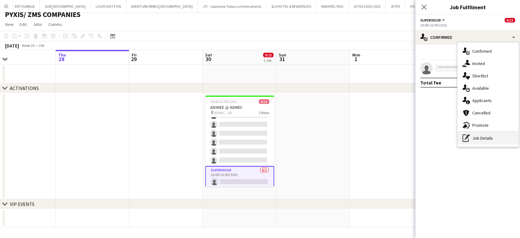
click at [486, 138] on div "pen-write Job Details" at bounding box center [488, 138] width 61 height 12
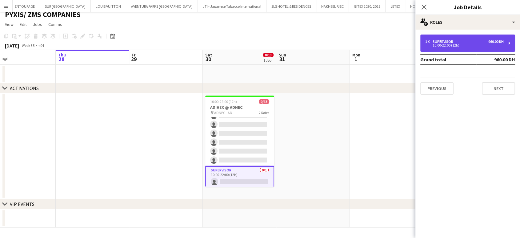
click at [434, 44] on div "10:00-22:00 (12h)" at bounding box center [464, 45] width 78 height 3
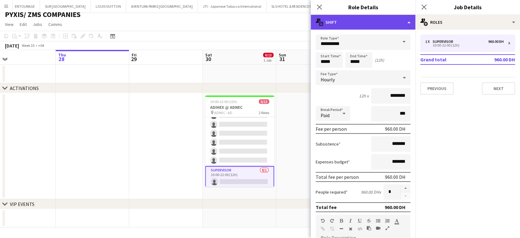
click at [406, 20] on div "multiple-actions-text Shift" at bounding box center [363, 22] width 105 height 15
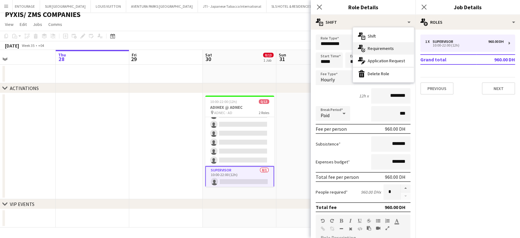
click at [387, 49] on div "multiple-actions-check-2 Requirements" at bounding box center [383, 48] width 61 height 12
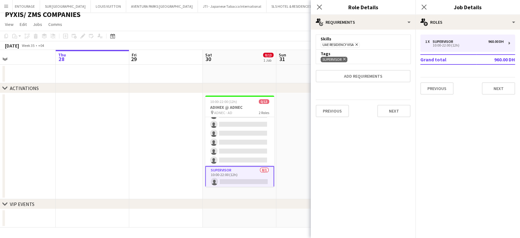
click at [282, 150] on app-date-cell at bounding box center [313, 146] width 74 height 106
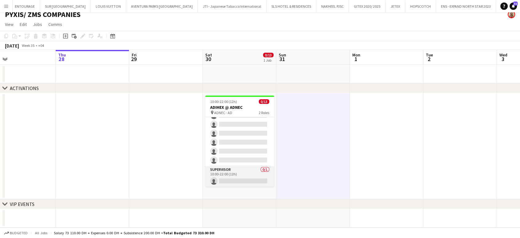
click at [239, 176] on app-card-role "Supervisor 0/1 10:00-22:00 (12h) single-neutral-actions" at bounding box center [239, 176] width 69 height 21
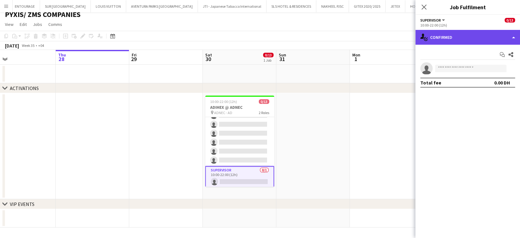
click at [502, 34] on div "single-neutral-actions-check-2 Confirmed" at bounding box center [467, 37] width 105 height 15
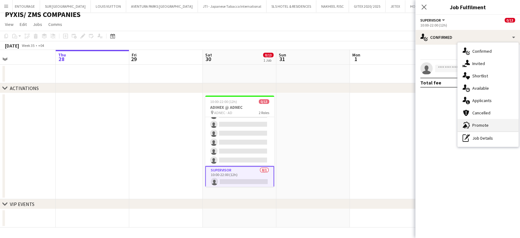
click at [483, 130] on div "advertising-megaphone Promote" at bounding box center [488, 125] width 61 height 12
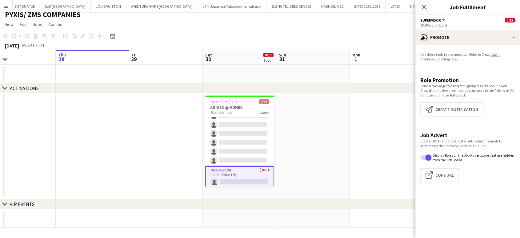
click at [349, 108] on app-date-cell at bounding box center [313, 146] width 74 height 106
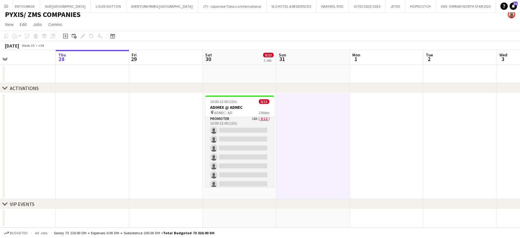
click at [234, 149] on app-card-role "Promoter 18A 0/12 10:00-22:00 (12h) single-neutral-actions single-neutral-actio…" at bounding box center [239, 174] width 69 height 119
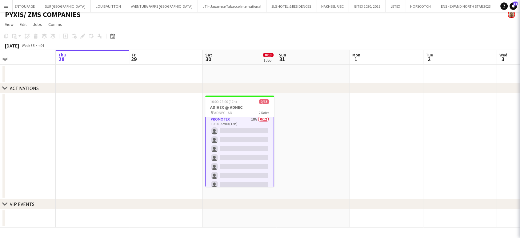
scroll to position [2, 0]
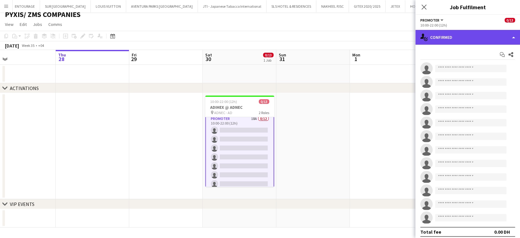
click at [510, 40] on div "single-neutral-actions-check-2 Confirmed" at bounding box center [467, 37] width 105 height 15
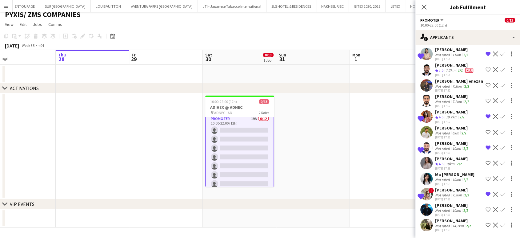
scroll to position [150, 0]
click at [447, 207] on div "Not rated" at bounding box center [443, 209] width 16 height 5
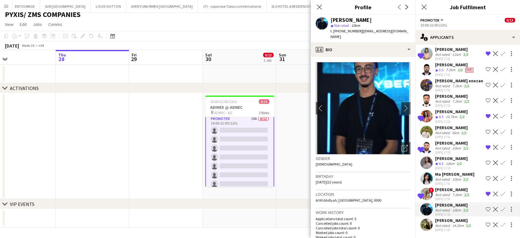
click at [486, 160] on app-icon "Shortlist crew" at bounding box center [488, 162] width 5 height 5
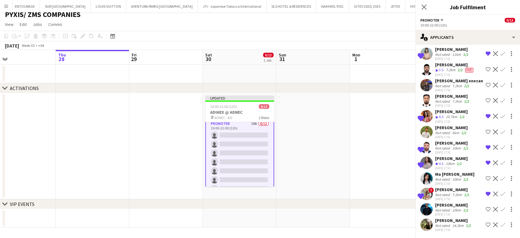
scroll to position [139, 0]
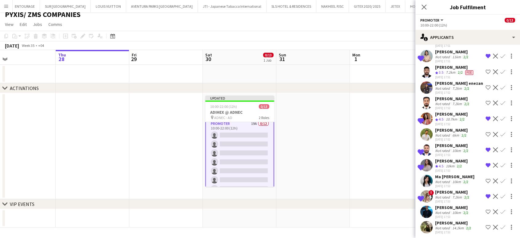
click at [446, 179] on div "Not rated" at bounding box center [443, 181] width 16 height 5
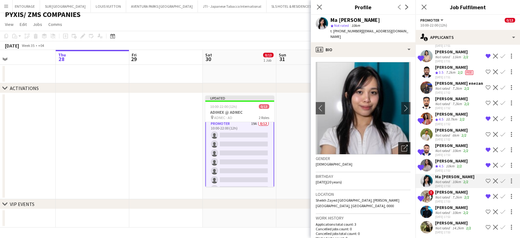
click at [401, 145] on icon "Open photos pop-in" at bounding box center [404, 148] width 6 height 6
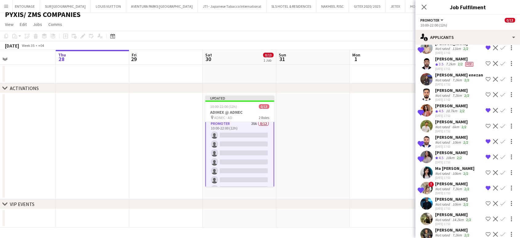
scroll to position [155, 0]
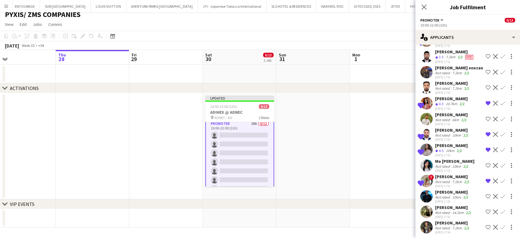
click at [453, 222] on div "[PERSON_NAME]" at bounding box center [452, 223] width 35 height 6
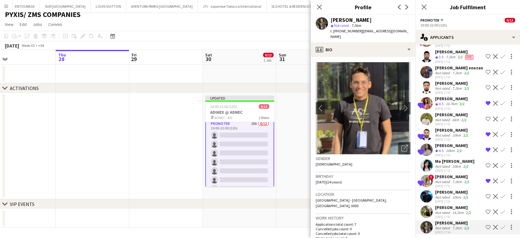
click at [450, 205] on div "[PERSON_NAME]" at bounding box center [453, 207] width 37 height 6
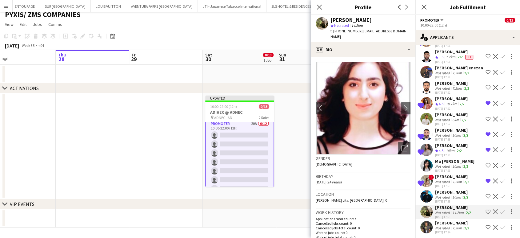
click at [439, 190] on div "[PERSON_NAME]" at bounding box center [452, 192] width 34 height 6
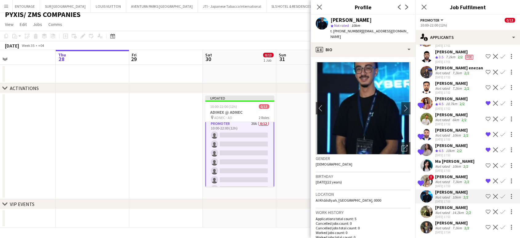
click at [447, 158] on div "Ma [PERSON_NAME]" at bounding box center [454, 161] width 39 height 6
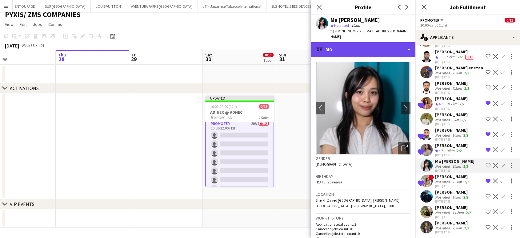
click at [391, 42] on div "profile Bio" at bounding box center [363, 49] width 105 height 15
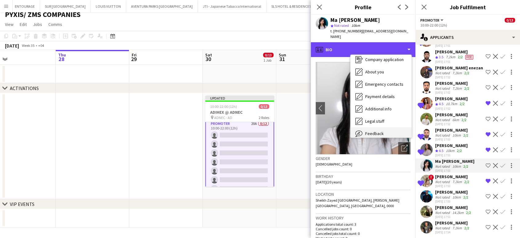
scroll to position [45, 0]
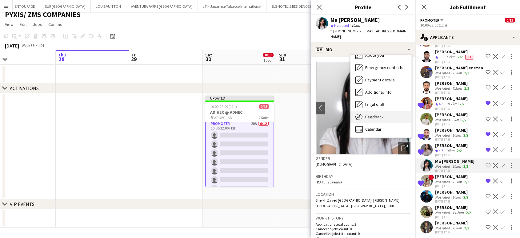
click at [389, 110] on div "Feedback Feedback" at bounding box center [381, 116] width 61 height 12
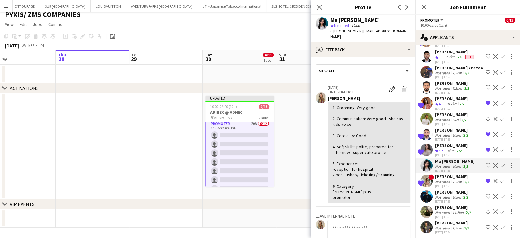
click at [486, 163] on app-icon "Shortlist crew" at bounding box center [488, 165] width 5 height 5
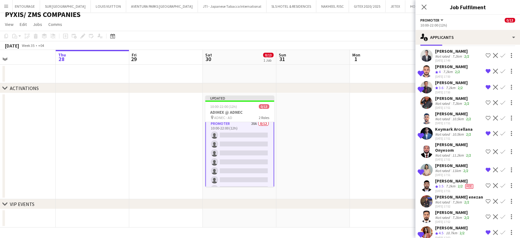
scroll to position [0, 0]
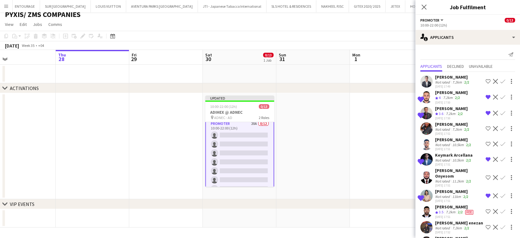
click at [457, 75] on div "[PERSON_NAME]" at bounding box center [452, 77] width 35 height 6
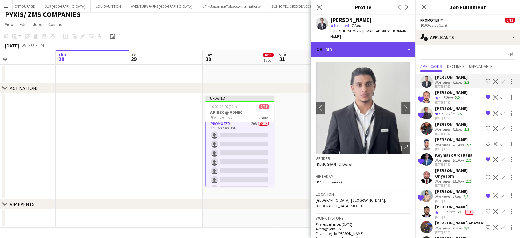
click at [395, 42] on div "profile Bio" at bounding box center [363, 49] width 105 height 15
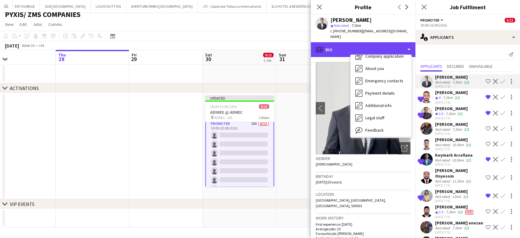
scroll to position [45, 0]
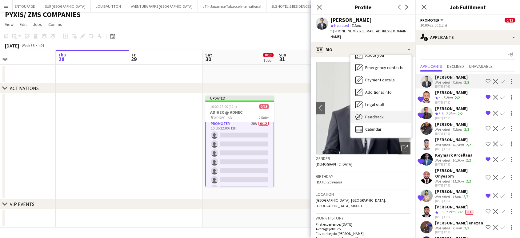
click at [382, 114] on span "Feedback" at bounding box center [374, 117] width 18 height 6
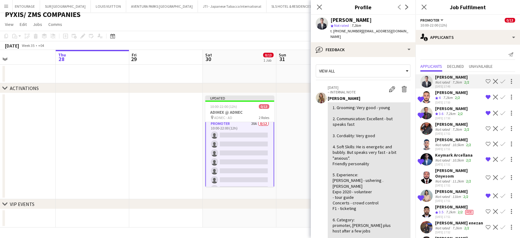
click at [486, 80] on app-icon "Shortlist crew" at bounding box center [488, 81] width 5 height 5
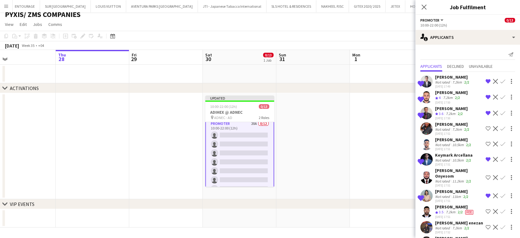
click at [459, 80] on div "7.2km" at bounding box center [457, 82] width 12 height 5
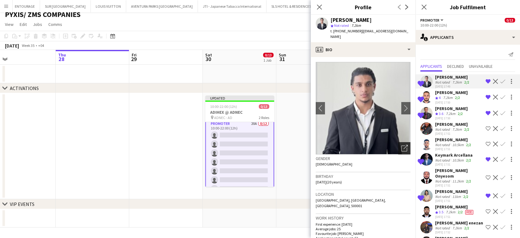
click at [401, 145] on icon "Open photos pop-in" at bounding box center [404, 148] width 6 height 6
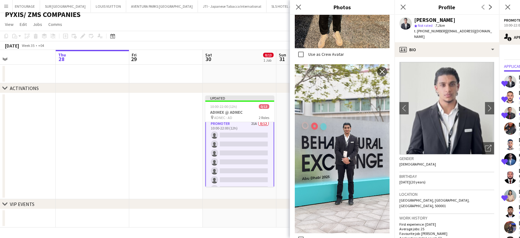
scroll to position [0, 0]
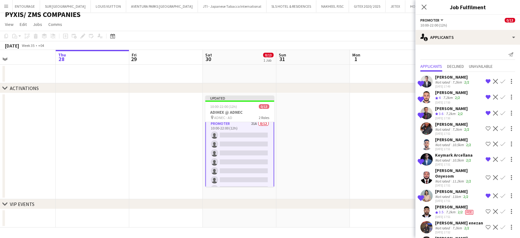
click at [451, 81] on div "7.2km" at bounding box center [457, 82] width 12 height 5
click at [439, 79] on div "[PERSON_NAME]" at bounding box center [452, 77] width 35 height 6
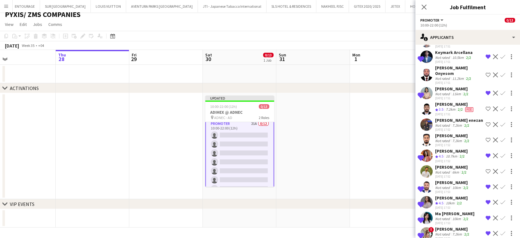
scroll to position [176, 0]
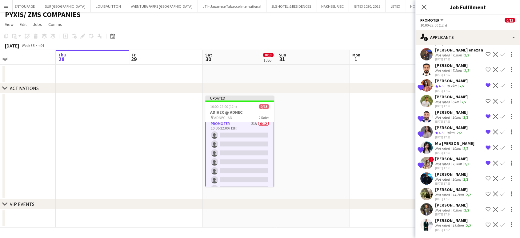
click at [443, 207] on div "Not rated" at bounding box center [443, 209] width 16 height 5
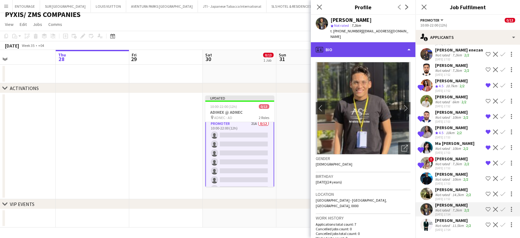
click at [403, 42] on div "profile Bio" at bounding box center [363, 49] width 105 height 15
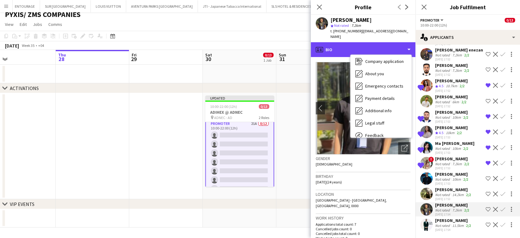
scroll to position [45, 0]
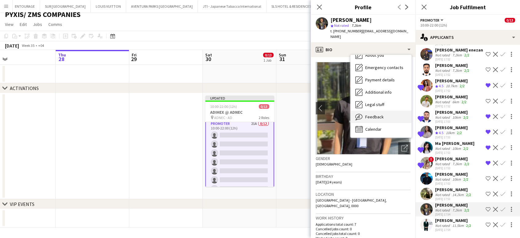
click at [375, 114] on span "Feedback" at bounding box center [374, 117] width 18 height 6
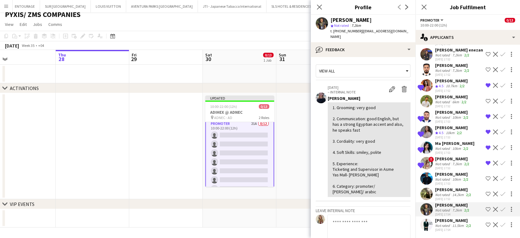
click at [440, 187] on div "[PERSON_NAME]" at bounding box center [453, 190] width 37 height 6
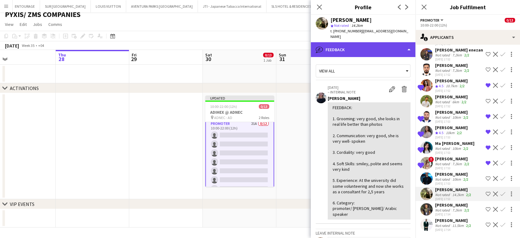
click at [372, 42] on div "bubble-pencil Feedback" at bounding box center [363, 49] width 105 height 15
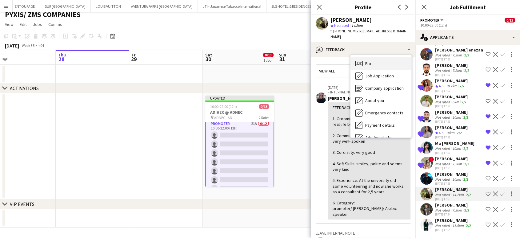
click at [372, 57] on div "Bio Bio" at bounding box center [381, 63] width 61 height 12
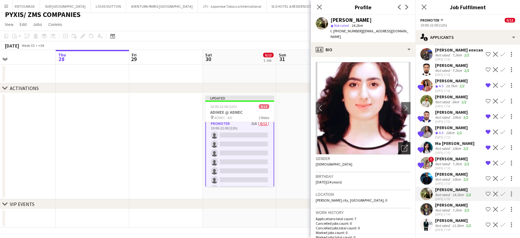
click at [401, 145] on icon "Open photos pop-in" at bounding box center [404, 148] width 6 height 6
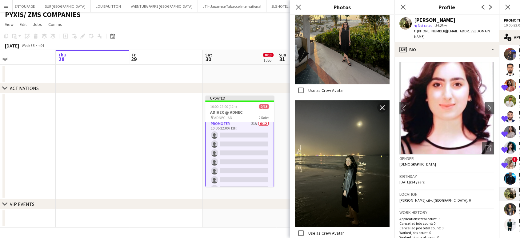
scroll to position [273, 0]
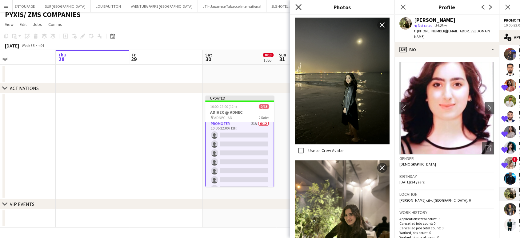
click at [300, 7] on icon "Close pop-in" at bounding box center [298, 7] width 6 height 6
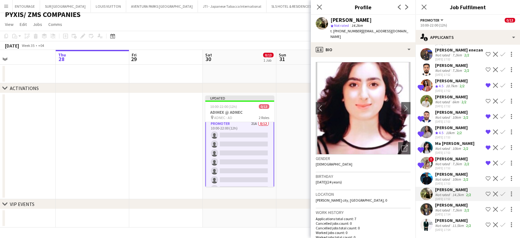
click at [486, 191] on app-icon "Shortlist crew" at bounding box center [488, 193] width 5 height 5
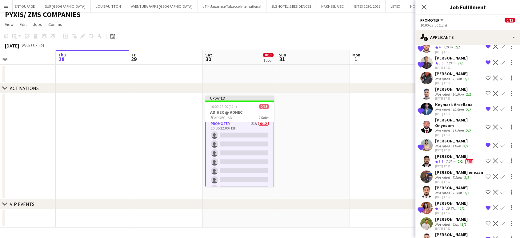
scroll to position [39, 0]
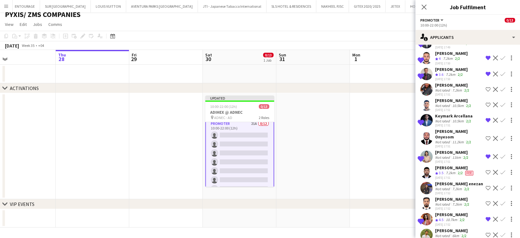
click at [440, 186] on div "Not rated" at bounding box center [443, 188] width 16 height 5
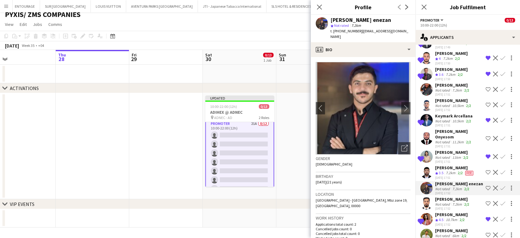
click at [443, 202] on div "Not rated" at bounding box center [443, 204] width 16 height 5
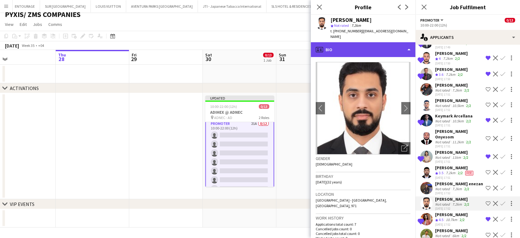
click at [407, 42] on div "profile Bio" at bounding box center [363, 49] width 105 height 15
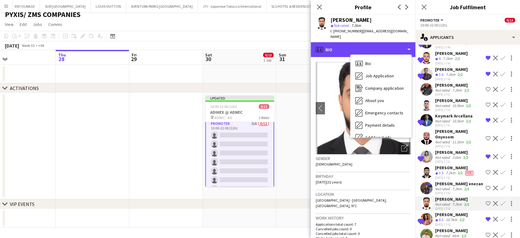
scroll to position [45, 0]
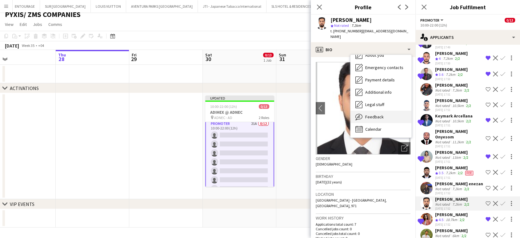
click at [378, 114] on span "Feedback" at bounding box center [374, 117] width 18 height 6
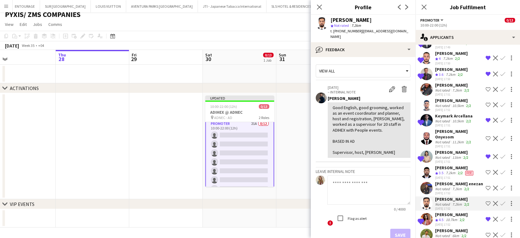
scroll to position [0, 0]
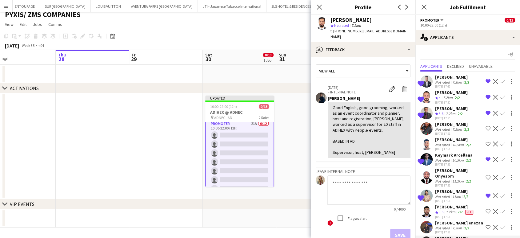
click at [447, 142] on div "Not rated" at bounding box center [443, 144] width 16 height 5
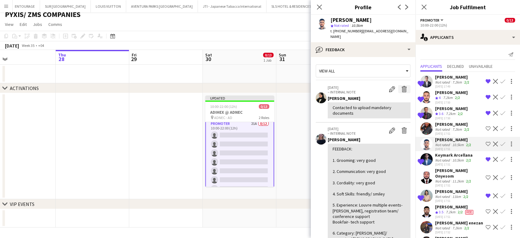
click at [401, 86] on app-icon "Delete internal note" at bounding box center [404, 89] width 6 height 6
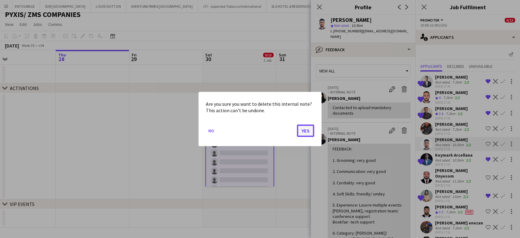
click at [304, 130] on button "Yes" at bounding box center [305, 130] width 17 height 12
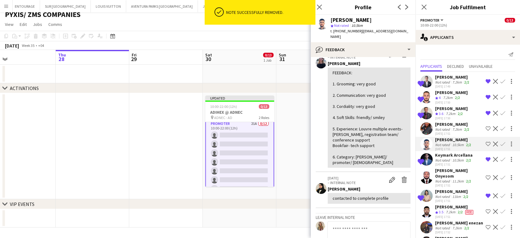
scroll to position [68, 0]
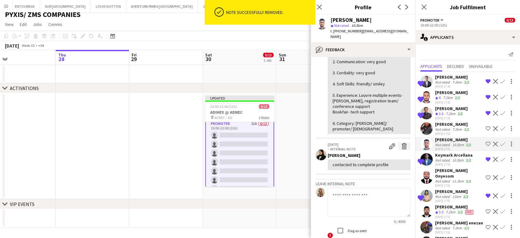
click at [401, 143] on app-icon "Delete internal note" at bounding box center [404, 146] width 6 height 6
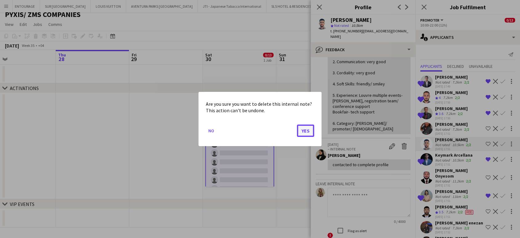
click at [309, 127] on button "Yes" at bounding box center [305, 130] width 17 height 12
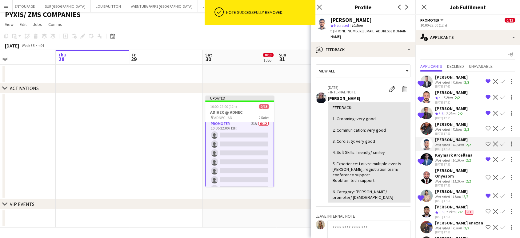
click at [486, 143] on app-icon "Shortlist crew" at bounding box center [488, 143] width 5 height 5
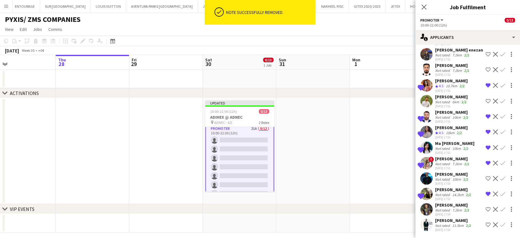
scroll to position [176, 0]
click at [356, 156] on app-date-cell at bounding box center [387, 151] width 74 height 106
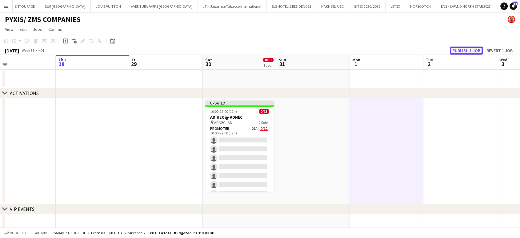
click at [466, 51] on button "Publish 1 job" at bounding box center [466, 50] width 33 height 8
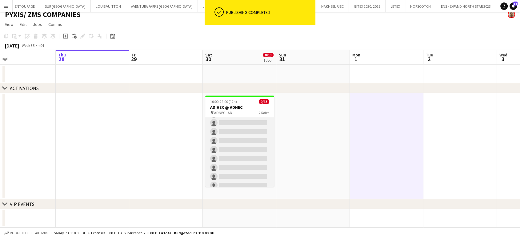
scroll to position [0, 0]
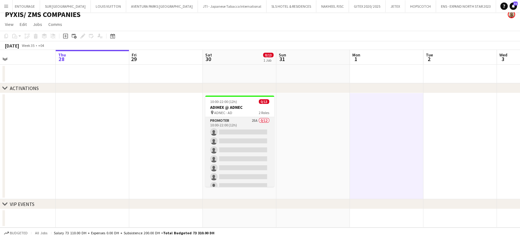
click at [239, 122] on app-card-role "Promoter 25A 0/12 10:00-22:00 (12h) single-neutral-actions single-neutral-actio…" at bounding box center [239, 176] width 69 height 119
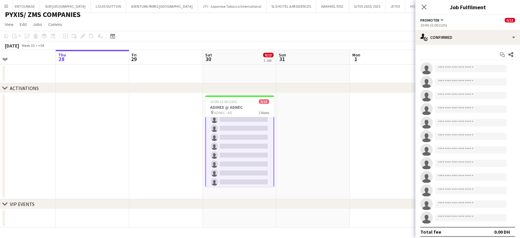
scroll to position [71, 0]
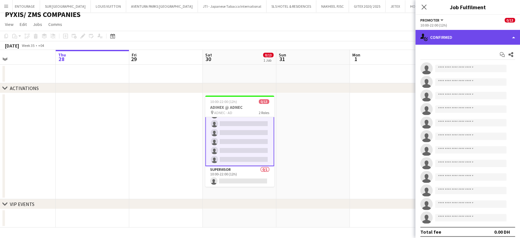
click at [512, 36] on div "single-neutral-actions-check-2 Confirmed" at bounding box center [467, 37] width 105 height 15
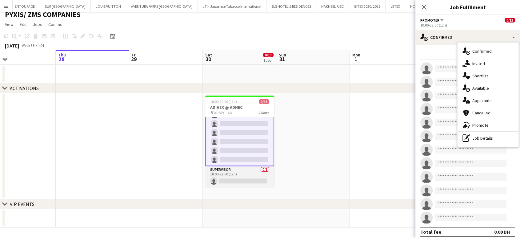
scroll to position [0, 165]
click at [249, 183] on app-card-role "Supervisor 0/1 10:00-22:00 (12h) single-neutral-actions" at bounding box center [239, 176] width 69 height 21
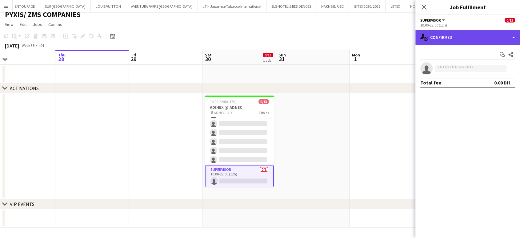
click at [510, 34] on div "single-neutral-actions-check-2 Confirmed" at bounding box center [467, 37] width 105 height 15
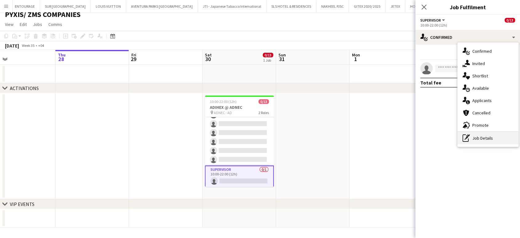
click at [488, 140] on div "pen-write Job Details" at bounding box center [488, 138] width 61 height 12
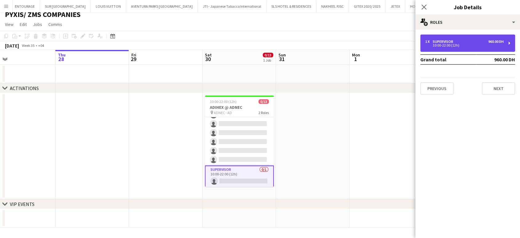
click at [454, 44] on div "10:00-22:00 (12h)" at bounding box center [464, 45] width 78 height 3
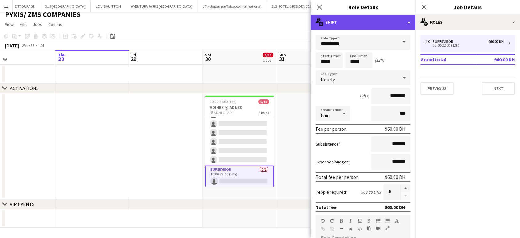
click at [395, 18] on div "multiple-actions-text Shift" at bounding box center [363, 22] width 105 height 15
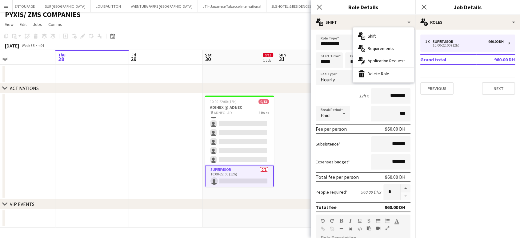
click at [291, 131] on app-date-cell at bounding box center [313, 146] width 74 height 106
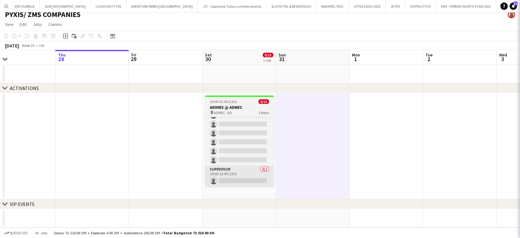
scroll to position [70, 0]
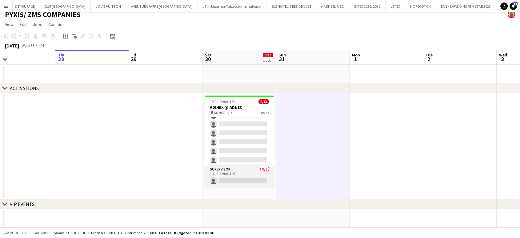
click at [244, 177] on app-card-role "Supervisor 0/1 10:00-22:00 (12h) single-neutral-actions" at bounding box center [239, 176] width 69 height 21
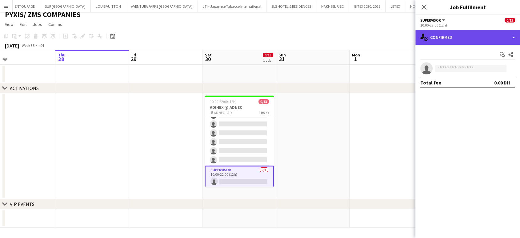
click at [509, 39] on div "single-neutral-actions-check-2 Confirmed" at bounding box center [467, 37] width 105 height 15
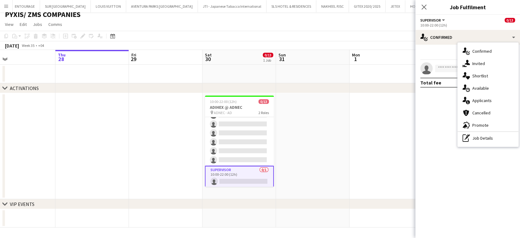
click at [477, 124] on div "advertising-megaphone Promote" at bounding box center [488, 125] width 61 height 12
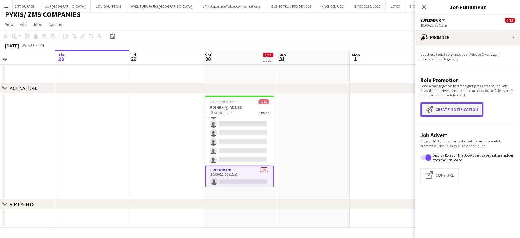
click at [454, 109] on button "Create notification Create notification" at bounding box center [451, 109] width 63 height 14
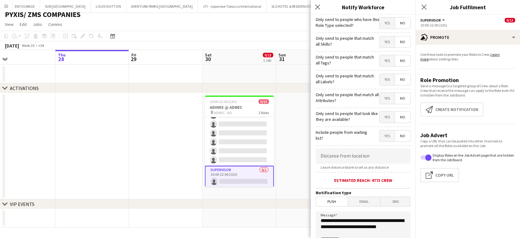
click at [382, 41] on span "Yes" at bounding box center [387, 41] width 15 height 11
click at [381, 62] on span "Yes" at bounding box center [387, 60] width 15 height 11
click at [381, 82] on span "Yes" at bounding box center [387, 79] width 15 height 11
click at [381, 101] on span "Yes" at bounding box center [387, 98] width 15 height 11
click at [380, 120] on span "Yes" at bounding box center [387, 116] width 15 height 11
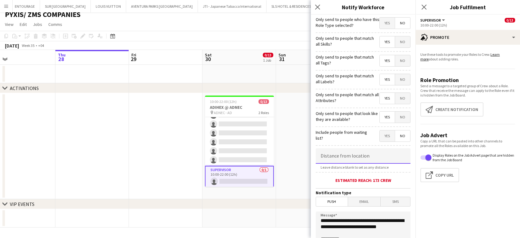
click at [356, 161] on input at bounding box center [363, 155] width 95 height 15
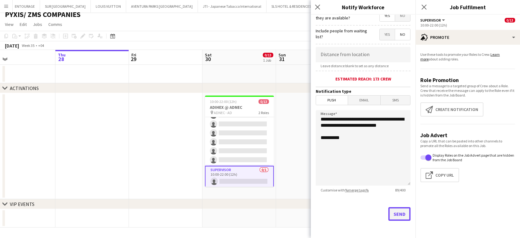
click at [396, 213] on button "Send" at bounding box center [399, 214] width 22 height 14
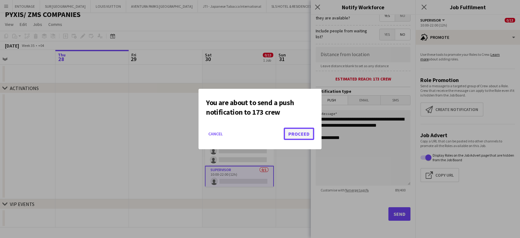
click at [306, 133] on button "Proceed" at bounding box center [299, 133] width 30 height 12
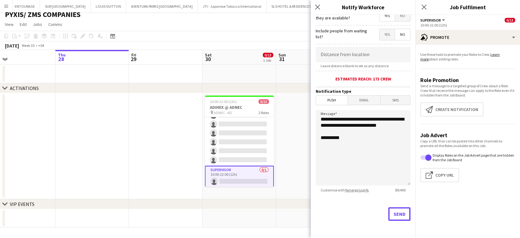
scroll to position [5, 0]
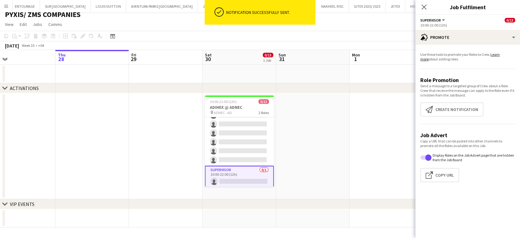
click at [238, 179] on app-card-role "Supervisor 0/1 10:00-22:00 (12h) single-neutral-actions" at bounding box center [239, 177] width 69 height 22
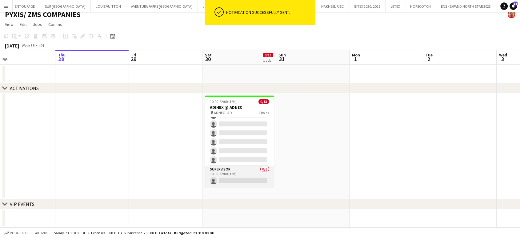
click at [243, 172] on app-card-role "Supervisor 0/1 10:00-22:00 (12h) single-neutral-actions" at bounding box center [239, 176] width 69 height 21
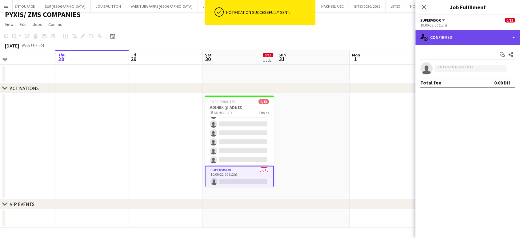
click at [516, 31] on div "single-neutral-actions-check-2 Confirmed" at bounding box center [467, 37] width 105 height 15
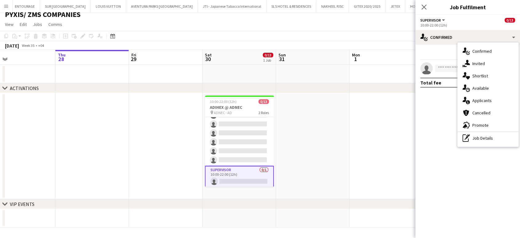
drag, startPoint x: 486, startPoint y: 137, endPoint x: 468, endPoint y: 89, distance: 51.3
click at [485, 137] on div "pen-write Job Details" at bounding box center [488, 138] width 61 height 12
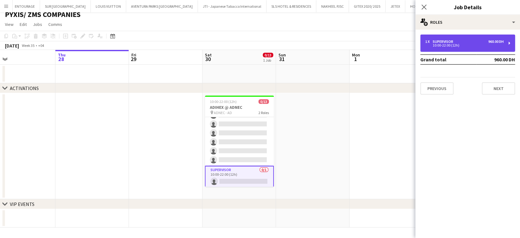
click at [452, 44] on div "10:00-22:00 (12h)" at bounding box center [464, 45] width 78 height 3
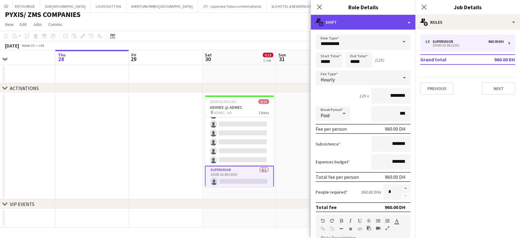
click at [408, 18] on div "multiple-actions-text Shift" at bounding box center [363, 22] width 105 height 15
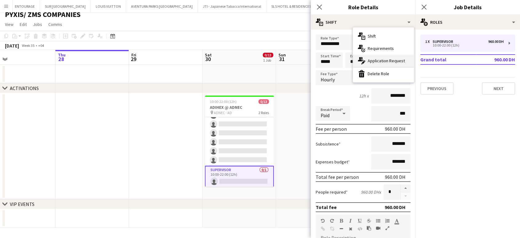
click at [376, 58] on div "multiple-actions-edit-1 Application Request" at bounding box center [383, 60] width 61 height 12
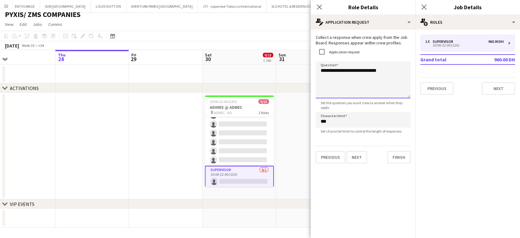
click at [386, 71] on textarea "**********" at bounding box center [363, 79] width 95 height 37
click at [319, 71] on textarea "**********" at bounding box center [363, 79] width 95 height 37
click at [391, 71] on textarea "**********" at bounding box center [363, 79] width 95 height 37
click at [396, 88] on textarea "**********" at bounding box center [363, 79] width 95 height 37
type textarea "**********"
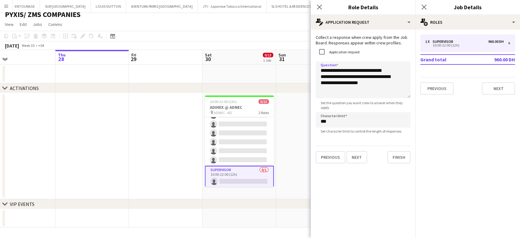
click at [293, 133] on app-date-cell at bounding box center [313, 146] width 74 height 106
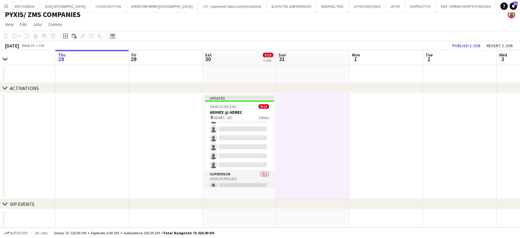
click at [228, 179] on app-card-role "Supervisor 0/1 10:00-22:00 (12h) single-neutral-actions" at bounding box center [239, 181] width 69 height 21
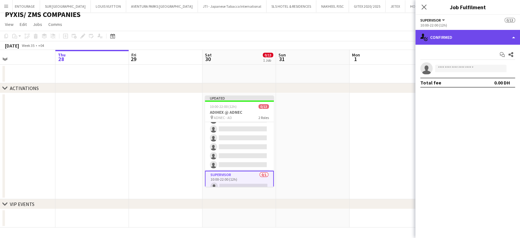
click at [513, 34] on div "single-neutral-actions-check-2 Confirmed" at bounding box center [467, 37] width 105 height 15
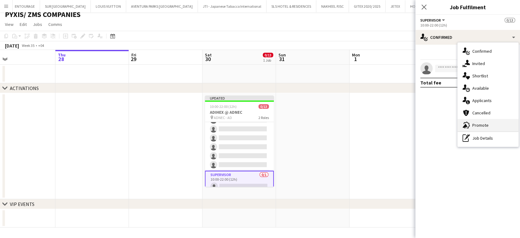
click at [478, 125] on div "advertising-megaphone Promote" at bounding box center [488, 125] width 61 height 12
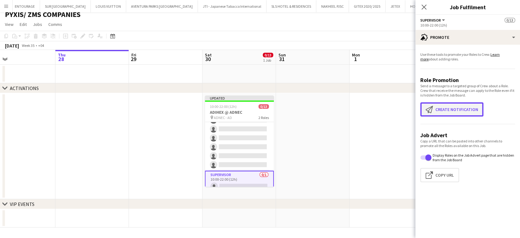
click at [435, 109] on button "Create notification Create notification" at bounding box center [451, 109] width 63 height 14
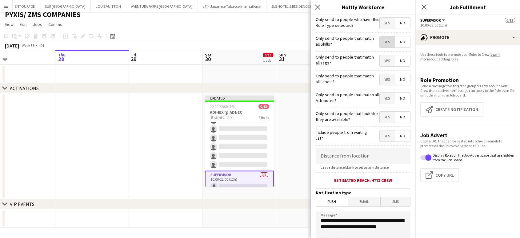
click at [380, 45] on span "Yes" at bounding box center [387, 41] width 15 height 11
click at [380, 58] on span "Yes" at bounding box center [387, 60] width 15 height 11
click at [380, 78] on span "Yes" at bounding box center [387, 79] width 15 height 11
click at [380, 98] on span "Yes" at bounding box center [387, 98] width 15 height 11
click at [380, 118] on span "Yes" at bounding box center [387, 116] width 15 height 11
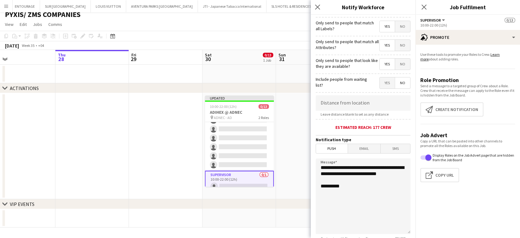
scroll to position [103, 0]
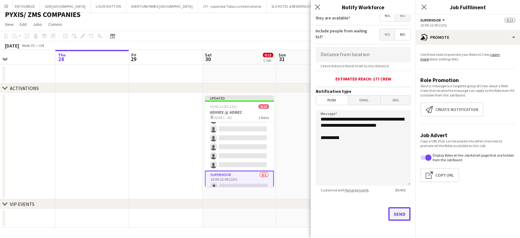
click at [395, 212] on button "Send" at bounding box center [399, 214] width 22 height 14
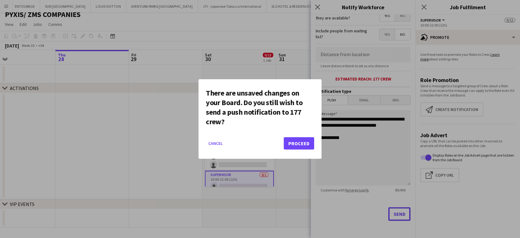
scroll to position [0, 0]
click at [302, 139] on button "Proceed" at bounding box center [299, 143] width 30 height 12
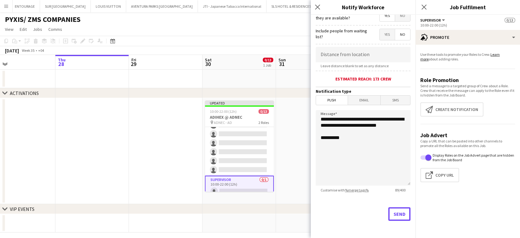
scroll to position [5, 0]
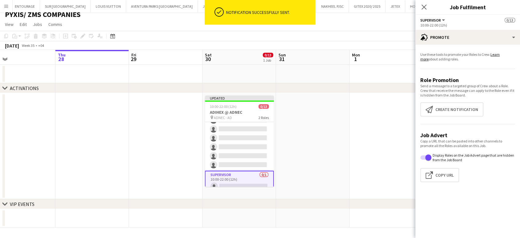
click at [337, 167] on app-date-cell at bounding box center [313, 146] width 74 height 106
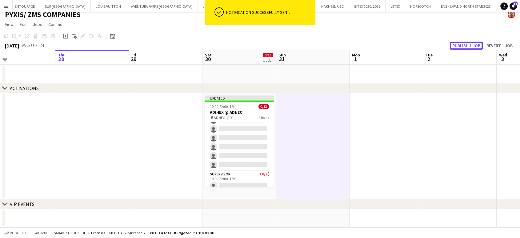
click at [468, 44] on button "Publish 1 job" at bounding box center [466, 46] width 33 height 8
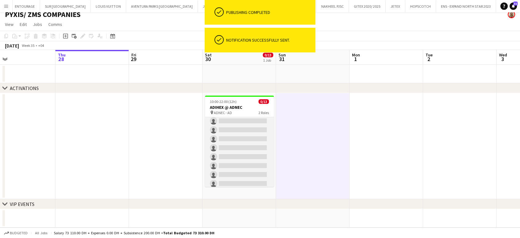
scroll to position [0, 0]
click at [246, 146] on app-card-role "Promoter 25A 0/12 10:00-22:00 (12h) single-neutral-actions single-neutral-actio…" at bounding box center [239, 176] width 69 height 119
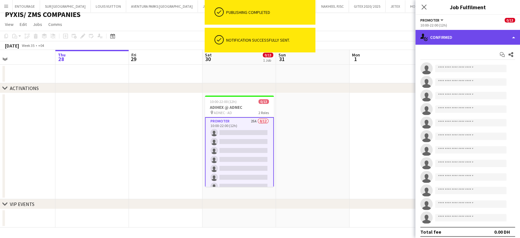
click at [512, 31] on div "single-neutral-actions-check-2 Confirmed" at bounding box center [467, 37] width 105 height 15
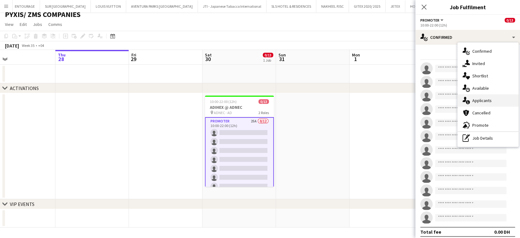
click at [486, 98] on div "single-neutral-actions-information Applicants" at bounding box center [488, 100] width 61 height 12
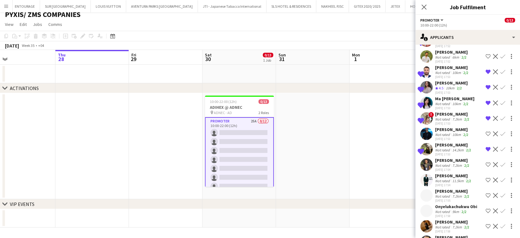
scroll to position [253, 0]
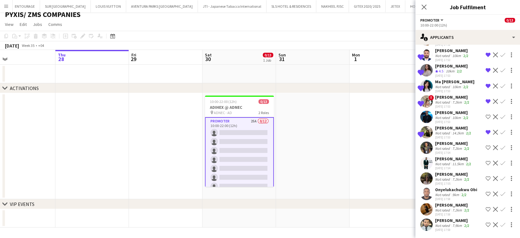
click at [447, 217] on div "[PERSON_NAME]" at bounding box center [452, 220] width 35 height 6
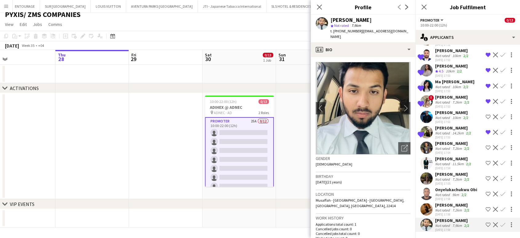
click at [452, 202] on div "[PERSON_NAME]" at bounding box center [452, 205] width 35 height 6
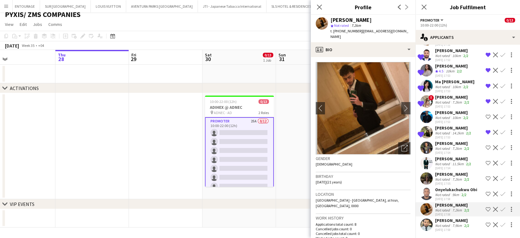
click at [460, 217] on div "[PERSON_NAME]" at bounding box center [452, 220] width 35 height 6
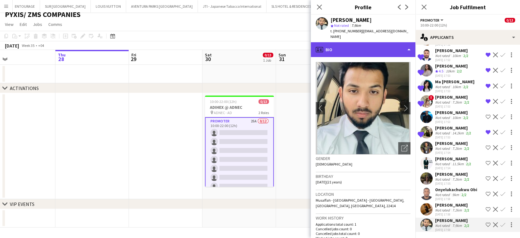
click at [401, 45] on div "profile Bio" at bounding box center [363, 49] width 105 height 15
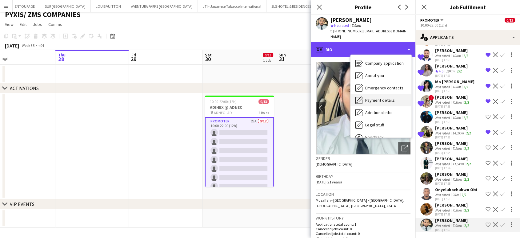
scroll to position [45, 0]
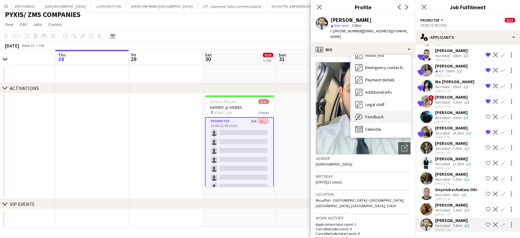
click at [382, 117] on span "Feedback" at bounding box center [374, 117] width 18 height 6
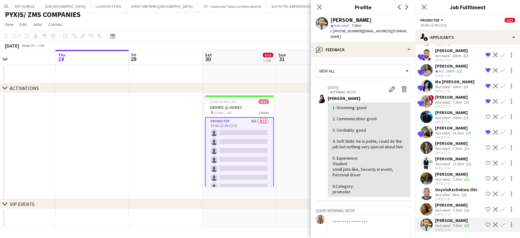
click at [452, 202] on div "[PERSON_NAME]" at bounding box center [452, 205] width 35 height 6
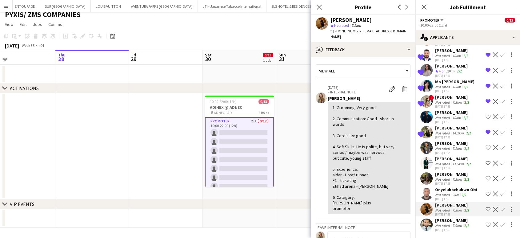
click at [486, 207] on app-icon "Shortlist crew" at bounding box center [488, 209] width 5 height 5
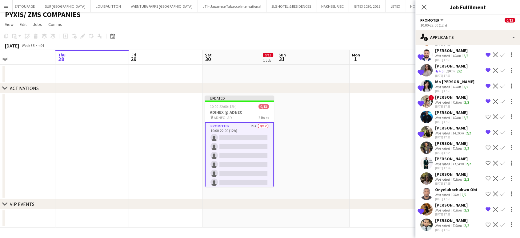
click at [486, 193] on app-icon "Shortlist crew" at bounding box center [488, 193] width 5 height 5
click at [445, 179] on div "Not rated" at bounding box center [443, 179] width 16 height 5
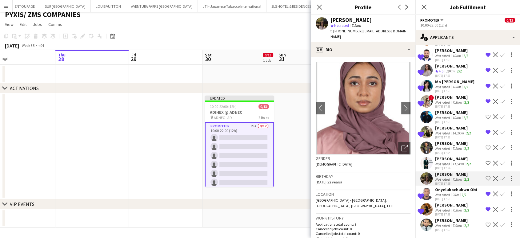
click at [442, 110] on div "[PERSON_NAME]" at bounding box center [452, 113] width 34 height 6
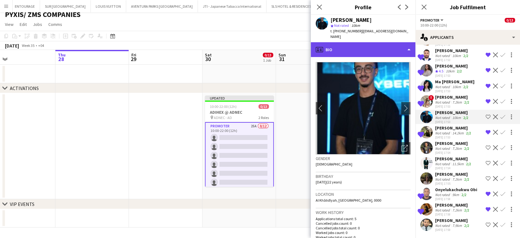
click at [395, 42] on div "profile Bio" at bounding box center [363, 49] width 105 height 15
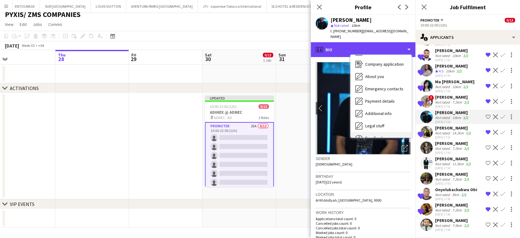
scroll to position [45, 0]
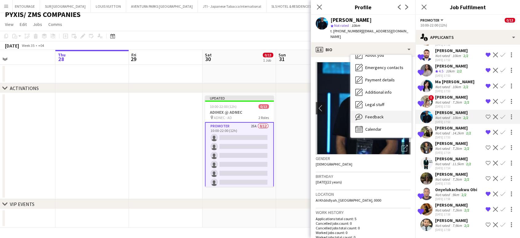
click at [379, 114] on span "Feedback" at bounding box center [374, 117] width 18 height 6
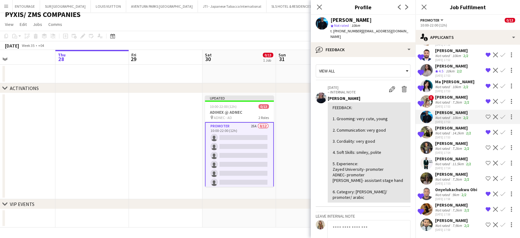
click at [486, 114] on app-icon "Shortlist crew" at bounding box center [488, 116] width 5 height 5
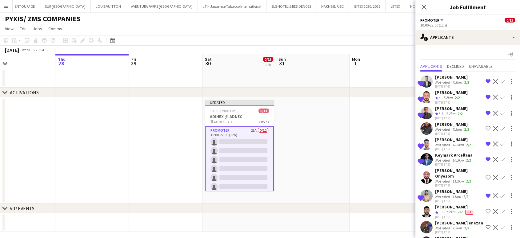
scroll to position [0, 0]
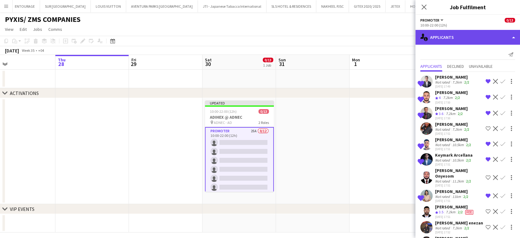
click at [507, 33] on div "single-neutral-actions-information Applicants" at bounding box center [467, 37] width 105 height 15
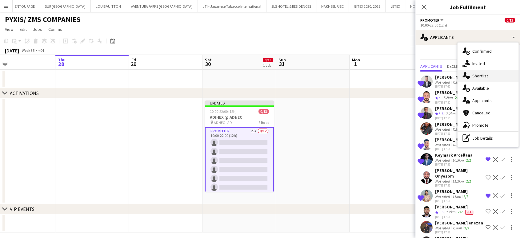
click at [480, 76] on div "single-neutral-actions-heart Shortlist" at bounding box center [488, 76] width 61 height 12
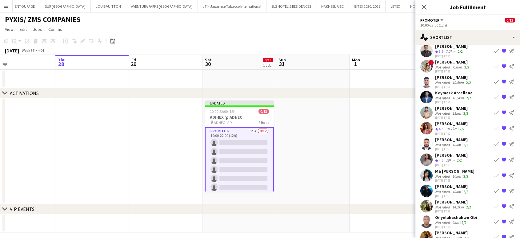
scroll to position [60, 0]
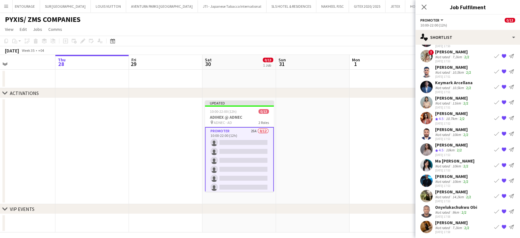
click at [378, 178] on app-date-cell at bounding box center [387, 151] width 74 height 106
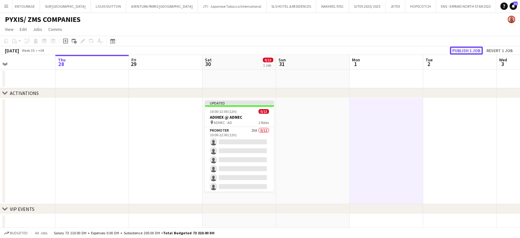
click at [468, 48] on button "Publish 1 job" at bounding box center [466, 50] width 33 height 8
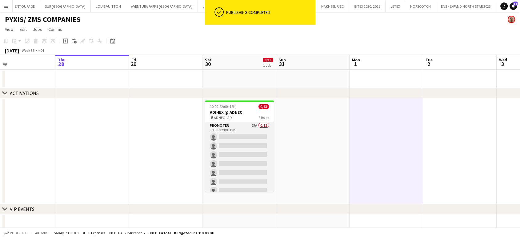
click at [244, 150] on app-card-role "Promoter 25A 0/12 10:00-22:00 (12h) single-neutral-actions single-neutral-actio…" at bounding box center [239, 181] width 69 height 119
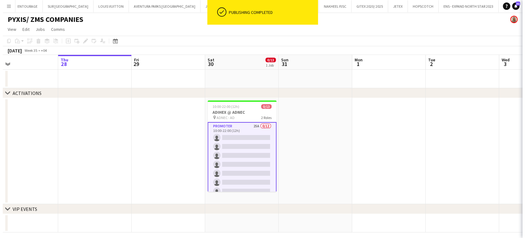
scroll to position [0, 166]
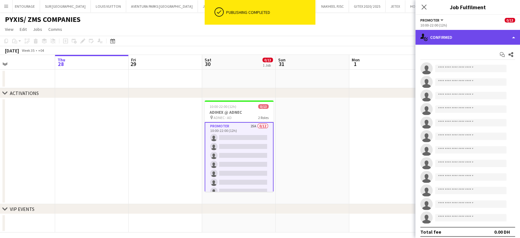
click at [512, 35] on div "single-neutral-actions-check-2 Confirmed" at bounding box center [467, 37] width 105 height 15
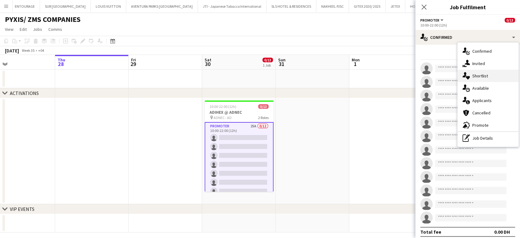
click at [487, 73] on div "single-neutral-actions-heart Shortlist" at bounding box center [488, 76] width 61 height 12
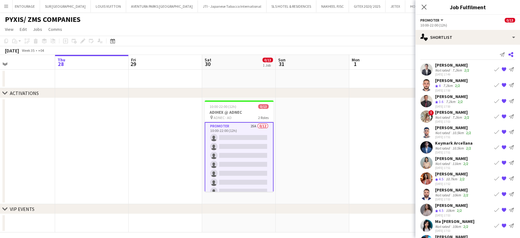
click at [508, 52] on icon "Share" at bounding box center [510, 54] width 5 height 5
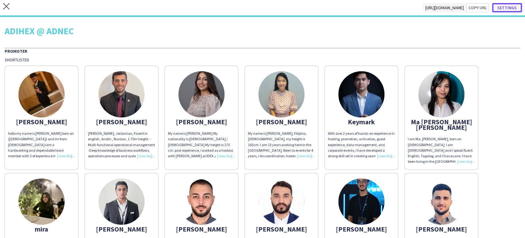
click at [505, 6] on button "Settings" at bounding box center [507, 7] width 30 height 9
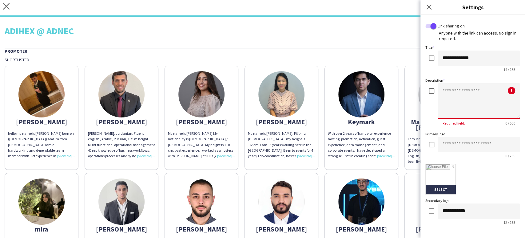
click at [453, 91] on textarea at bounding box center [479, 100] width 82 height 35
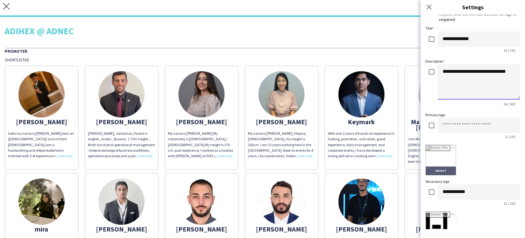
scroll to position [34, 0]
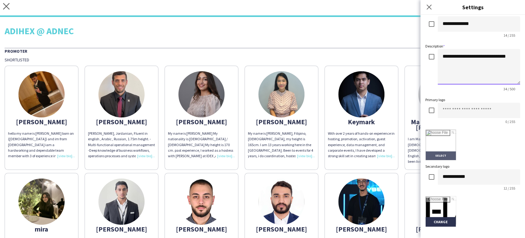
type textarea "**********"
click at [441, 139] on input "file" at bounding box center [441, 145] width 30 height 30
type input "**********"
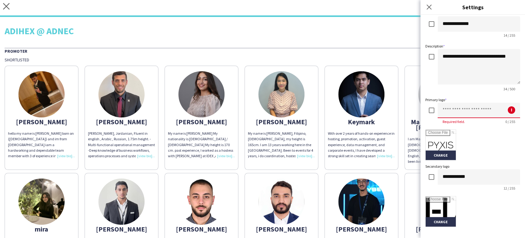
click at [455, 111] on input at bounding box center [479, 109] width 82 height 15
type input "*****"
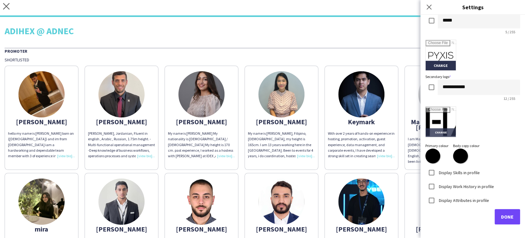
click at [443, 122] on input "file" at bounding box center [441, 121] width 30 height 30
type input "**********"
click at [500, 212] on button "Done" at bounding box center [508, 216] width 26 height 15
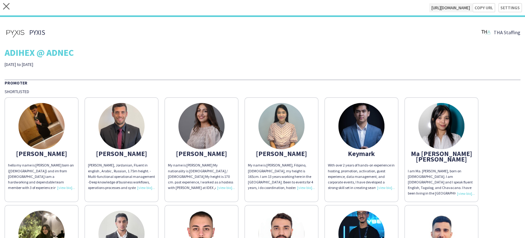
click at [41, 119] on img at bounding box center [41, 126] width 46 height 46
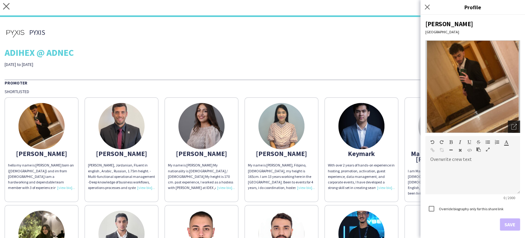
click at [512, 124] on icon at bounding box center [514, 126] width 5 height 5
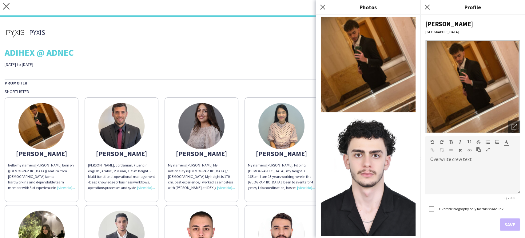
scroll to position [24, 0]
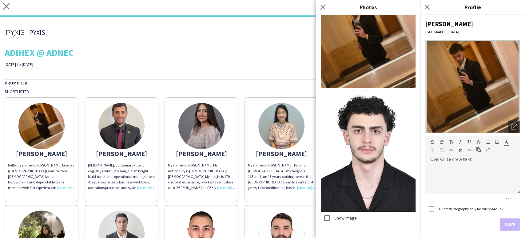
drag, startPoint x: 403, startPoint y: 234, endPoint x: 391, endPoint y: 223, distance: 15.7
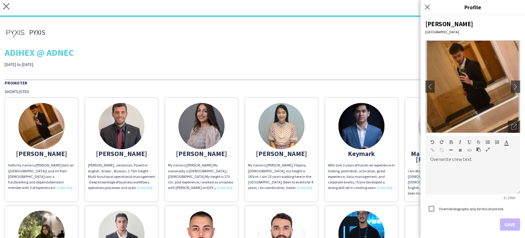
click at [348, 86] on div "Promoter Shortlisted ahmad hello my name is ahmad amano born on (20th of march …" at bounding box center [263, 241] width 516 height 325
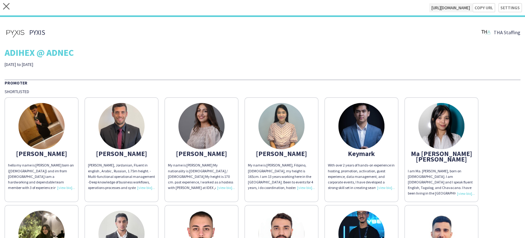
click at [362, 130] on img at bounding box center [362, 126] width 46 height 46
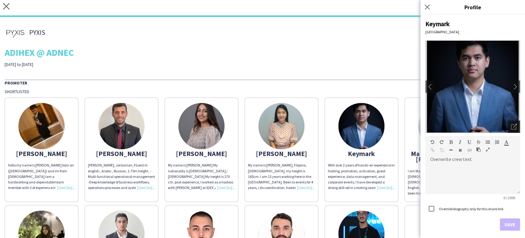
click at [512, 128] on icon "Open photos pop-in" at bounding box center [515, 127] width 6 height 6
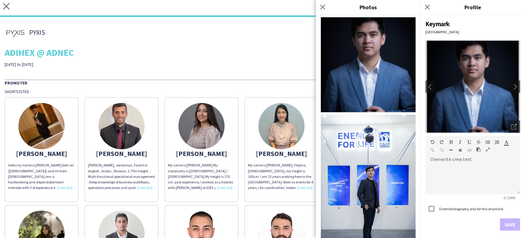
click at [294, 124] on img at bounding box center [282, 126] width 46 height 46
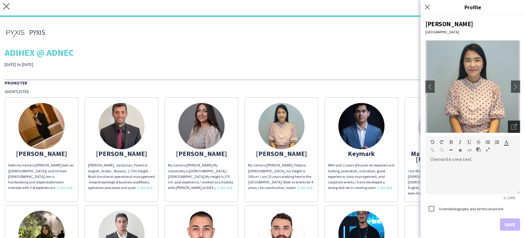
click at [512, 125] on icon "Open photos pop-in" at bounding box center [515, 127] width 6 height 6
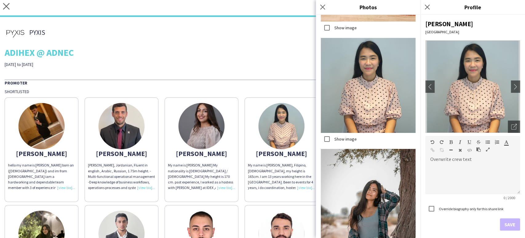
scroll to position [439, 0]
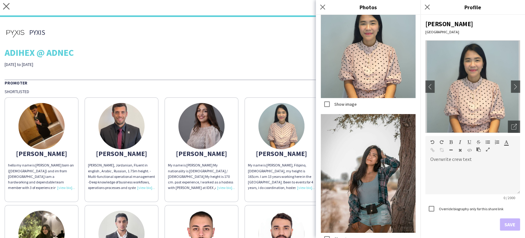
click at [258, 61] on div "PYXIS THA Staffing ADIHEX @ ADNEC 30th august to 8th september, 2025" at bounding box center [263, 45] width 516 height 46
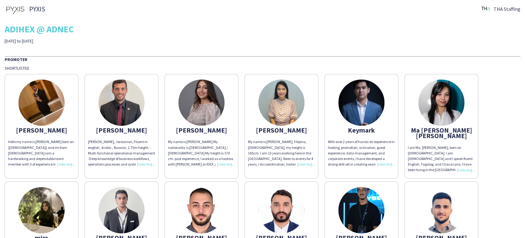
scroll to position [34, 0]
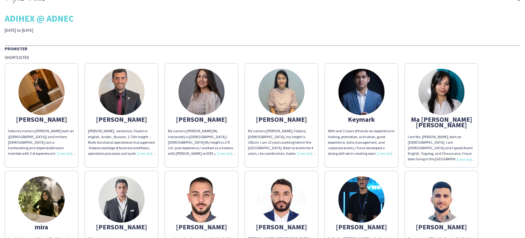
click at [444, 99] on img at bounding box center [442, 92] width 46 height 46
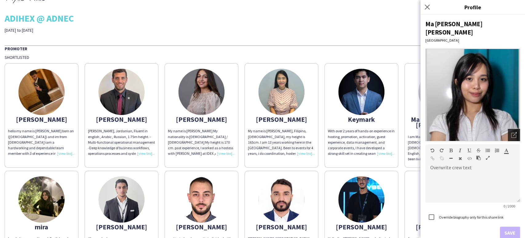
click at [513, 132] on icon at bounding box center [515, 134] width 4 height 4
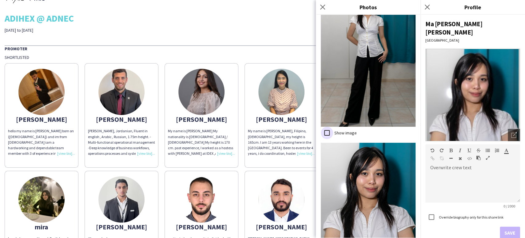
scroll to position [286, 0]
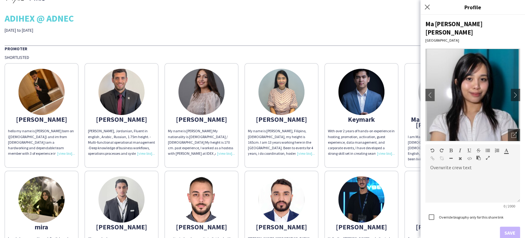
click at [60, 193] on img at bounding box center [41, 199] width 46 height 46
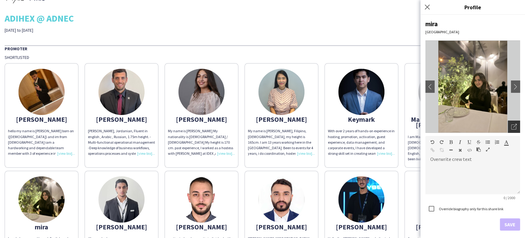
click at [513, 125] on div "Open photos pop-in" at bounding box center [514, 126] width 12 height 12
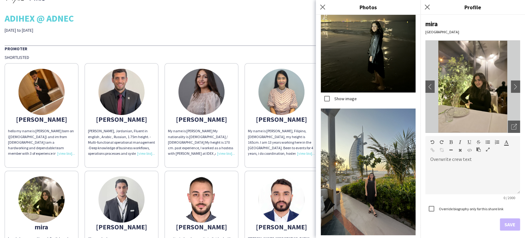
scroll to position [330, 0]
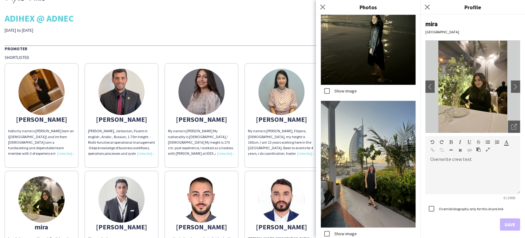
click at [142, 191] on img at bounding box center [121, 199] width 46 height 46
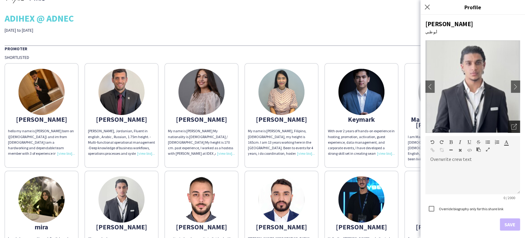
click at [511, 130] on div "Open photos pop-in" at bounding box center [514, 126] width 12 height 12
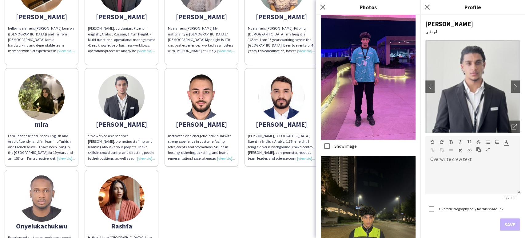
scroll to position [1744, 0]
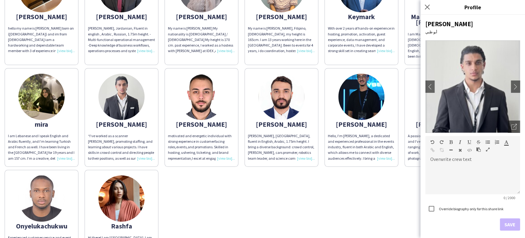
click at [199, 86] on img at bounding box center [202, 97] width 46 height 46
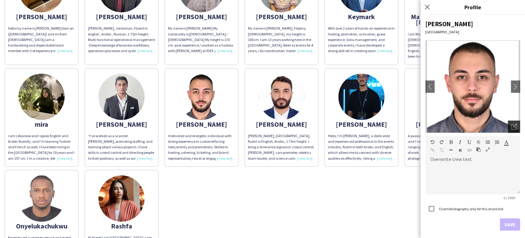
click at [514, 123] on div "Open photos pop-in" at bounding box center [514, 126] width 12 height 12
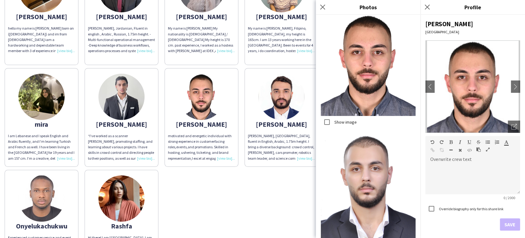
scroll to position [907, 0]
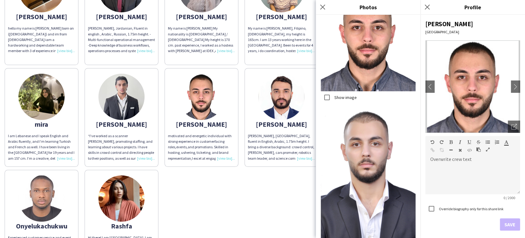
click at [280, 90] on img at bounding box center [282, 97] width 46 height 46
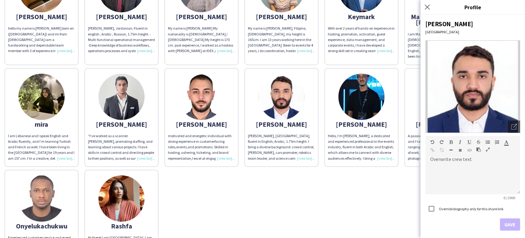
drag, startPoint x: 507, startPoint y: 127, endPoint x: 500, endPoint y: 127, distance: 6.5
click at [512, 126] on icon "Open photos pop-in" at bounding box center [515, 127] width 6 height 6
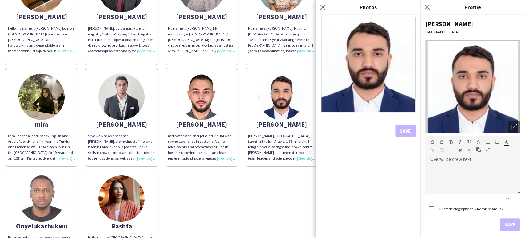
click at [282, 170] on div "ahmad hello my name is ahmad amano born on (20th of march 2004) and im from syr…" at bounding box center [263, 113] width 516 height 311
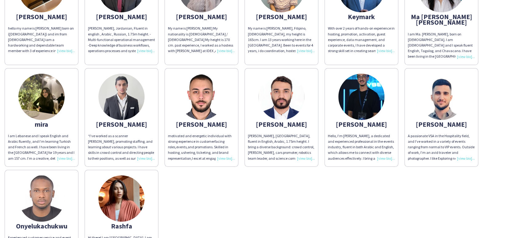
click at [368, 97] on img at bounding box center [362, 97] width 46 height 46
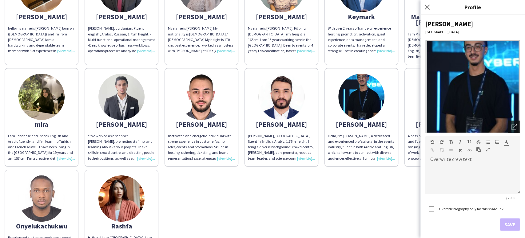
click at [512, 127] on icon "Open photos pop-in" at bounding box center [515, 127] width 6 height 6
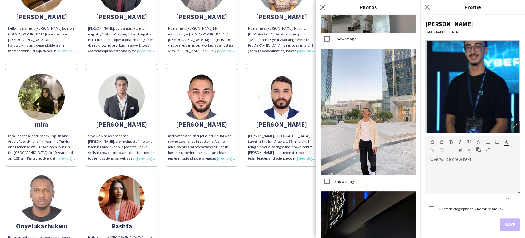
scroll to position [953, 0]
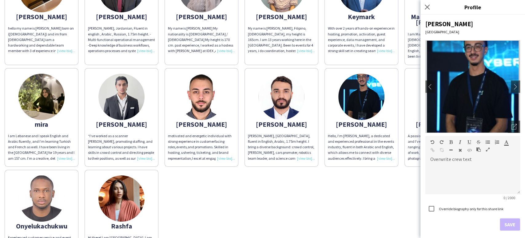
click at [405, 105] on app-share-pages-crew-card "Omar A passionate VSA in the Hospitality field, and I’ve worked in a variety of…" at bounding box center [442, 117] width 74 height 98
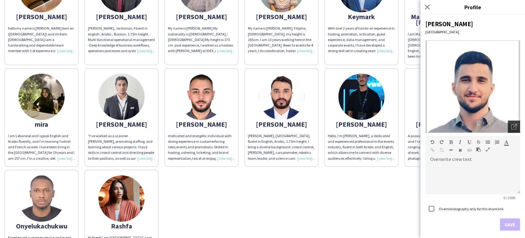
click at [512, 124] on icon "Open photos pop-in" at bounding box center [515, 127] width 6 height 6
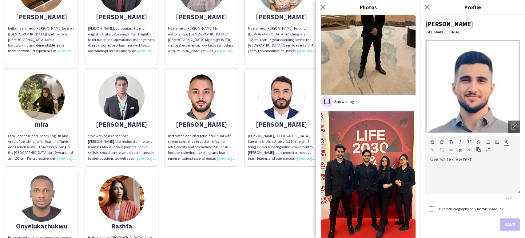
scroll to position [340, 0]
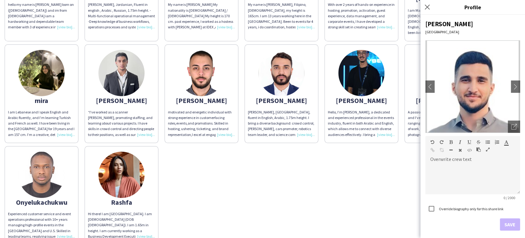
scroll to position [189, 0]
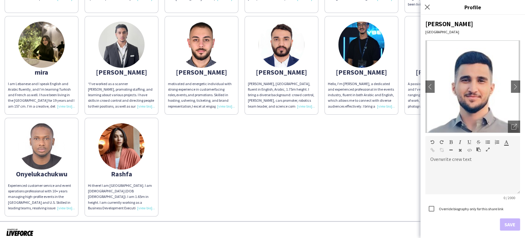
click at [114, 142] on img at bounding box center [121, 146] width 46 height 46
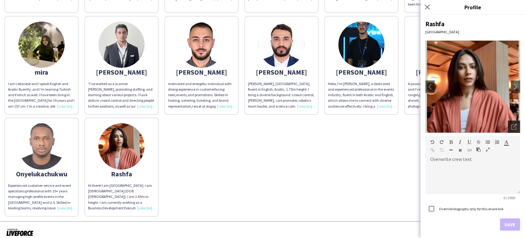
click at [512, 127] on icon at bounding box center [514, 126] width 5 height 5
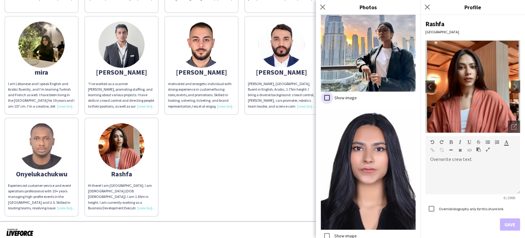
scroll to position [289, 0]
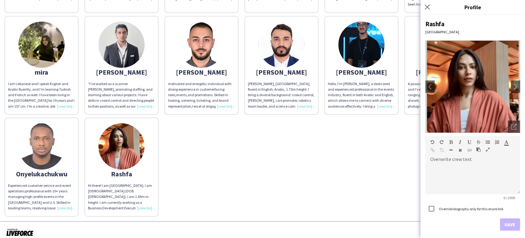
click at [264, 147] on div "ahmad hello my name is ahmad amano born on (20th of march 2004) and im from syr…" at bounding box center [263, 61] width 516 height 311
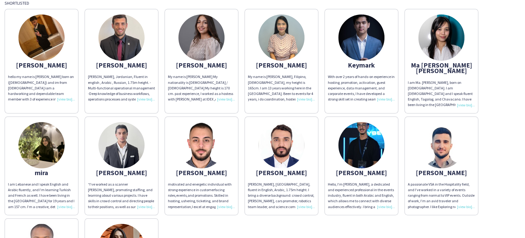
scroll to position [0, 0]
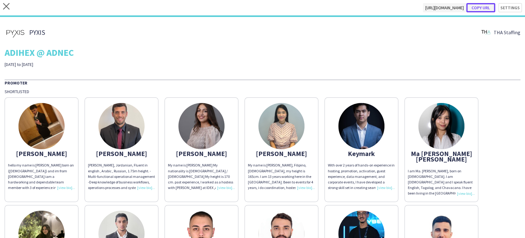
click at [483, 6] on button "Copy url" at bounding box center [481, 7] width 29 height 9
click at [7, 5] on icon at bounding box center [6, 6] width 6 height 6
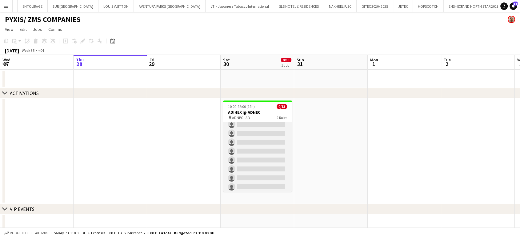
scroll to position [70, 0]
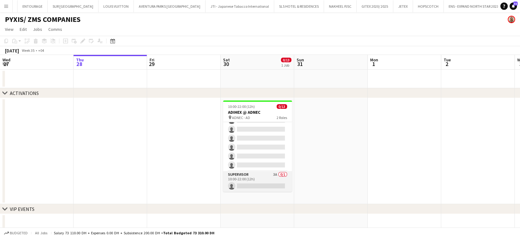
click at [264, 181] on app-card-role "Supervisor 3A 0/1 10:00-22:00 (12h) single-neutral-actions" at bounding box center [257, 181] width 69 height 21
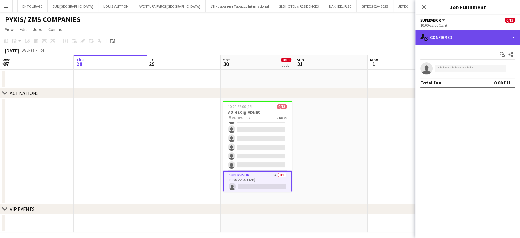
click at [497, 39] on div "single-neutral-actions-check-2 Confirmed" at bounding box center [467, 37] width 105 height 15
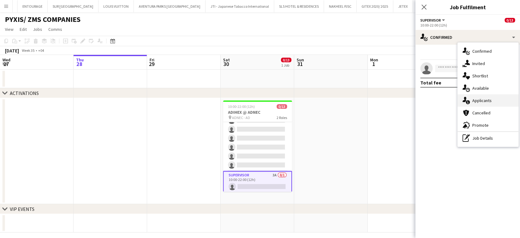
click at [481, 100] on div "single-neutral-actions-information Applicants" at bounding box center [488, 100] width 61 height 12
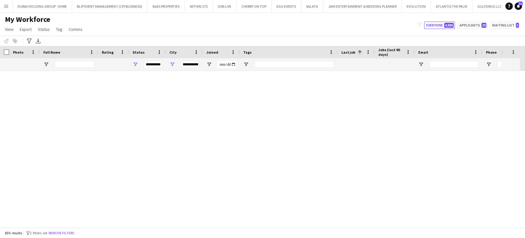
scroll to position [14240, 0]
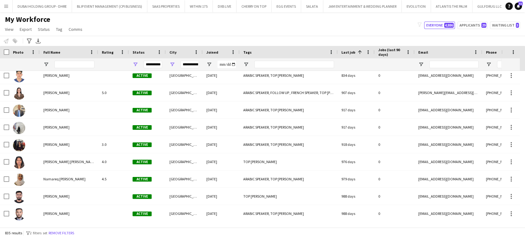
click at [5, 5] on app-icon "Menu" at bounding box center [6, 6] width 5 height 5
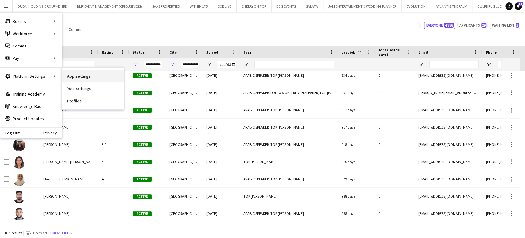
click at [85, 74] on link "App settings" at bounding box center [93, 76] width 62 height 12
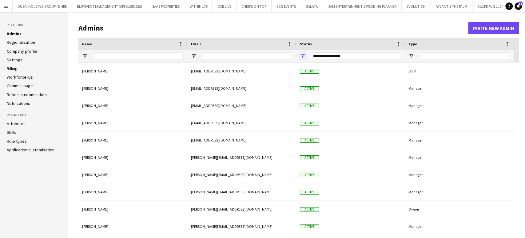
click at [303, 56] on span "Open Filter Menu" at bounding box center [303, 56] width 6 height 6
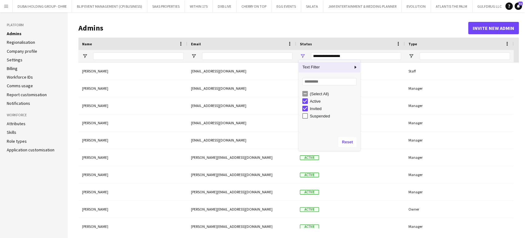
click at [227, 32] on h1 "Admins" at bounding box center [273, 27] width 390 height 9
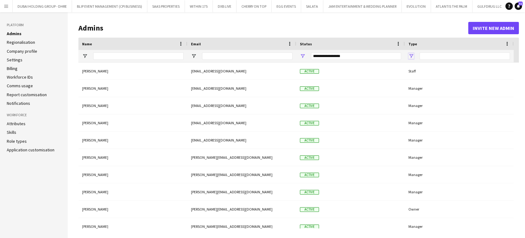
click at [410, 54] on span "Open Filter Menu" at bounding box center [412, 56] width 6 height 6
click at [302, 56] on span "Open Filter Menu" at bounding box center [303, 56] width 6 height 6
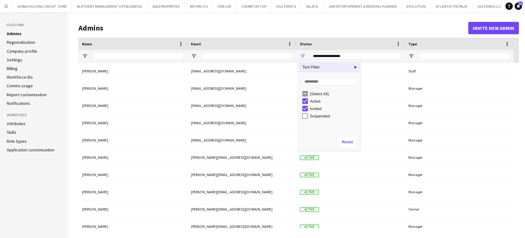
click at [310, 25] on h1 "Admins" at bounding box center [273, 27] width 390 height 9
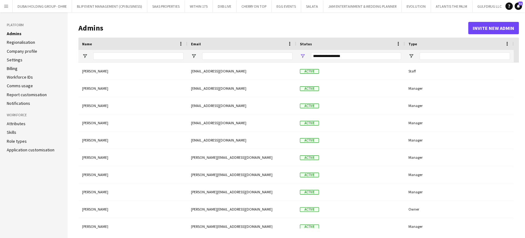
click at [14, 61] on link "Settings" at bounding box center [15, 60] width 16 height 6
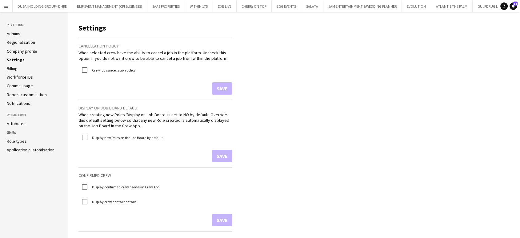
click at [17, 40] on link "Regionalisation" at bounding box center [21, 42] width 28 height 6
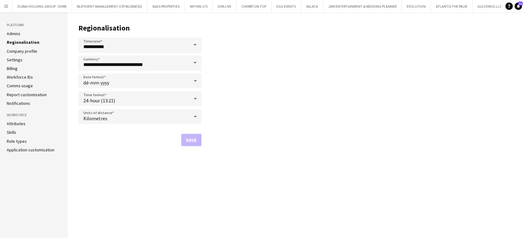
click at [17, 49] on link "Company profile" at bounding box center [22, 51] width 30 height 6
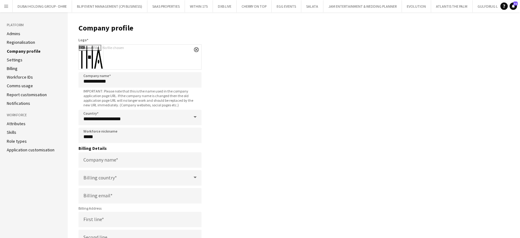
click at [17, 33] on link "Admins" at bounding box center [14, 34] width 14 height 6
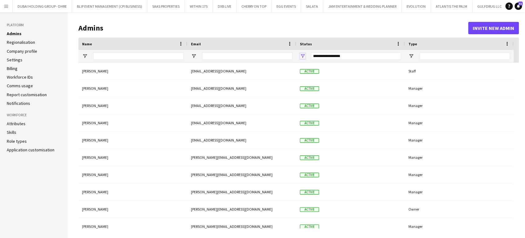
click at [302, 54] on span "Open Filter Menu" at bounding box center [303, 56] width 6 height 6
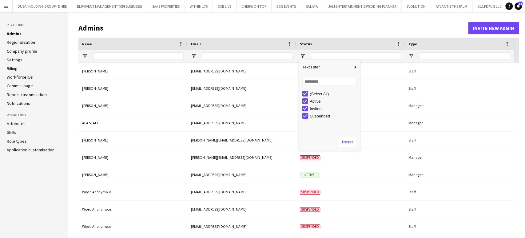
type input "**********"
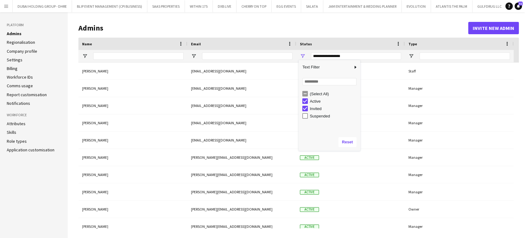
click at [310, 28] on h1 "Admins" at bounding box center [273, 27] width 390 height 9
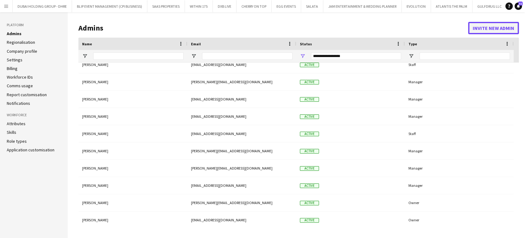
click at [490, 26] on button "Invite new admin" at bounding box center [493, 28] width 51 height 12
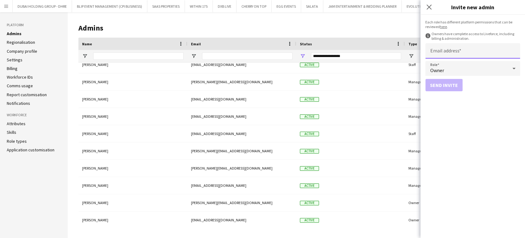
click at [442, 50] on input "Email address" at bounding box center [473, 50] width 95 height 15
type input "**********"
click at [494, 69] on div "Owner" at bounding box center [467, 68] width 82 height 15
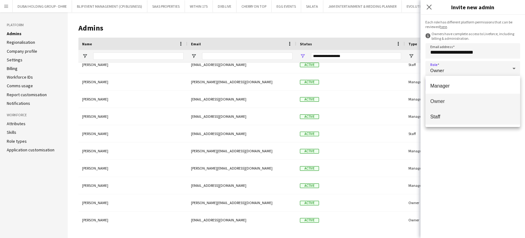
click at [448, 119] on span "Staff" at bounding box center [473, 117] width 85 height 6
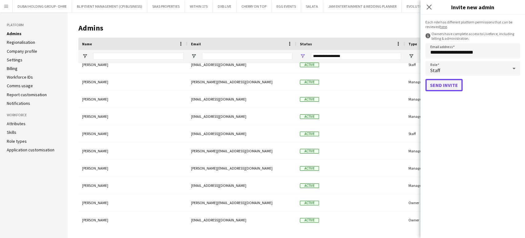
click at [444, 86] on button "Send invite" at bounding box center [444, 85] width 37 height 12
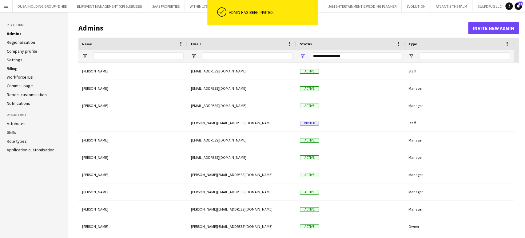
click at [141, 29] on h1 "Admins" at bounding box center [273, 27] width 390 height 9
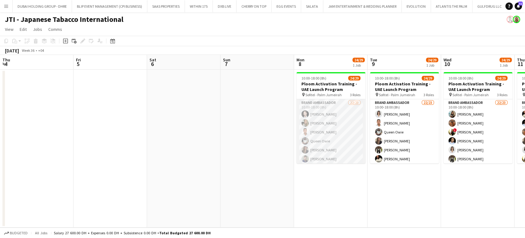
scroll to position [0, 187]
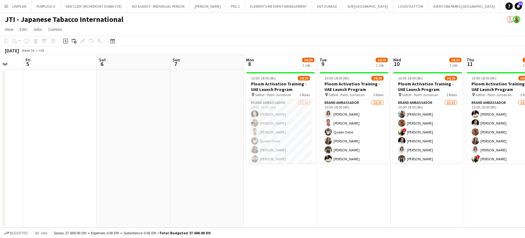
drag, startPoint x: 62, startPoint y: 115, endPoint x: 274, endPoint y: 112, distance: 211.5
click at [274, 112] on app-calendar-viewport "Wed 3 Thu 4 Fri 5 Sat 6 Sun 7 Mon 8 24/29 1 Job Tue 9 24/29 1 Job Wed 10 24/29 …" at bounding box center [262, 141] width 525 height 172
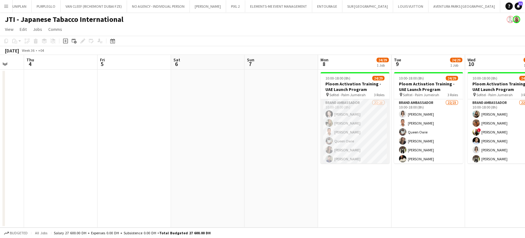
scroll to position [0, 0]
click at [192, 98] on app-date-cell at bounding box center [208, 149] width 74 height 158
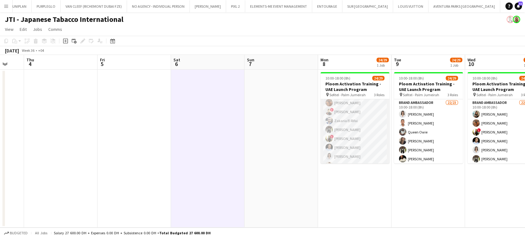
scroll to position [26, 0]
click at [7, 4] on app-icon "Menu" at bounding box center [6, 6] width 5 height 5
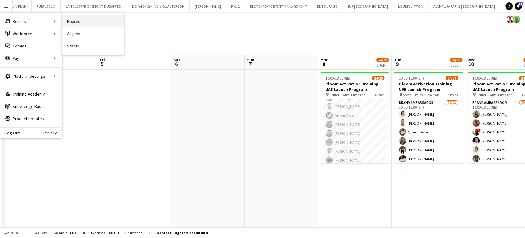
click at [78, 24] on link "Boards" at bounding box center [93, 21] width 62 height 12
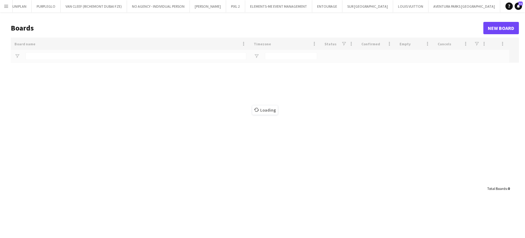
type input "***"
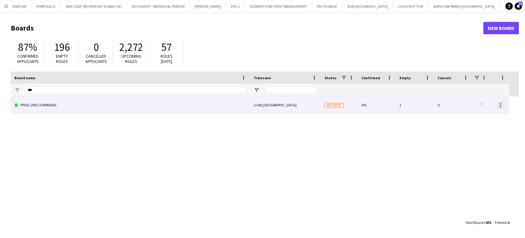
click at [504, 103] on div at bounding box center [500, 104] width 7 height 7
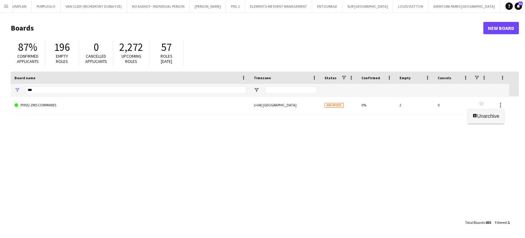
click at [488, 114] on span "Unarchive" at bounding box center [488, 115] width 22 height 5
drag, startPoint x: 55, startPoint y: 91, endPoint x: 9, endPoint y: 90, distance: 46.8
click at [9, 90] on main "Boards New Board 87% Confirmed applicants 196 Empty roles 0 Cancelled applicant…" at bounding box center [262, 124] width 525 height 225
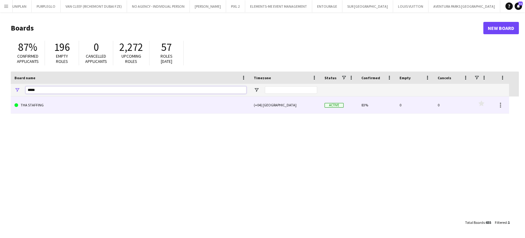
type input "*****"
click at [35, 108] on link "THA STAFFING" at bounding box center [130, 104] width 232 height 17
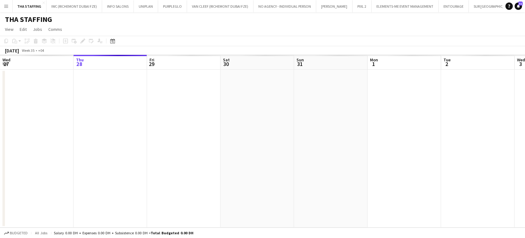
scroll to position [0, 815]
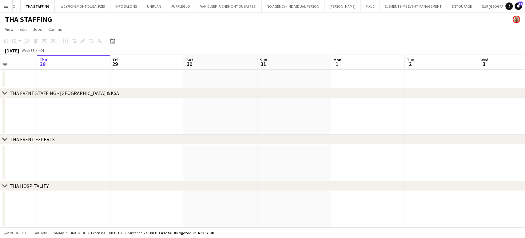
drag, startPoint x: 451, startPoint y: 114, endPoint x: 113, endPoint y: 114, distance: 337.6
click at [108, 114] on app-calendar-viewport "Mon 25 Tue 26 Wed 27 Thu 28 Fri 29 Sat 30 Sun 31 Mon 1 Tue 2 Wed 3 Thu 4 Fri 5 …" at bounding box center [262, 141] width 525 height 172
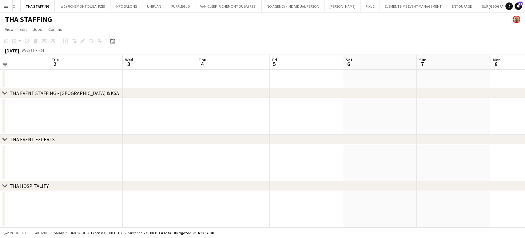
drag, startPoint x: 294, startPoint y: 115, endPoint x: 156, endPoint y: 114, distance: 137.3
click at [158, 115] on app-calendar-viewport "Sat 30 Sun 31 Mon 1 Tue 2 Wed 3 Thu 4 Fri 5 Sat 6 Sun 7 Mon 8 Tue 9 Wed 10 Thu …" at bounding box center [262, 141] width 525 height 172
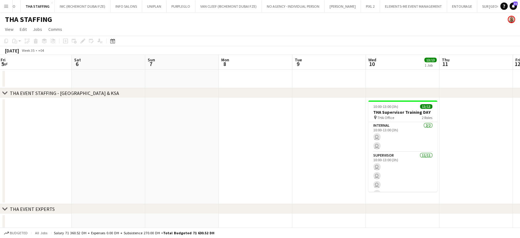
drag, startPoint x: 381, startPoint y: 114, endPoint x: 79, endPoint y: 114, distance: 301.6
click at [79, 114] on app-calendar-viewport "Mon 1 Tue 2 Wed 3 Thu 4 Fri 5 Sat 6 Sun 7 Mon 8 Tue 9 Wed 10 13/13 1 Job Thu 11…" at bounding box center [260, 158] width 520 height 206
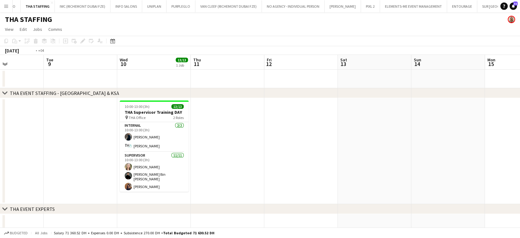
drag, startPoint x: 315, startPoint y: 132, endPoint x: 123, endPoint y: 133, distance: 192.0
click at [123, 133] on app-calendar-viewport "Fri 5 Sat 6 Sun 7 Mon 8 Tue 9 Wed 10 13/13 1 Job Thu 11 Fri 12 Sat 13 Sun 14 Mo…" at bounding box center [260, 158] width 520 height 206
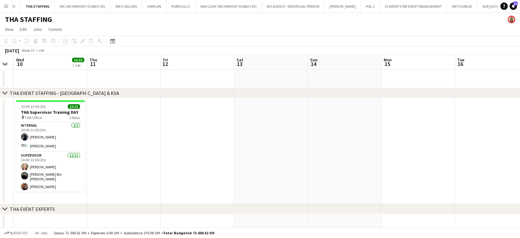
drag, startPoint x: 271, startPoint y: 141, endPoint x: 114, endPoint y: 137, distance: 156.4
click at [69, 139] on app-calendar-viewport "Sun 7 Mon 8 Tue 9 Wed 10 13/13 1 Job Thu 11 Fri 12 Sat 13 Sun 14 Mon 15 Tue 16 …" at bounding box center [260, 158] width 520 height 206
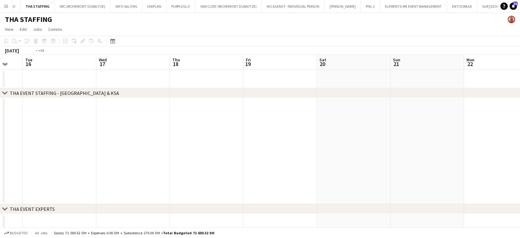
drag, startPoint x: 354, startPoint y: 140, endPoint x: 1, endPoint y: 137, distance: 353.6
click at [2, 139] on app-calendar-viewport "Fri 12 Sat 13 Sun 14 Mon 15 Tue 16 Wed 17 Thu 18 Fri 19 Sat 20 Sun 21 Mon 22 Tu…" at bounding box center [260, 158] width 520 height 206
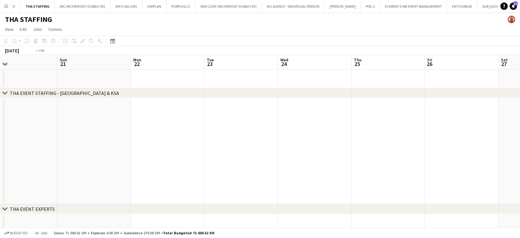
drag, startPoint x: 251, startPoint y: 142, endPoint x: 102, endPoint y: 138, distance: 149.0
click at [0, 141] on app-calendar-viewport "Wed 17 Thu 18 Fri 19 Sat 20 Sun 21 Mon 22 Tue 23 Wed 24 Thu 25 Fri 26 Sat 27 Su…" at bounding box center [260, 158] width 520 height 206
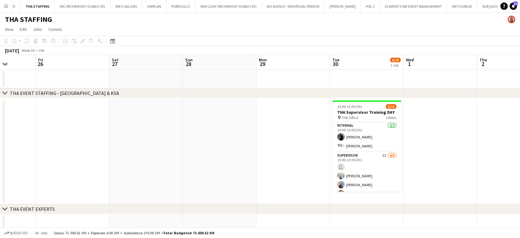
drag, startPoint x: 381, startPoint y: 144, endPoint x: 42, endPoint y: 135, distance: 338.7
click at [46, 136] on app-calendar-viewport "Mon 22 Tue 23 Wed 24 Thu 25 Fri 26 Sat 27 Sun 28 Mon 29 Tue 30 6/10 1 Job Wed 1…" at bounding box center [260, 158] width 520 height 206
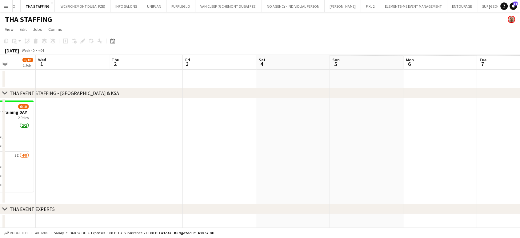
scroll to position [0, 172]
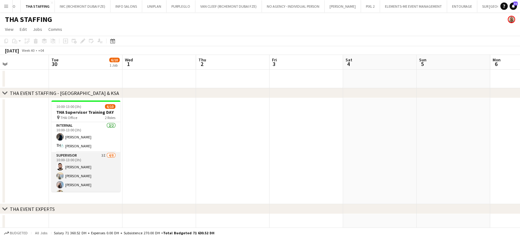
click at [81, 171] on app-card-role "Supervisor 3I 4/8 10:00-13:00 (3h) Moustafa Hamada Daria Burdiuk Marina Paez ma…" at bounding box center [85, 193] width 69 height 83
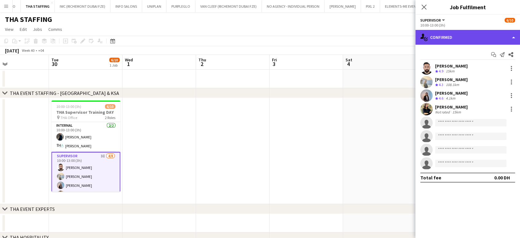
click at [512, 34] on div "single-neutral-actions-check-2 Confirmed" at bounding box center [467, 37] width 105 height 15
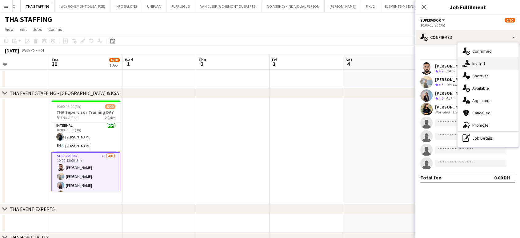
click at [487, 66] on div "single-neutral-actions-share-1 Invited" at bounding box center [488, 63] width 61 height 12
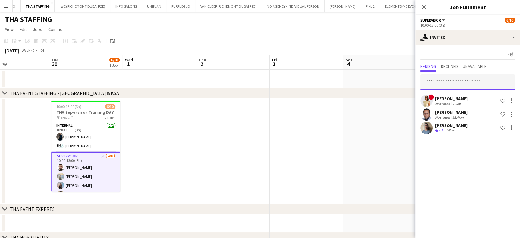
click at [442, 80] on input "text" at bounding box center [467, 81] width 95 height 15
paste input "**********"
click at [424, 81] on input "**********" at bounding box center [467, 81] width 95 height 15
click at [465, 85] on input "**********" at bounding box center [467, 81] width 95 height 15
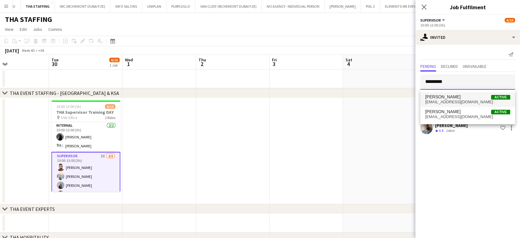
type input "*********"
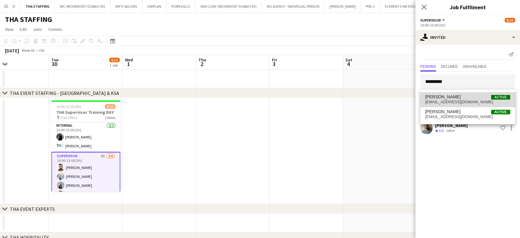
click at [463, 99] on span "Hussein Hanoun Active" at bounding box center [467, 96] width 85 height 5
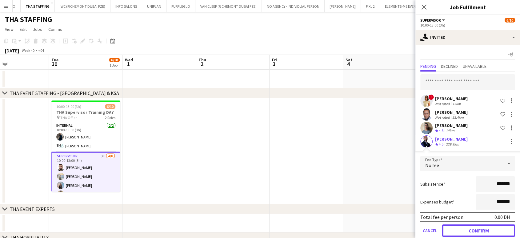
click at [478, 229] on button "Confirm" at bounding box center [478, 230] width 73 height 12
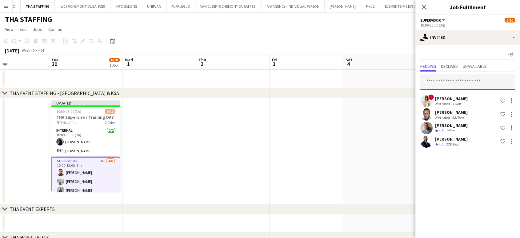
click at [446, 79] on input "text" at bounding box center [467, 81] width 95 height 15
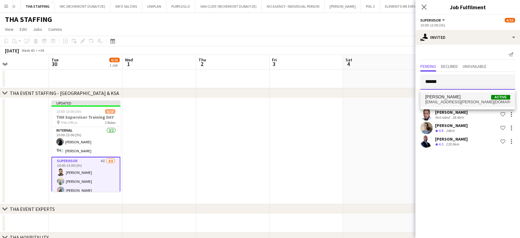
type input "******"
click at [451, 95] on span "Wael Itani Active" at bounding box center [467, 96] width 85 height 5
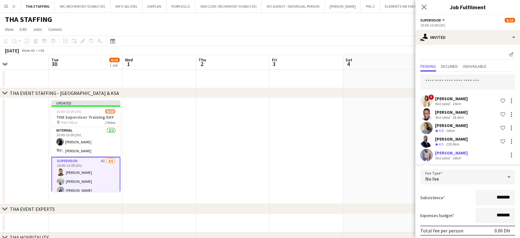
scroll to position [23, 0]
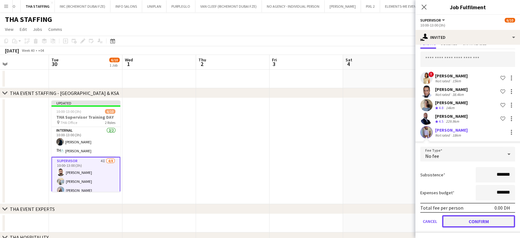
click at [475, 220] on button "Confirm" at bounding box center [478, 221] width 73 height 12
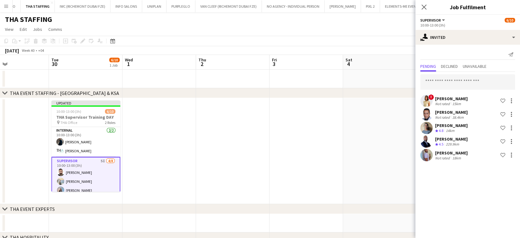
scroll to position [0, 0]
click at [361, 140] on app-date-cell at bounding box center [380, 151] width 74 height 106
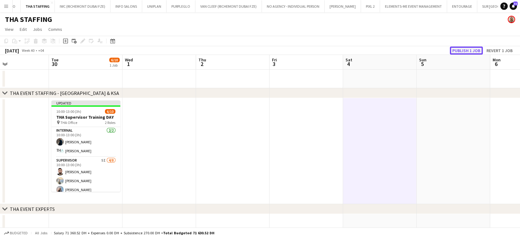
click at [460, 51] on button "Publish 1 job" at bounding box center [466, 50] width 33 height 8
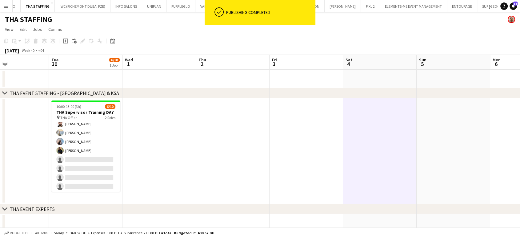
scroll to position [43, 0]
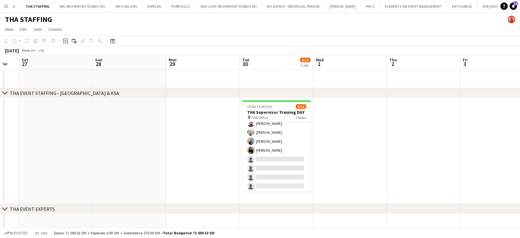
drag, startPoint x: 72, startPoint y: 141, endPoint x: 204, endPoint y: 158, distance: 133.5
click at [204, 158] on app-calendar-viewport "Thu 25 Fri 26 Sat 27 Sun 28 Mon 29 Tue 30 6/10 1 Job Wed 1 Thu 2 Fri 3 Sat 4 Su…" at bounding box center [260, 158] width 520 height 206
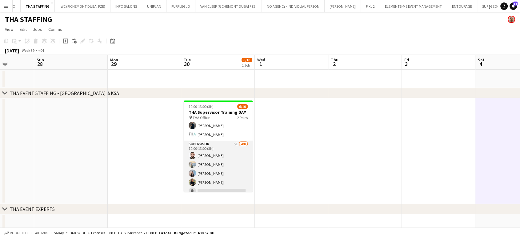
scroll to position [0, 0]
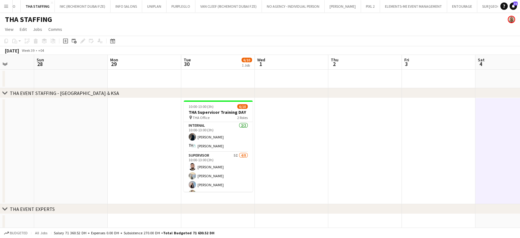
click at [328, 152] on app-date-cell at bounding box center [365, 151] width 74 height 106
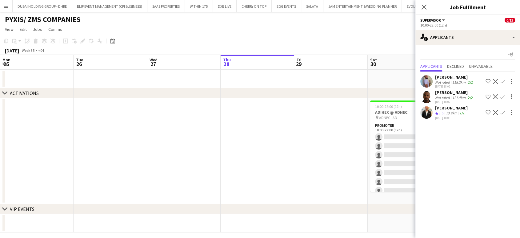
scroll to position [70, 0]
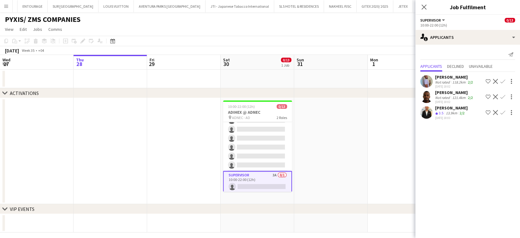
click at [443, 78] on div "[PERSON_NAME]" at bounding box center [454, 77] width 39 height 6
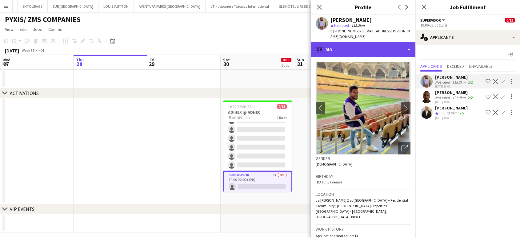
click at [397, 42] on div "profile Bio" at bounding box center [363, 49] width 105 height 15
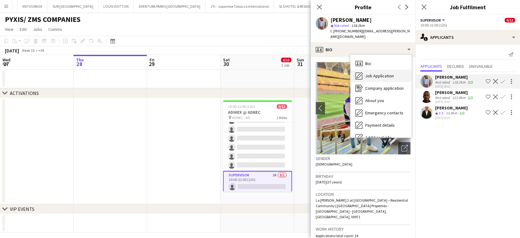
click at [387, 73] on span "Job Application" at bounding box center [379, 76] width 29 height 6
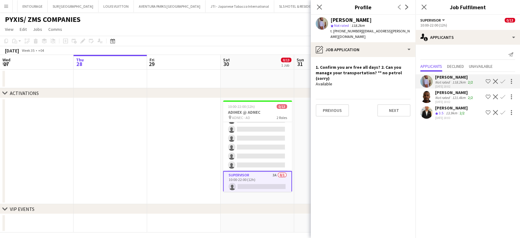
click at [488, 80] on app-icon "Shortlist crew" at bounding box center [488, 81] width 5 height 5
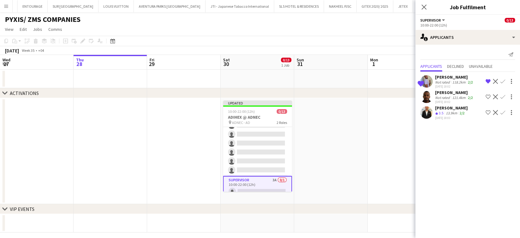
click at [444, 76] on div "[PERSON_NAME]" at bounding box center [454, 77] width 39 height 6
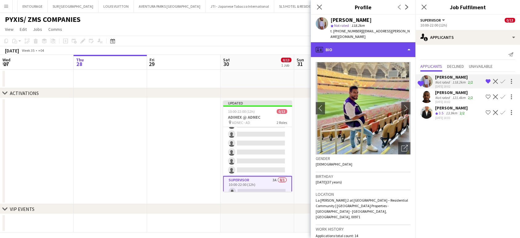
click at [386, 42] on div "profile Bio" at bounding box center [363, 49] width 105 height 15
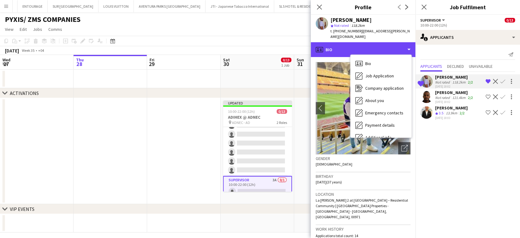
scroll to position [45, 0]
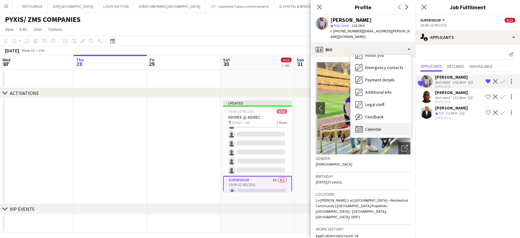
click at [374, 126] on span "Calendar" at bounding box center [373, 129] width 16 height 6
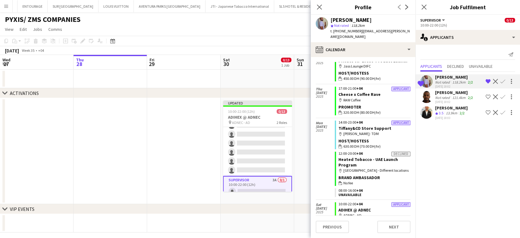
scroll to position [0, 0]
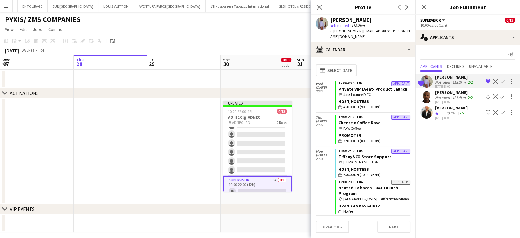
click at [148, 144] on app-date-cell at bounding box center [184, 151] width 74 height 106
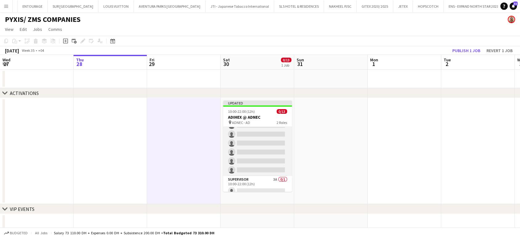
scroll to position [75, 0]
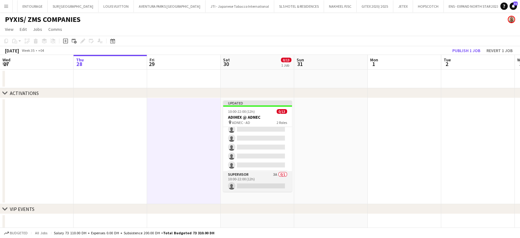
click at [255, 179] on app-card-role "Supervisor 3A 0/1 10:00-22:00 (12h) single-neutral-actions" at bounding box center [257, 181] width 69 height 21
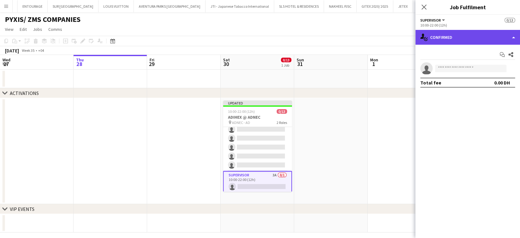
click at [497, 36] on div "single-neutral-actions-check-2 Confirmed" at bounding box center [467, 37] width 105 height 15
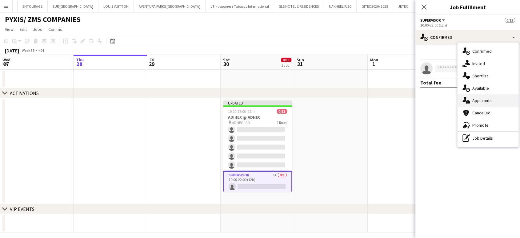
drag, startPoint x: 479, startPoint y: 100, endPoint x: 489, endPoint y: 101, distance: 10.2
click at [479, 100] on div "single-neutral-actions-information Applicants" at bounding box center [488, 100] width 61 height 12
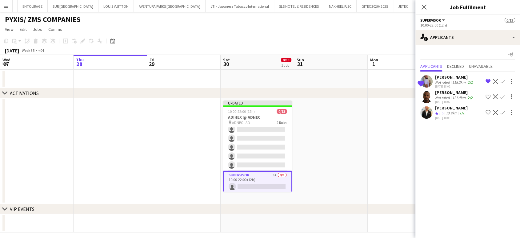
click at [489, 81] on app-icon "Remove crew from shortlist" at bounding box center [488, 81] width 5 height 5
click at [487, 112] on app-icon "Shortlist crew" at bounding box center [488, 112] width 5 height 5
click at [441, 94] on div "[PERSON_NAME]" at bounding box center [454, 93] width 39 height 6
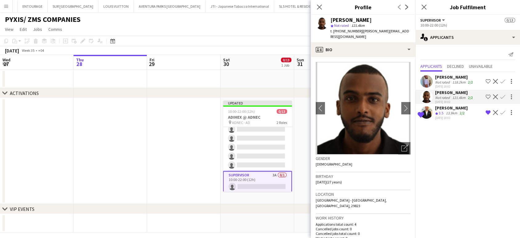
click at [443, 111] on span "3.5" at bounding box center [441, 112] width 5 height 5
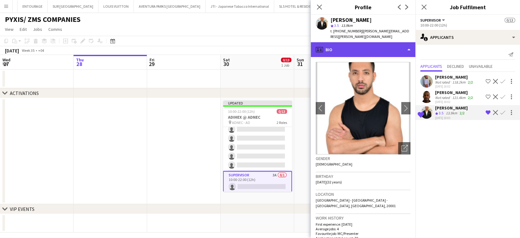
click at [399, 49] on div "profile Bio" at bounding box center [363, 49] width 105 height 15
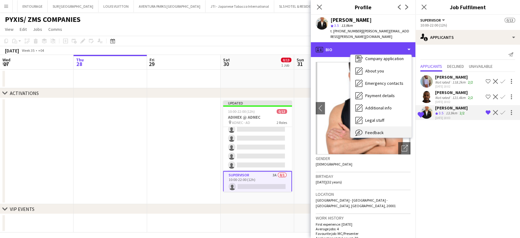
scroll to position [45, 0]
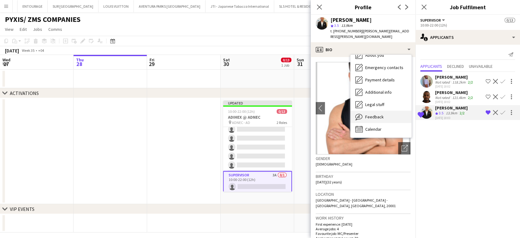
click at [383, 118] on span "Feedback" at bounding box center [374, 117] width 18 height 6
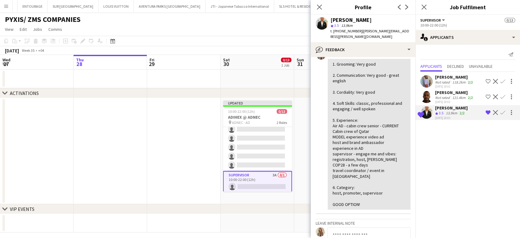
scroll to position [0, 0]
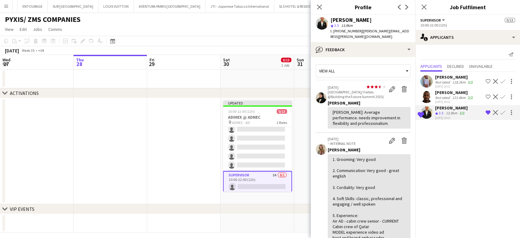
click at [443, 94] on div "[PERSON_NAME]" at bounding box center [454, 93] width 39 height 6
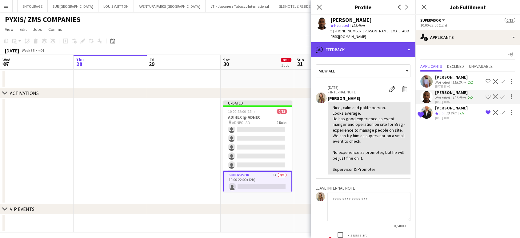
click at [370, 42] on div "bubble-pencil Feedback" at bounding box center [363, 49] width 105 height 15
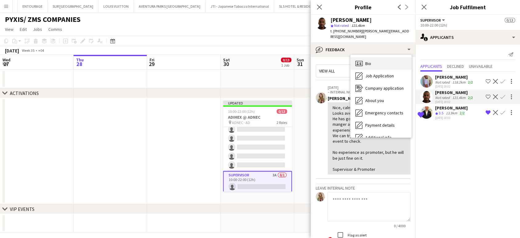
click at [374, 57] on div "Bio Bio" at bounding box center [381, 63] width 61 height 12
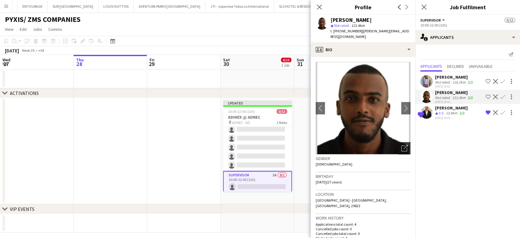
click at [401, 145] on icon "Open photos pop-in" at bounding box center [404, 148] width 6 height 6
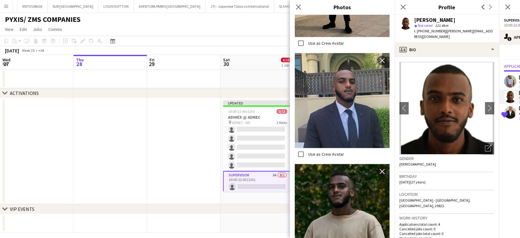
scroll to position [329, 0]
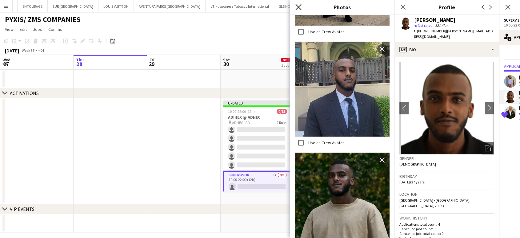
click at [298, 4] on icon "Close pop-in" at bounding box center [298, 7] width 6 height 6
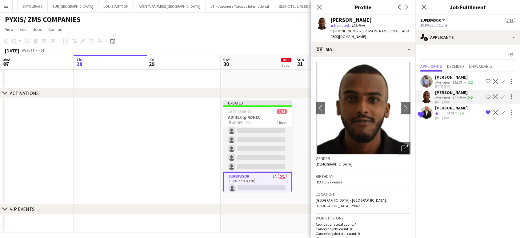
scroll to position [76, 0]
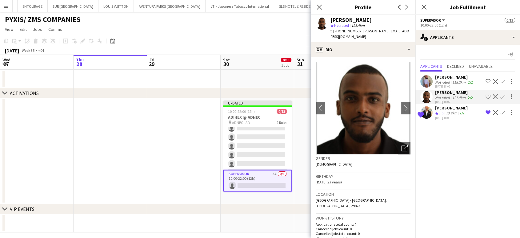
click at [447, 108] on div "[PERSON_NAME]" at bounding box center [451, 108] width 33 height 6
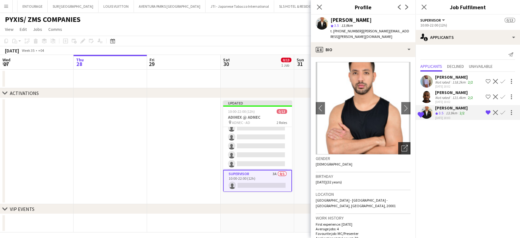
click at [401, 150] on icon "Open photos pop-in" at bounding box center [404, 148] width 6 height 6
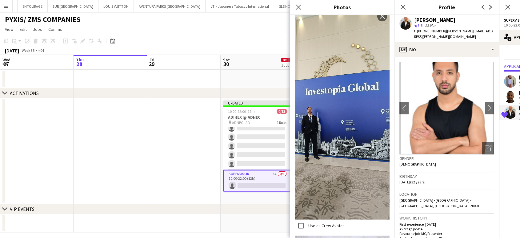
scroll to position [483, 0]
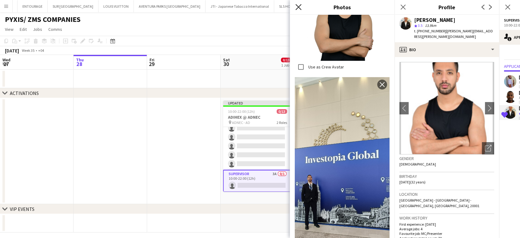
click at [298, 8] on icon at bounding box center [298, 7] width 6 height 6
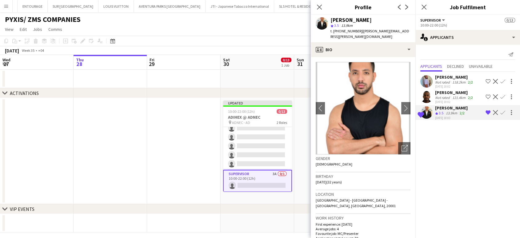
click at [308, 151] on app-date-cell at bounding box center [331, 151] width 74 height 106
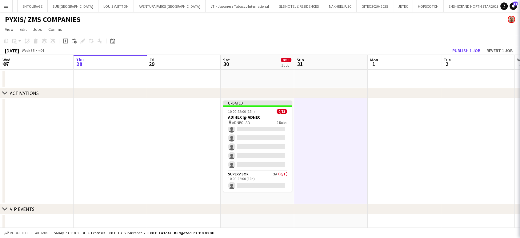
scroll to position [75, 0]
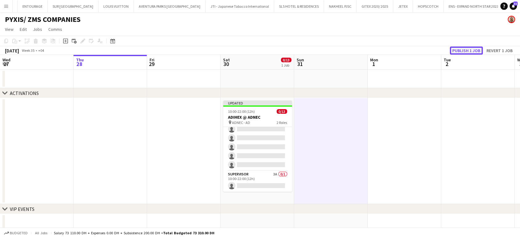
click at [470, 48] on button "Publish 1 job" at bounding box center [466, 50] width 33 height 8
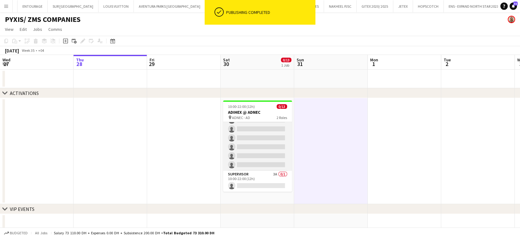
scroll to position [0, 0]
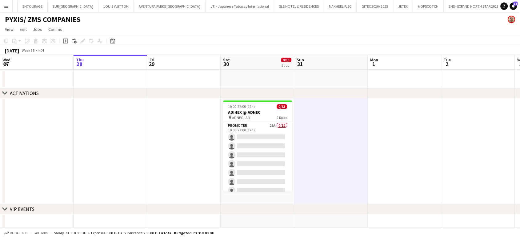
drag, startPoint x: 364, startPoint y: 139, endPoint x: 367, endPoint y: 136, distance: 4.8
click at [363, 139] on app-date-cell at bounding box center [331, 151] width 74 height 106
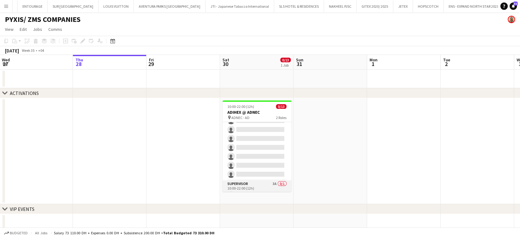
scroll to position [70, 0]
click at [266, 184] on app-card-role "Supervisor 3A 0/1 10:00-22:00 (12h) single-neutral-actions" at bounding box center [257, 181] width 69 height 21
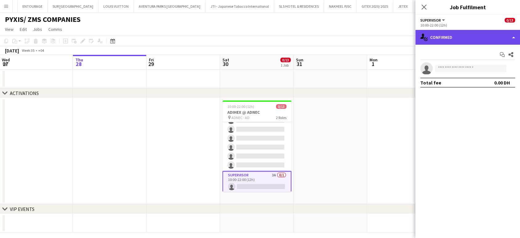
click at [515, 34] on div "single-neutral-actions-check-2 Confirmed" at bounding box center [467, 37] width 105 height 15
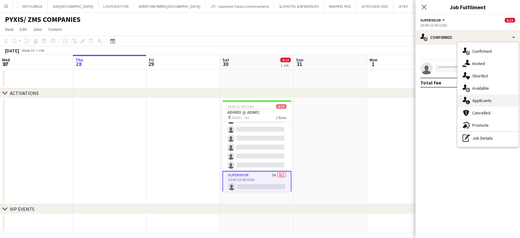
click at [488, 99] on div "single-neutral-actions-information Applicants" at bounding box center [488, 100] width 61 height 12
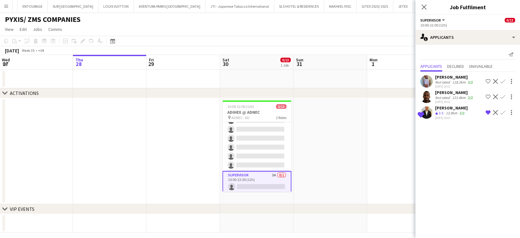
click at [490, 80] on app-icon "Shortlist crew" at bounding box center [488, 81] width 5 height 5
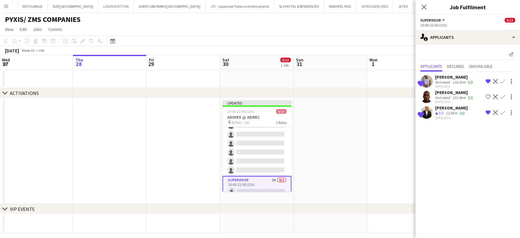
click at [490, 112] on app-icon "Remove crew from shortlist" at bounding box center [488, 112] width 5 height 5
click at [359, 137] on app-date-cell at bounding box center [331, 151] width 74 height 106
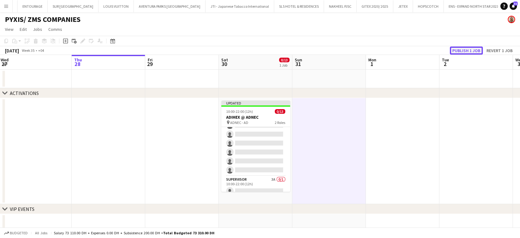
click at [472, 47] on button "Publish 1 job" at bounding box center [466, 50] width 33 height 8
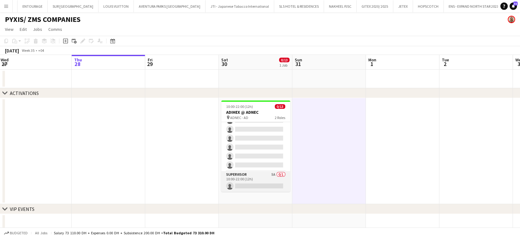
click at [266, 183] on app-card-role "Supervisor 5A 0/1 10:00-22:00 (12h) single-neutral-actions" at bounding box center [255, 181] width 69 height 21
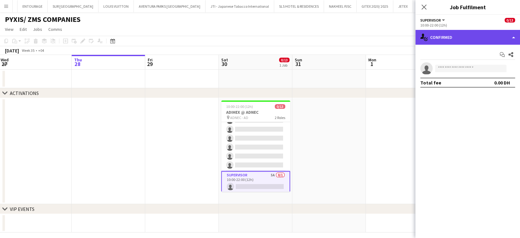
click at [506, 36] on div "single-neutral-actions-check-2 Confirmed" at bounding box center [467, 37] width 105 height 15
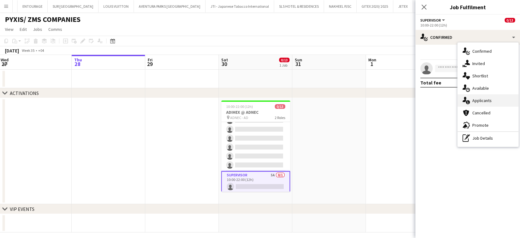
click at [488, 103] on div "single-neutral-actions-information Applicants" at bounding box center [488, 100] width 61 height 12
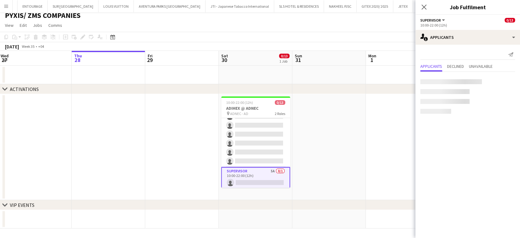
scroll to position [5, 0]
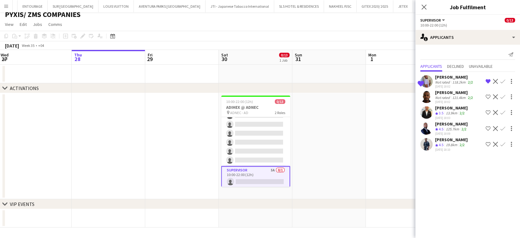
click at [444, 123] on div "[PERSON_NAME]" at bounding box center [451, 124] width 33 height 6
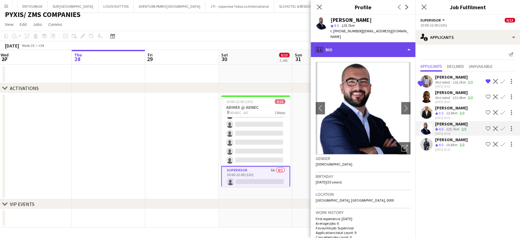
click at [394, 42] on div "profile Bio" at bounding box center [363, 49] width 105 height 15
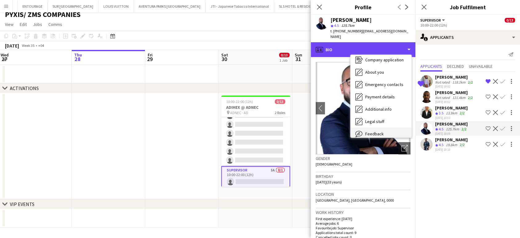
scroll to position [45, 0]
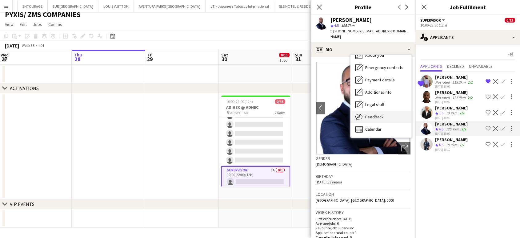
click at [382, 114] on span "Feedback" at bounding box center [374, 117] width 18 height 6
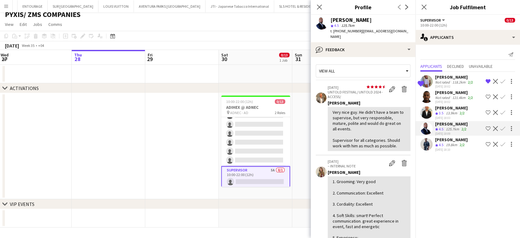
scroll to position [102, 0]
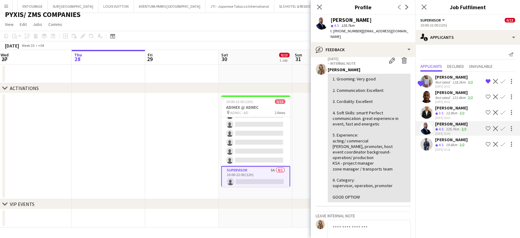
drag, startPoint x: 469, startPoint y: 122, endPoint x: 435, endPoint y: 122, distance: 33.6
click at [435, 122] on div "[PERSON_NAME] Crew rating 4.5 125.7km 2/2 [DATE] 18:09 Shortlist crew Decline C…" at bounding box center [467, 128] width 105 height 15
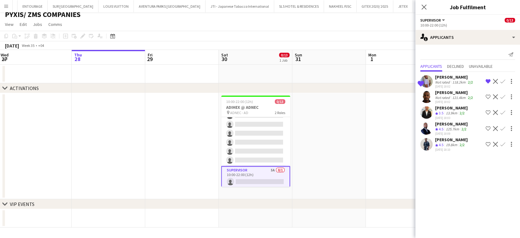
copy div "[PERSON_NAME]"
click at [330, 135] on app-date-cell at bounding box center [329, 146] width 74 height 106
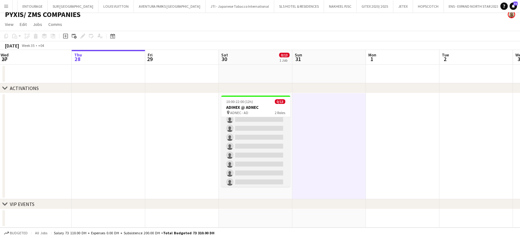
scroll to position [0, 0]
click at [263, 161] on app-card-role "Promoter 30A 0/12 10:00-22:00 (12h) single-neutral-actions single-neutral-actio…" at bounding box center [255, 176] width 69 height 119
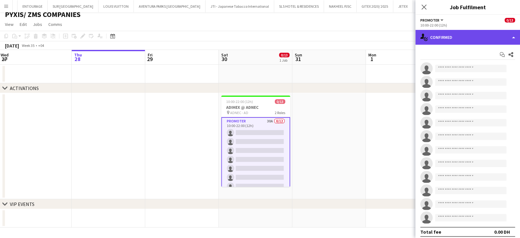
click at [501, 34] on div "single-neutral-actions-check-2 Confirmed" at bounding box center [467, 37] width 105 height 15
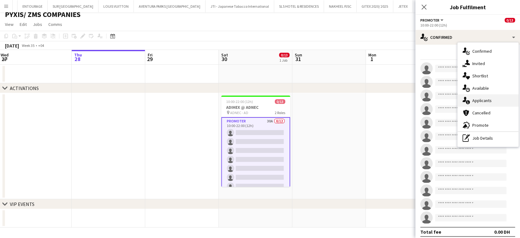
click at [485, 104] on div "single-neutral-actions-information Applicants" at bounding box center [488, 100] width 61 height 12
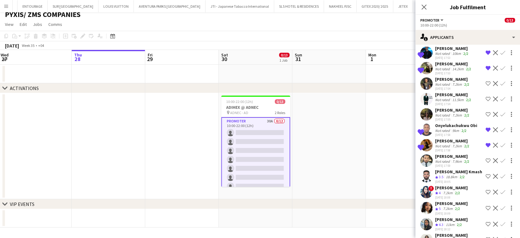
scroll to position [315, 0]
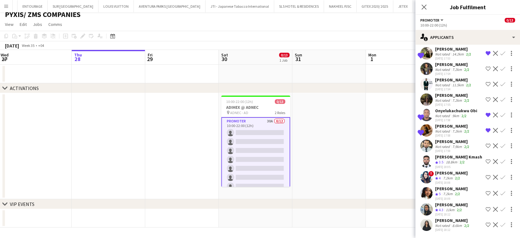
click at [486, 208] on app-icon "Shortlist crew" at bounding box center [488, 209] width 5 height 5
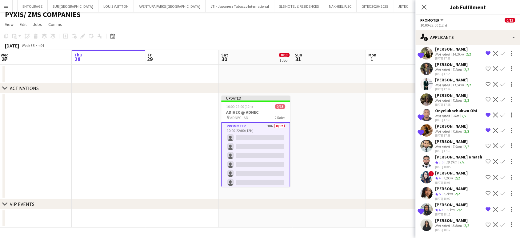
click at [486, 193] on app-icon "Shortlist crew" at bounding box center [488, 193] width 5 height 5
click at [486, 178] on app-icon "Shortlist crew" at bounding box center [488, 177] width 5 height 5
click at [451, 226] on div "Not rated" at bounding box center [443, 225] width 16 height 5
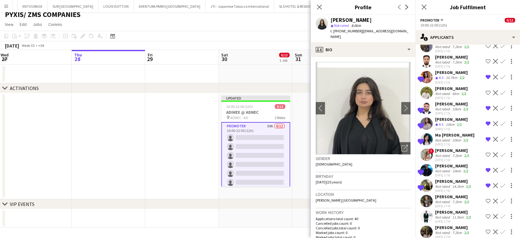
scroll to position [178, 0]
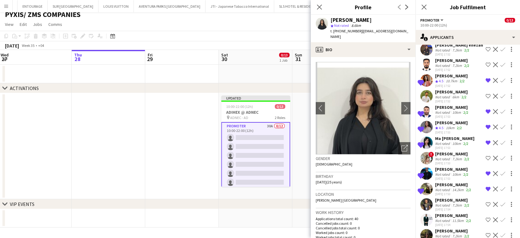
click at [302, 146] on app-date-cell at bounding box center [329, 146] width 74 height 106
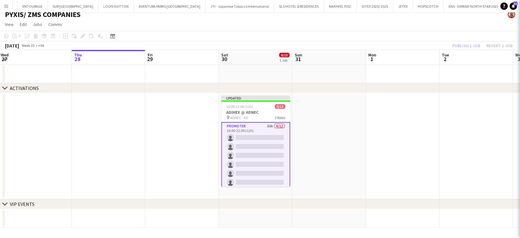
scroll to position [0, 0]
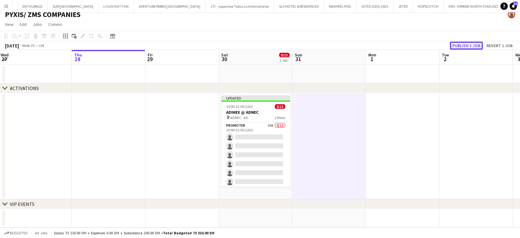
click at [463, 47] on button "Publish 1 job" at bounding box center [466, 46] width 33 height 8
